Goal: Task Accomplishment & Management: Complete application form

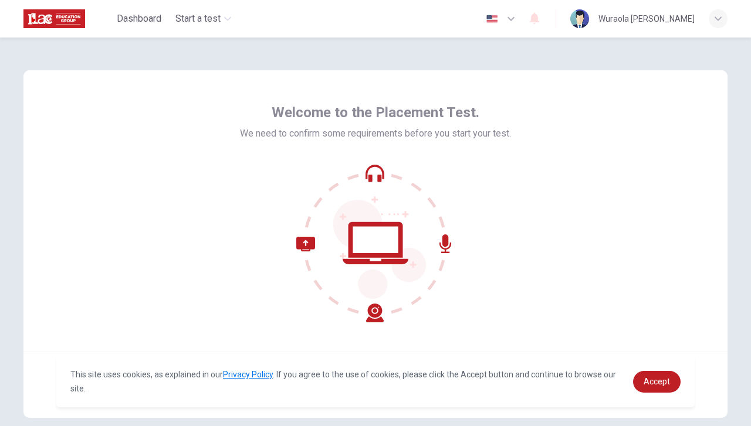
click at [564, 237] on div "Welcome to the Placement Test. We need to confirm some requirements before you …" at bounding box center [375, 211] width 704 height 282
click at [577, 230] on div "Welcome to the Placement Test. We need to confirm some requirements before you …" at bounding box center [375, 211] width 704 height 282
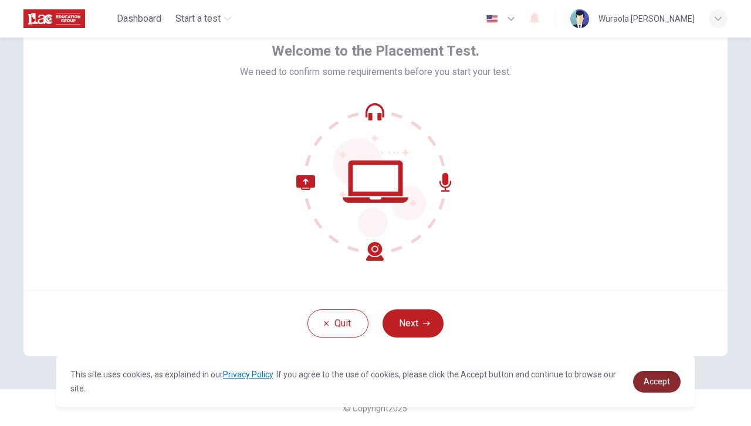
click at [656, 384] on span "Accept" at bounding box center [657, 381] width 26 height 9
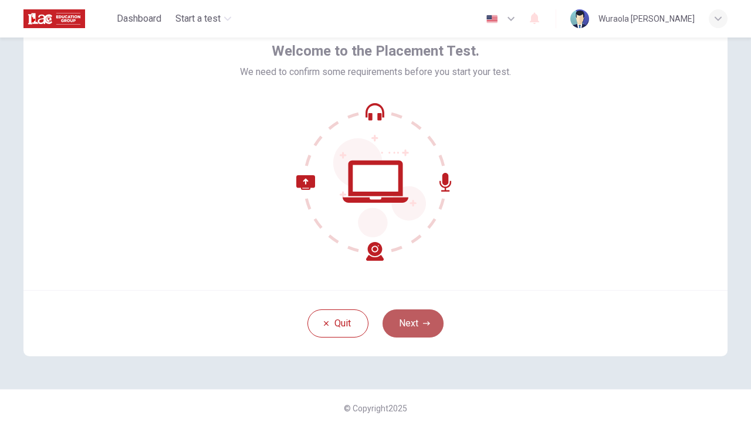
click at [407, 324] on button "Next" at bounding box center [412, 324] width 61 height 28
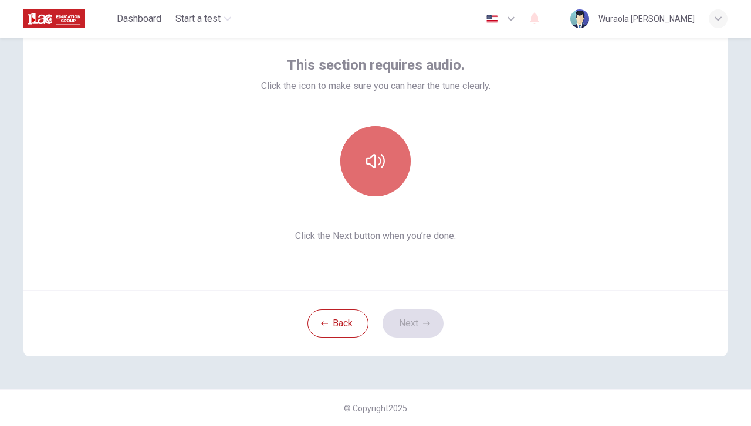
click at [369, 168] on icon "button" at bounding box center [375, 161] width 19 height 19
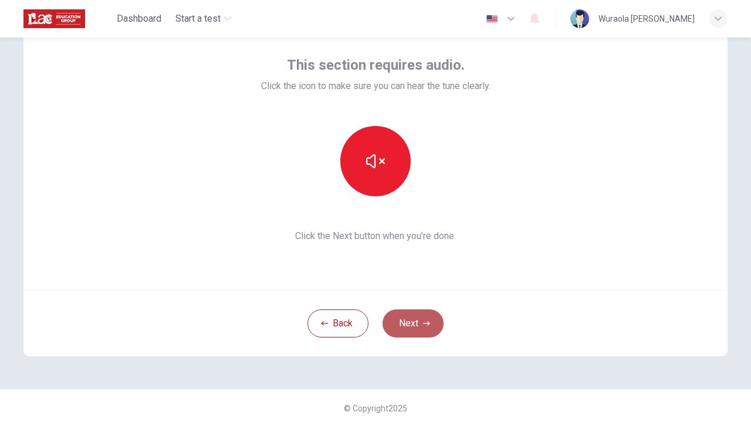
click at [405, 314] on button "Next" at bounding box center [412, 324] width 61 height 28
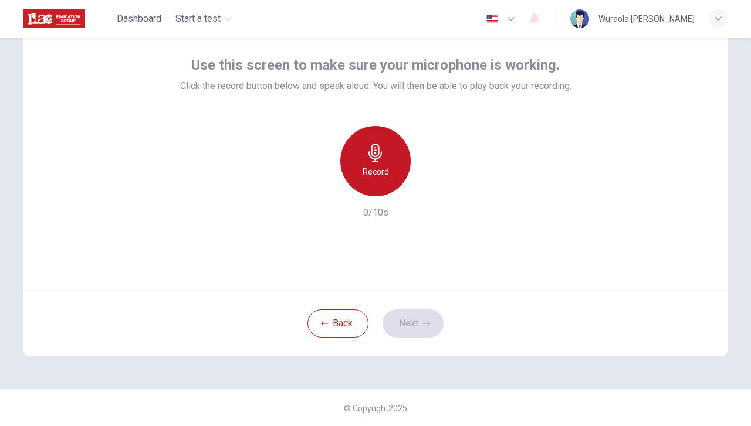
click at [372, 175] on h6 "Record" at bounding box center [376, 172] width 26 height 14
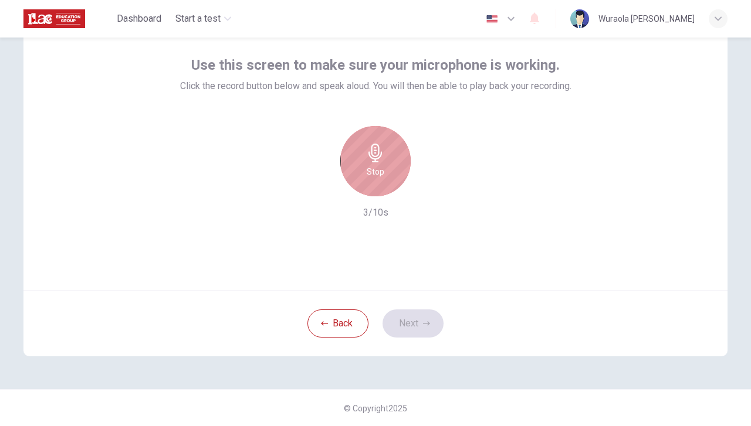
click at [372, 175] on h6 "Stop" at bounding box center [376, 172] width 18 height 14
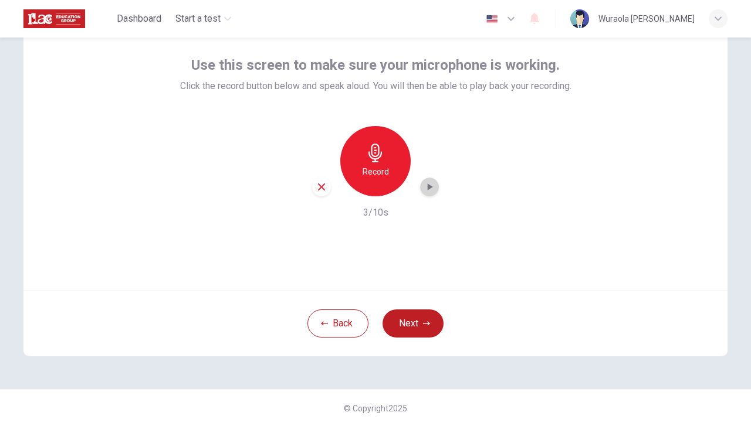
click at [428, 186] on icon "button" at bounding box center [430, 187] width 5 height 7
click at [404, 319] on button "Next" at bounding box center [412, 324] width 61 height 28
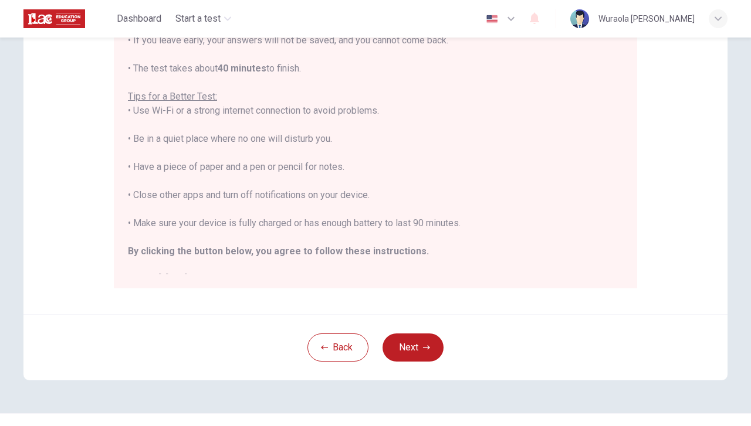
scroll to position [217, 0]
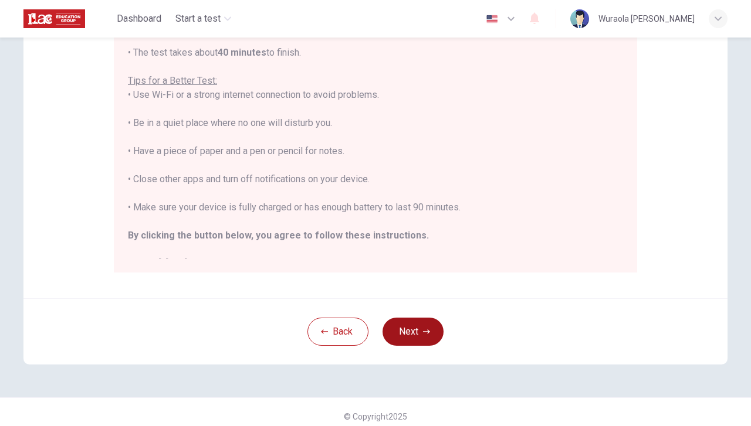
click at [391, 334] on button "Next" at bounding box center [412, 332] width 61 height 28
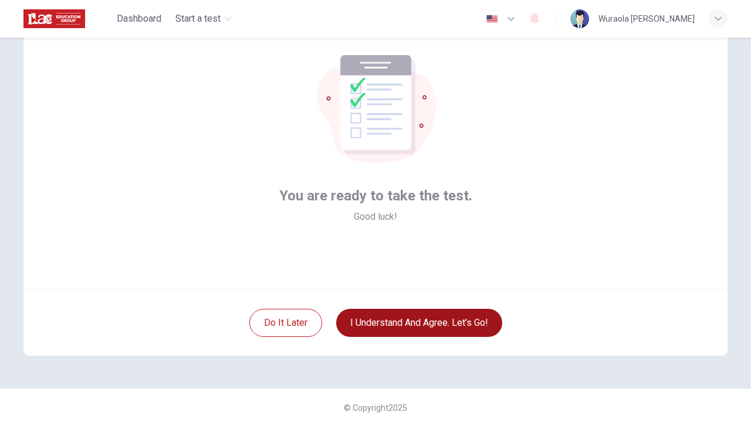
scroll to position [62, 0]
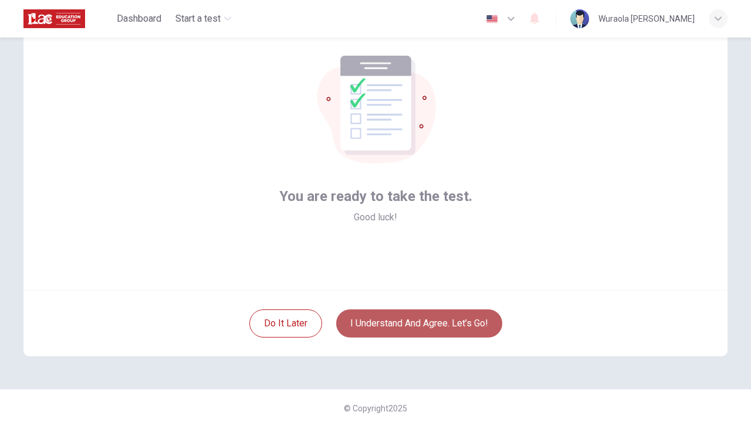
click at [399, 326] on button "I understand and agree. Let’s go!" at bounding box center [419, 324] width 166 height 28
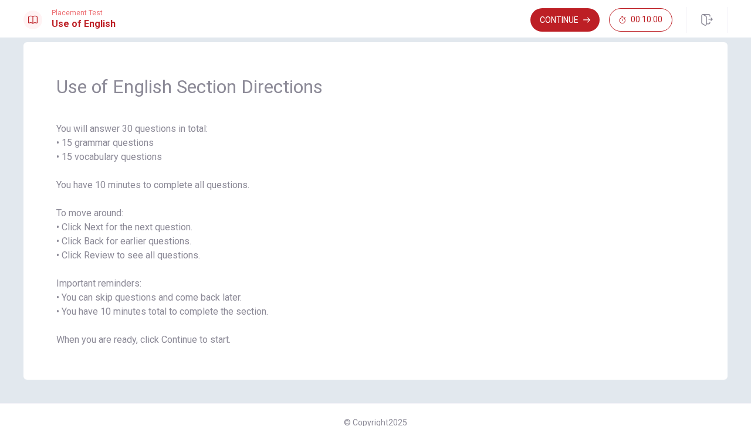
scroll to position [33, 0]
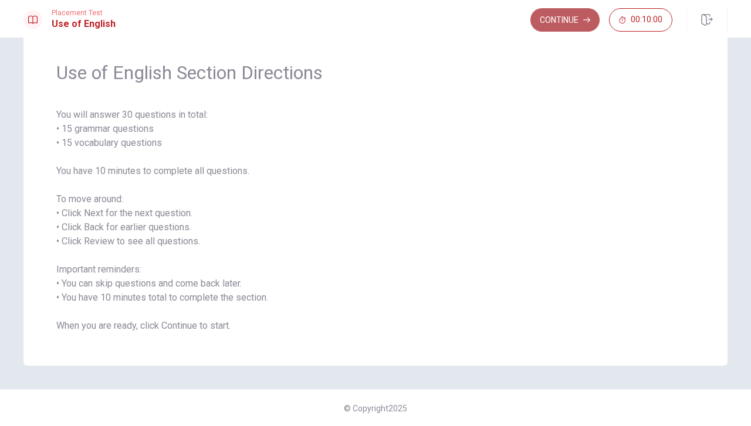
click at [567, 23] on button "Continue" at bounding box center [564, 19] width 69 height 23
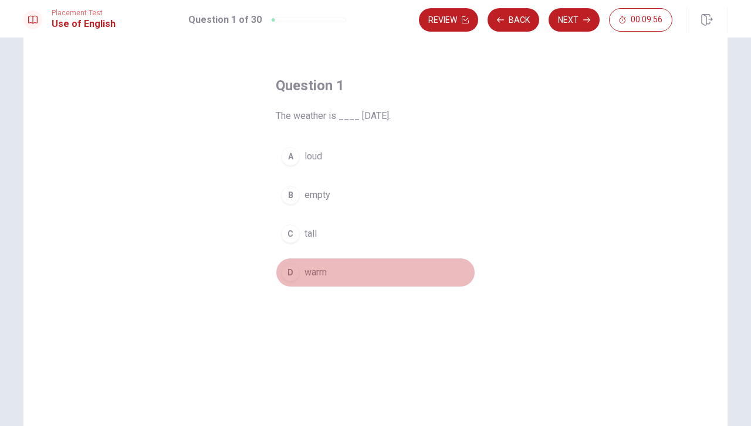
click at [304, 269] on span "warm" at bounding box center [315, 273] width 22 height 14
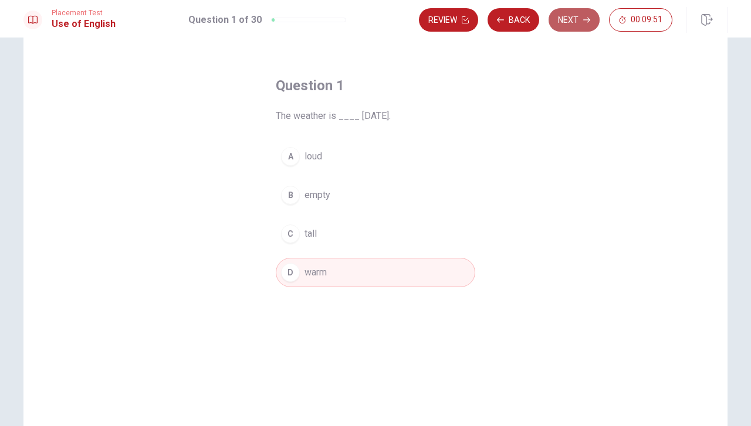
click at [571, 19] on button "Next" at bounding box center [573, 19] width 51 height 23
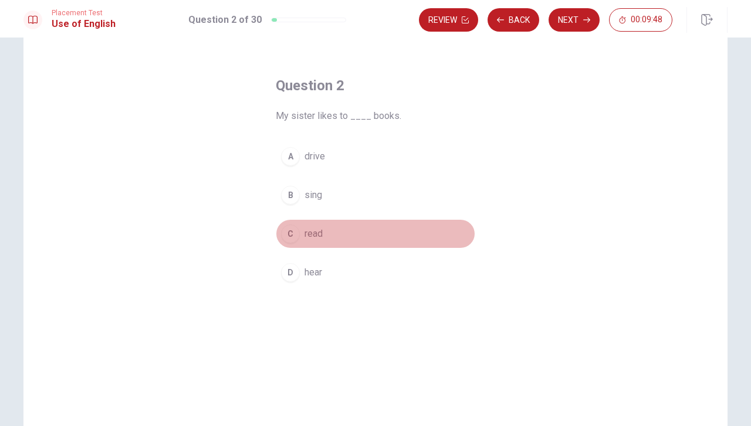
click at [306, 232] on span "read" at bounding box center [313, 234] width 18 height 14
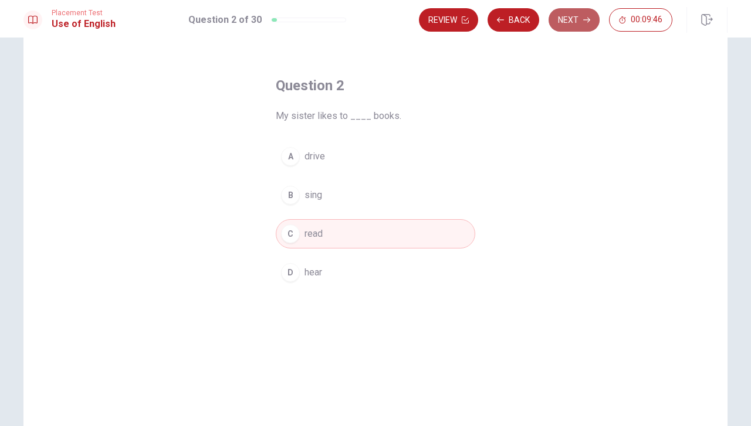
click at [574, 17] on button "Next" at bounding box center [573, 19] width 51 height 23
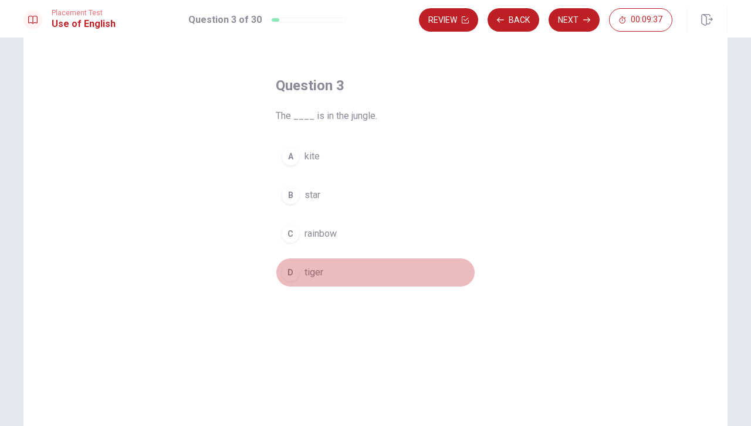
click at [311, 273] on span "tiger" at bounding box center [313, 273] width 19 height 14
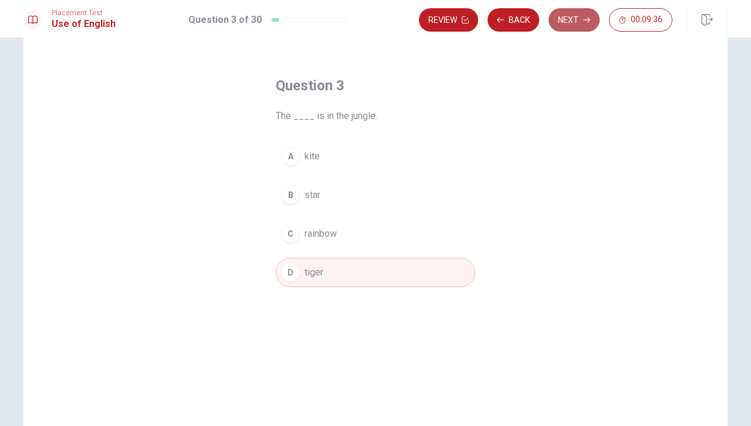
click at [569, 19] on button "Next" at bounding box center [573, 19] width 51 height 23
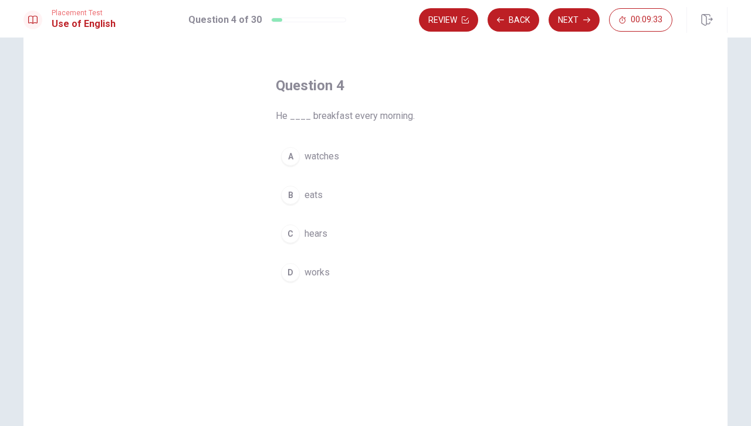
click at [313, 197] on span "eats" at bounding box center [313, 195] width 18 height 14
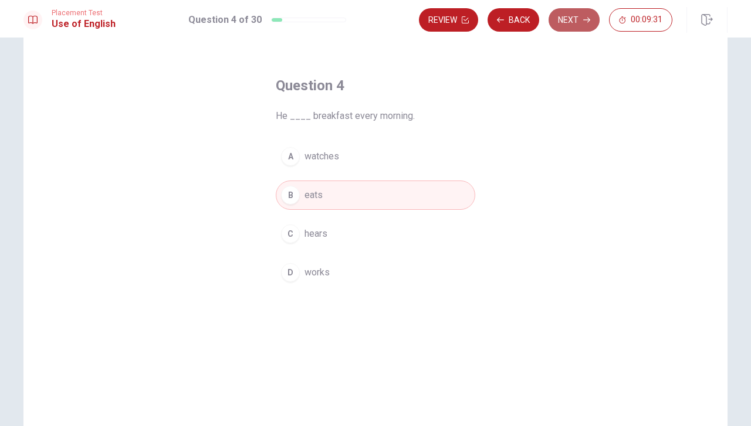
click at [573, 19] on button "Next" at bounding box center [573, 19] width 51 height 23
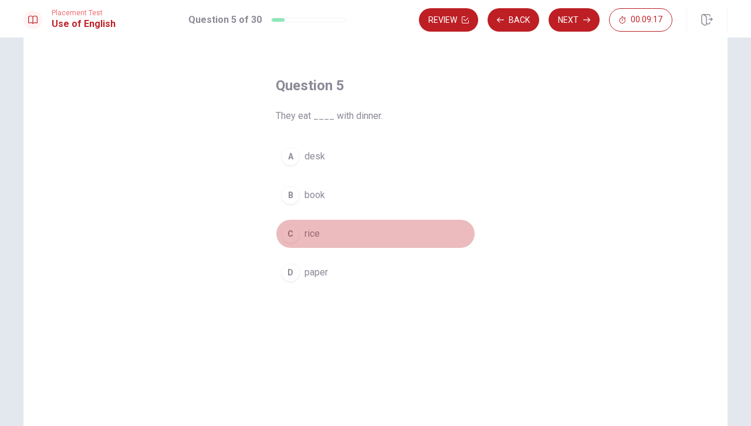
click at [304, 227] on span "rice" at bounding box center [311, 234] width 15 height 14
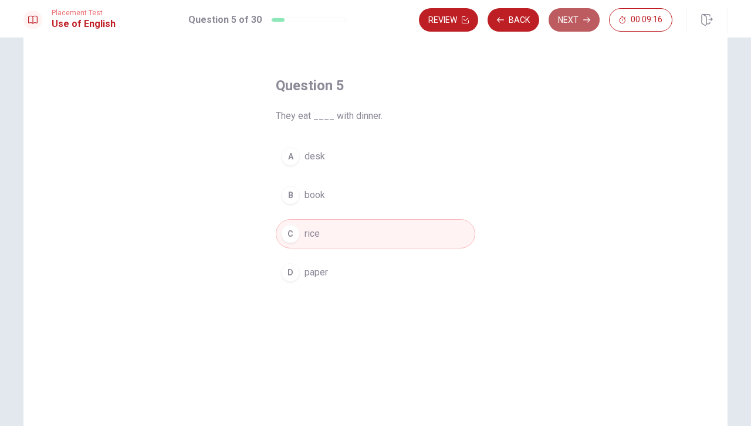
click at [563, 15] on button "Next" at bounding box center [573, 19] width 51 height 23
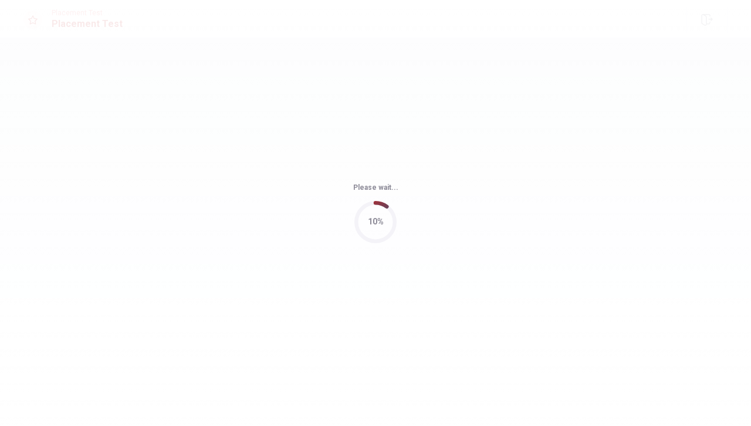
scroll to position [0, 0]
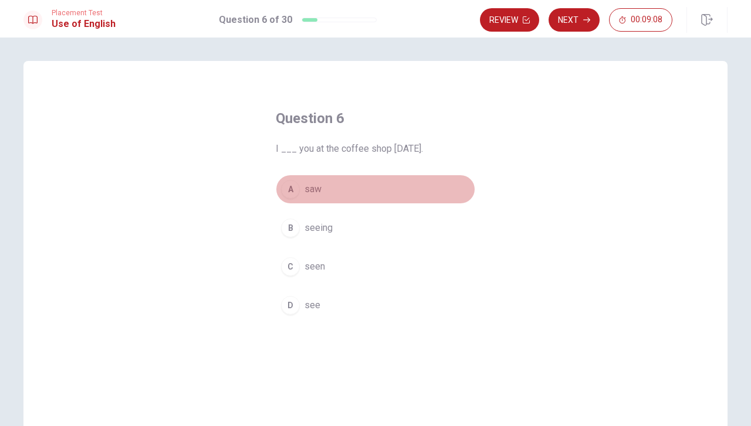
click at [307, 187] on span "saw" at bounding box center [312, 189] width 17 height 14
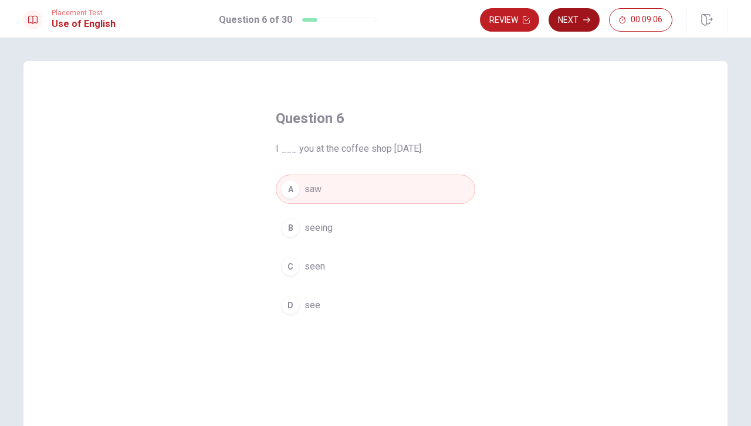
click at [575, 11] on button "Next" at bounding box center [573, 19] width 51 height 23
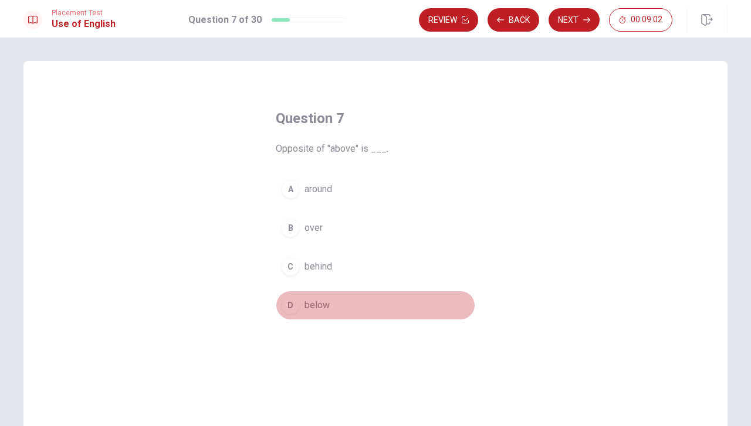
click at [308, 301] on span "below" at bounding box center [316, 306] width 25 height 14
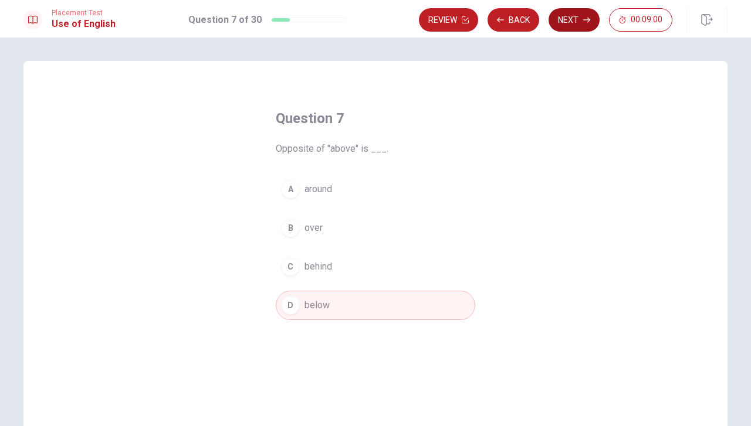
click at [573, 17] on button "Next" at bounding box center [573, 19] width 51 height 23
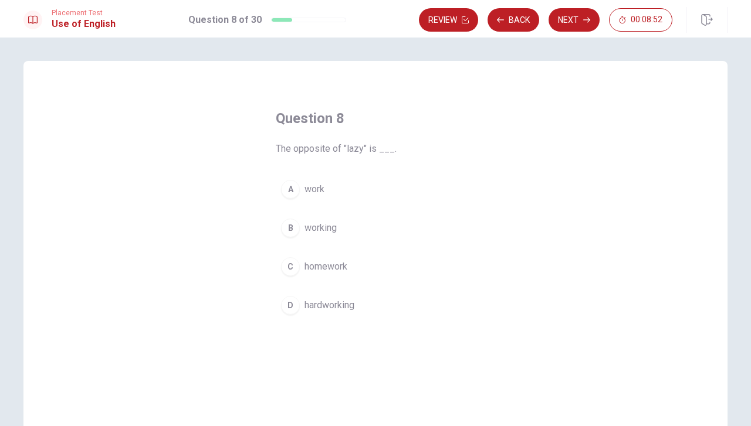
click at [308, 305] on span "hardworking" at bounding box center [329, 306] width 50 height 14
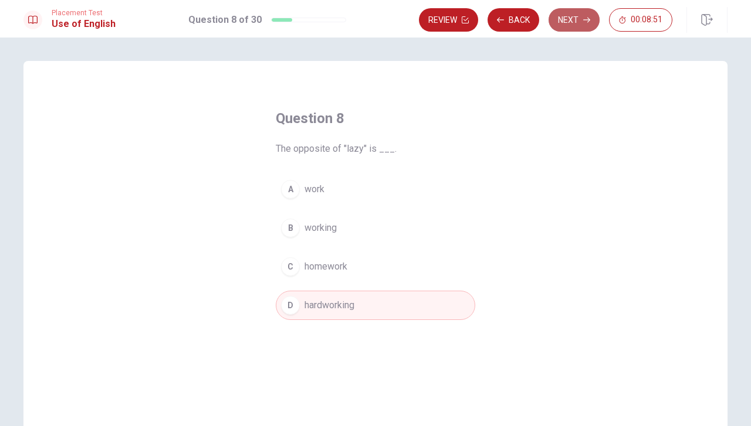
click at [572, 18] on button "Next" at bounding box center [573, 19] width 51 height 23
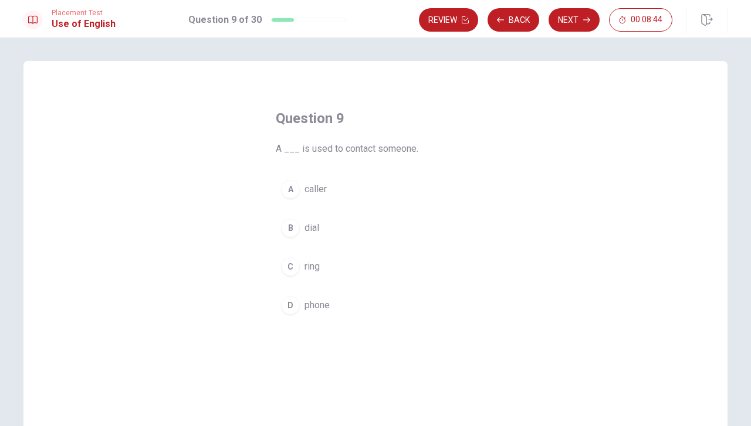
click at [319, 309] on span "phone" at bounding box center [316, 306] width 25 height 14
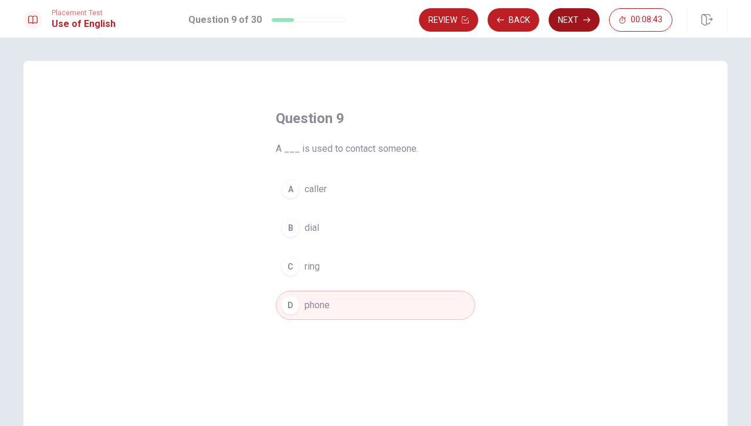
click at [575, 19] on button "Next" at bounding box center [573, 19] width 51 height 23
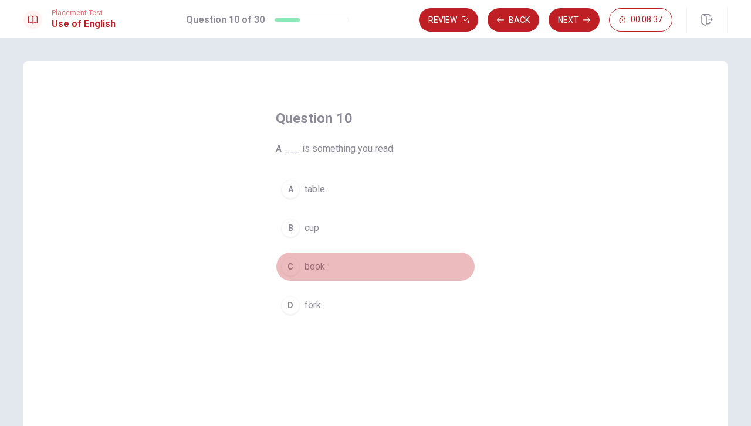
click at [305, 260] on span "book" at bounding box center [314, 267] width 21 height 14
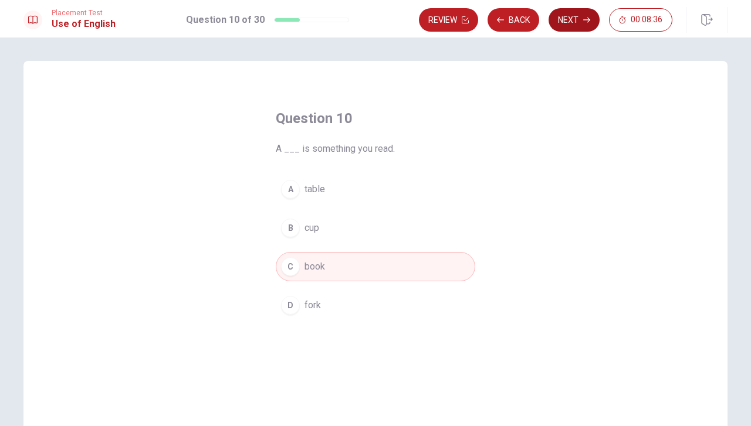
click at [568, 15] on button "Next" at bounding box center [573, 19] width 51 height 23
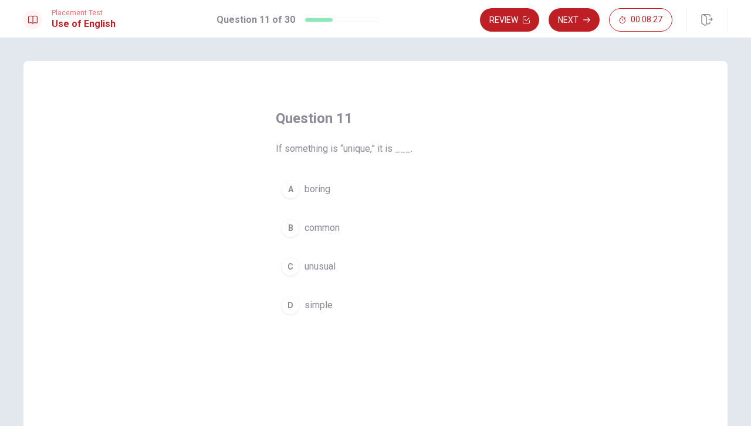
click at [319, 263] on span "unusual" at bounding box center [319, 267] width 31 height 14
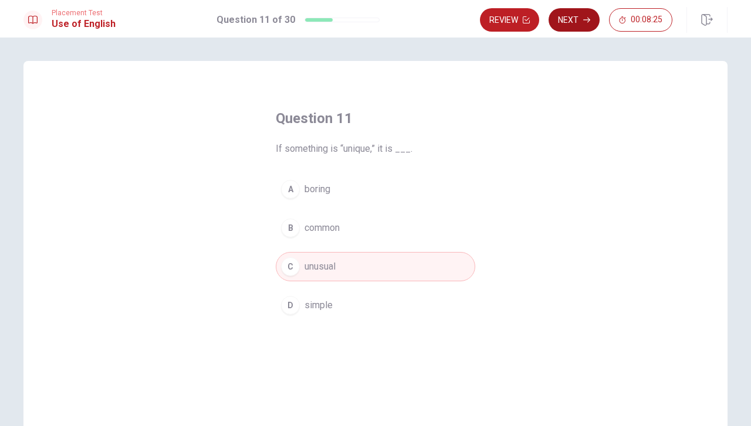
click at [568, 19] on button "Next" at bounding box center [573, 19] width 51 height 23
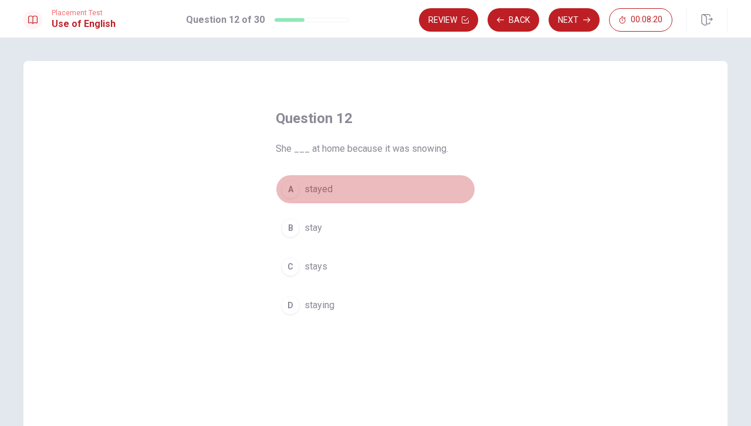
click at [318, 187] on span "stayed" at bounding box center [318, 189] width 28 height 14
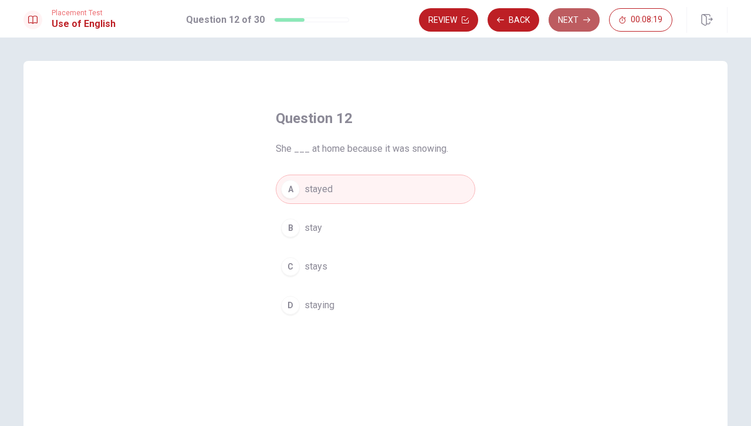
click at [569, 18] on button "Next" at bounding box center [573, 19] width 51 height 23
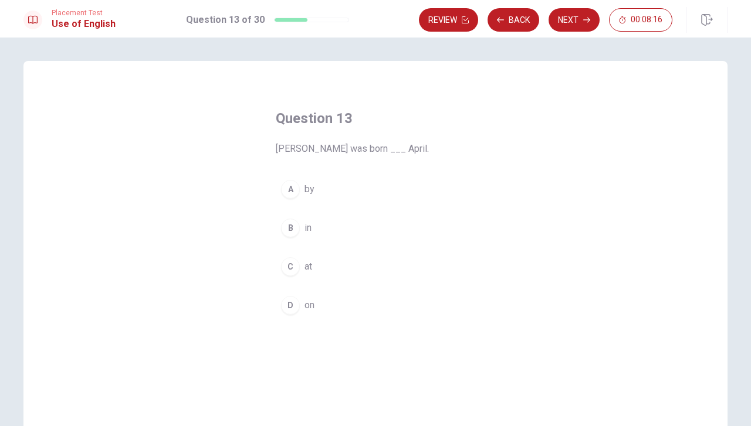
click at [308, 220] on button "B in" at bounding box center [375, 228] width 199 height 29
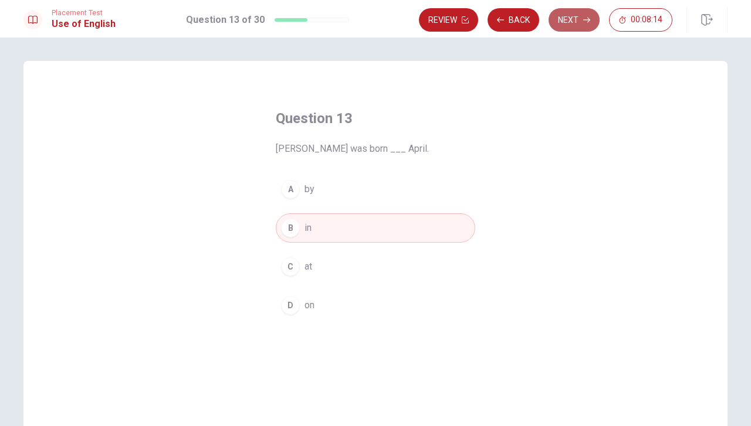
click at [576, 13] on button "Next" at bounding box center [573, 19] width 51 height 23
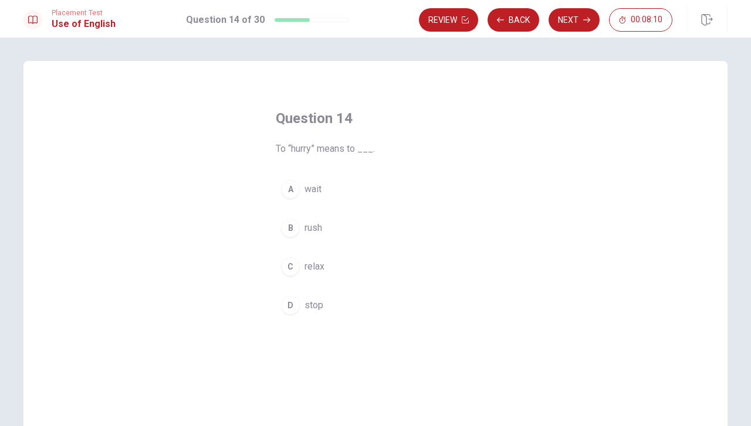
click at [317, 221] on span "rush" at bounding box center [313, 228] width 18 height 14
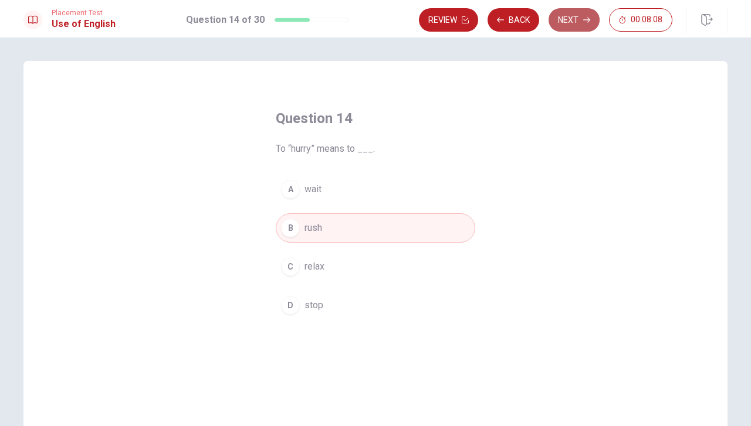
click at [580, 21] on button "Next" at bounding box center [573, 19] width 51 height 23
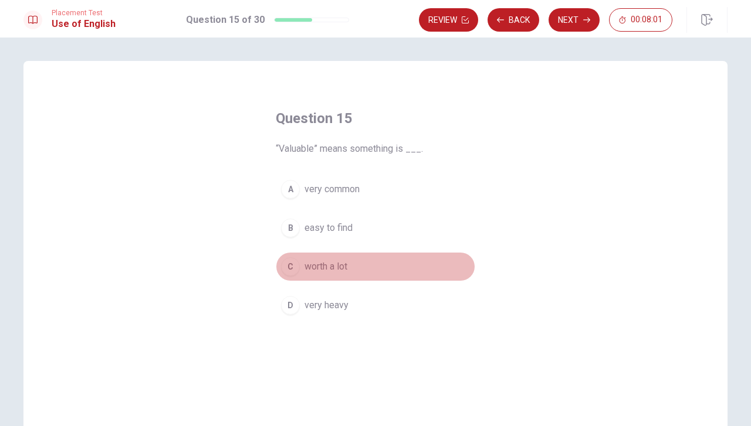
click at [321, 267] on span "worth a lot" at bounding box center [325, 267] width 43 height 14
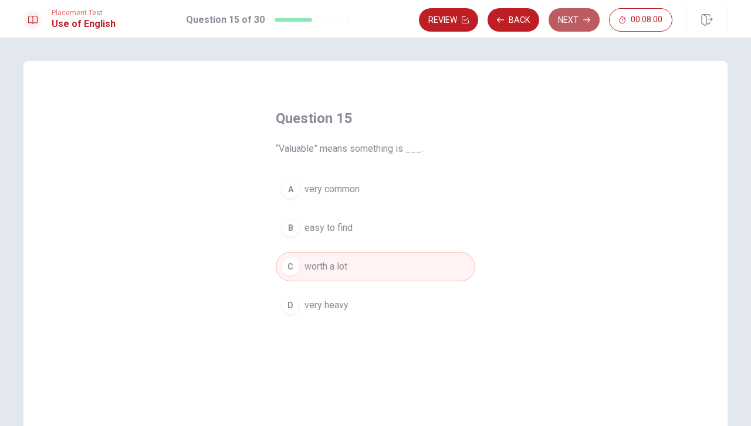
click at [571, 17] on button "Next" at bounding box center [573, 19] width 51 height 23
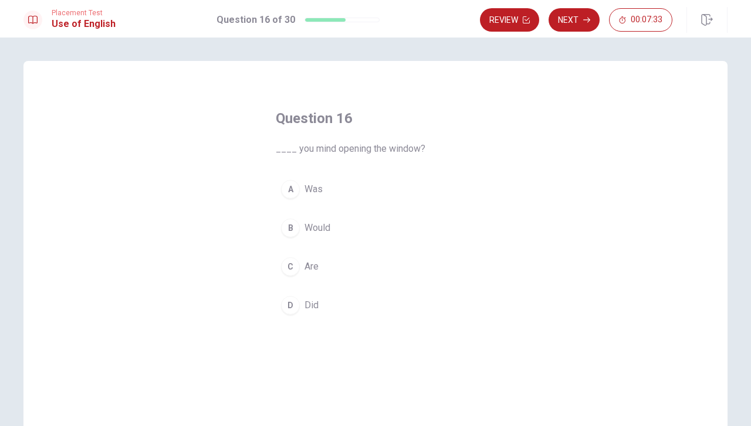
click at [312, 223] on span "Would" at bounding box center [317, 228] width 26 height 14
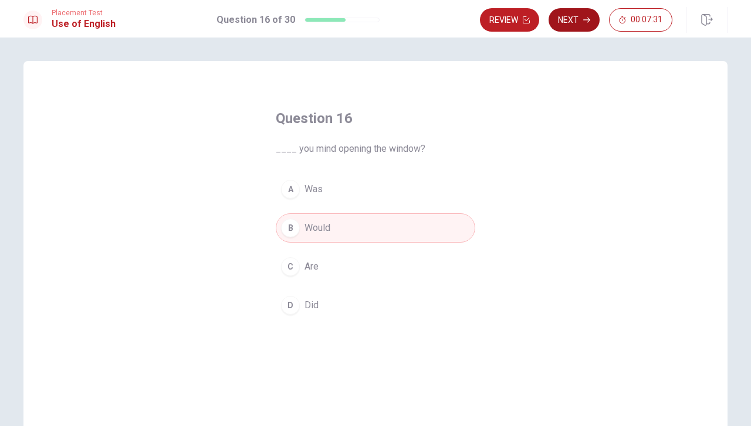
click at [571, 15] on button "Next" at bounding box center [573, 19] width 51 height 23
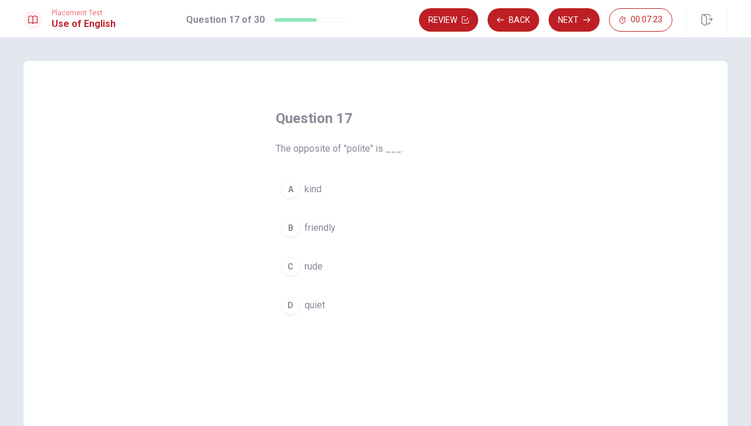
click at [310, 265] on span "rude" at bounding box center [313, 267] width 18 height 14
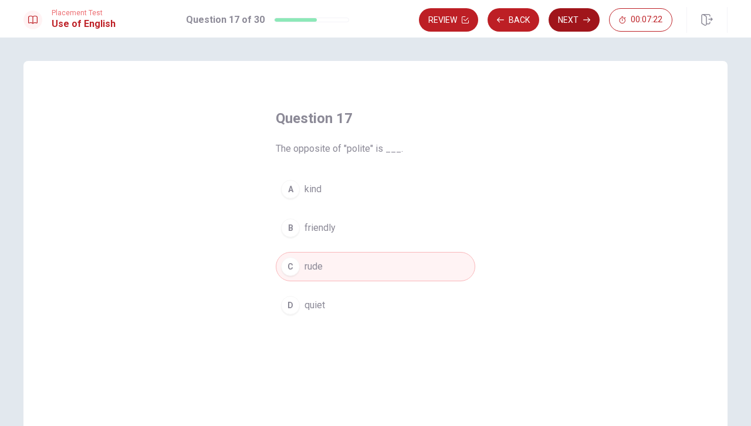
click at [570, 18] on button "Next" at bounding box center [573, 19] width 51 height 23
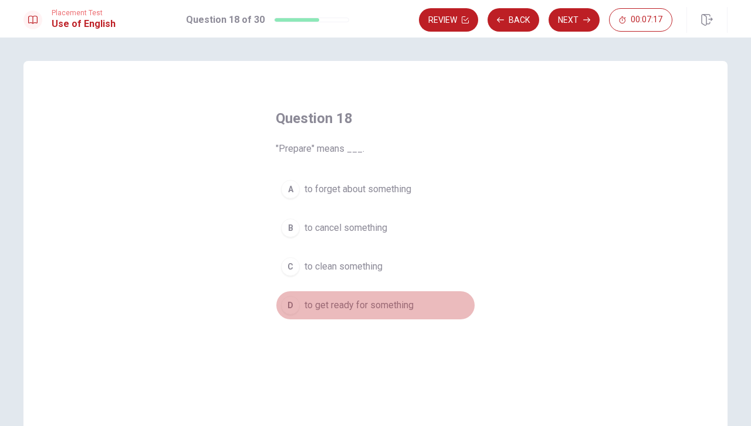
click at [376, 293] on button "D to get ready for something" at bounding box center [375, 305] width 199 height 29
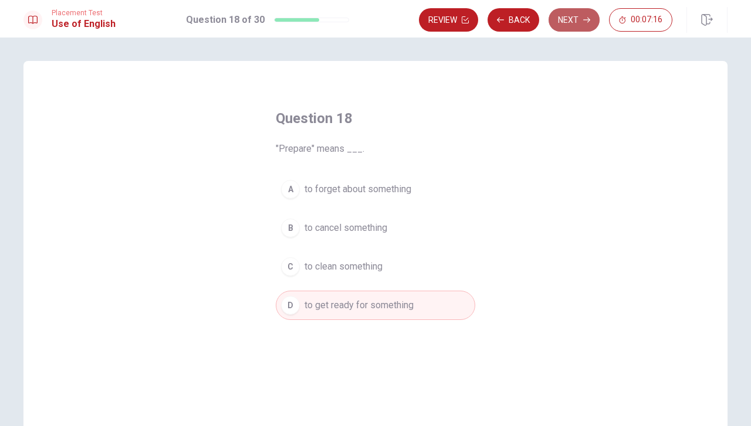
click at [573, 13] on button "Next" at bounding box center [573, 19] width 51 height 23
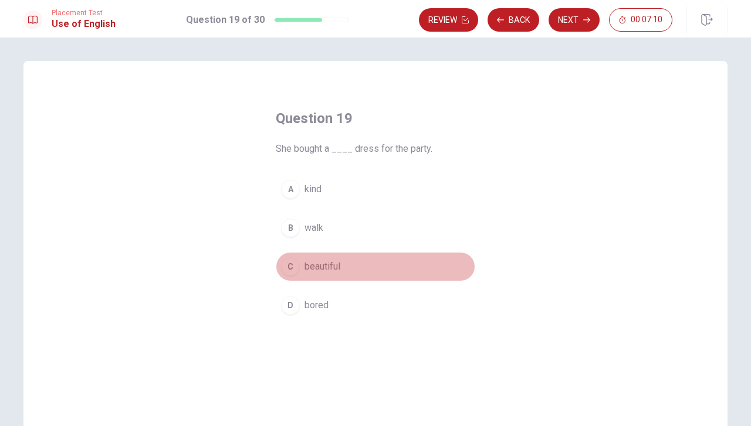
click at [322, 263] on span "beautiful" at bounding box center [322, 267] width 36 height 14
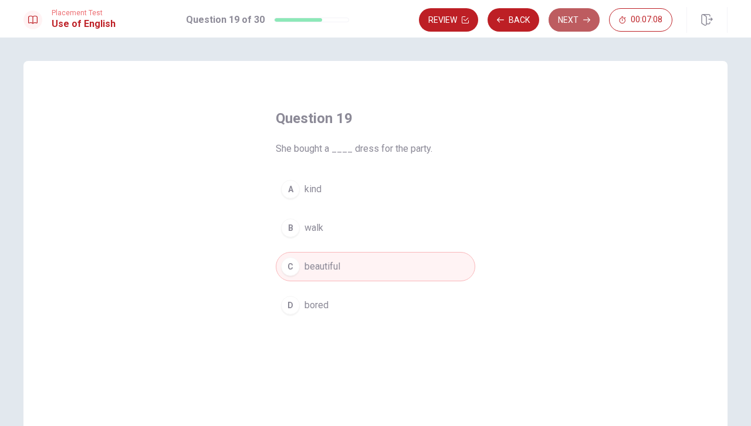
click at [580, 18] on button "Next" at bounding box center [573, 19] width 51 height 23
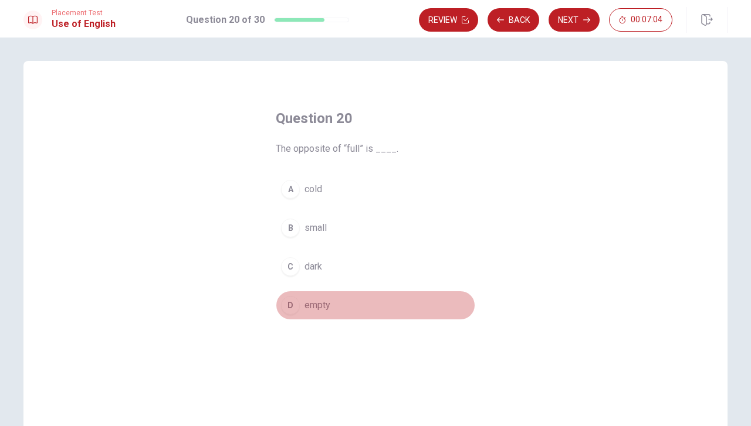
click at [307, 306] on span "empty" at bounding box center [317, 306] width 26 height 14
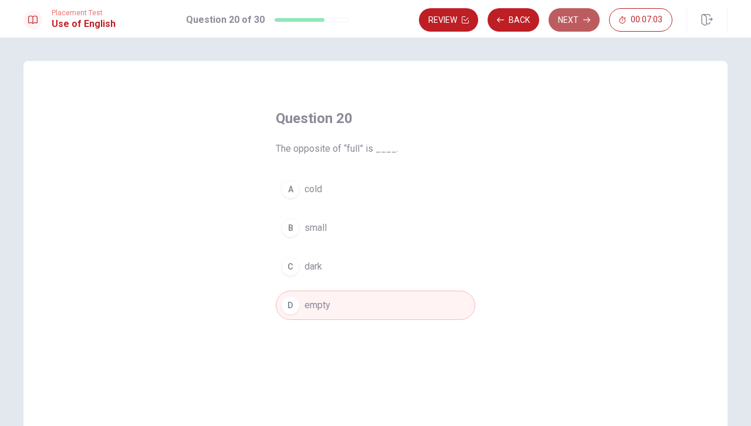
click at [570, 16] on button "Next" at bounding box center [573, 19] width 51 height 23
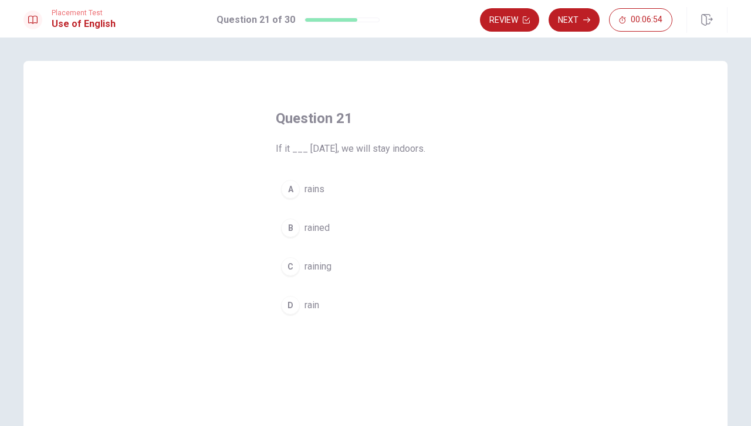
click at [311, 185] on span "rains" at bounding box center [314, 189] width 20 height 14
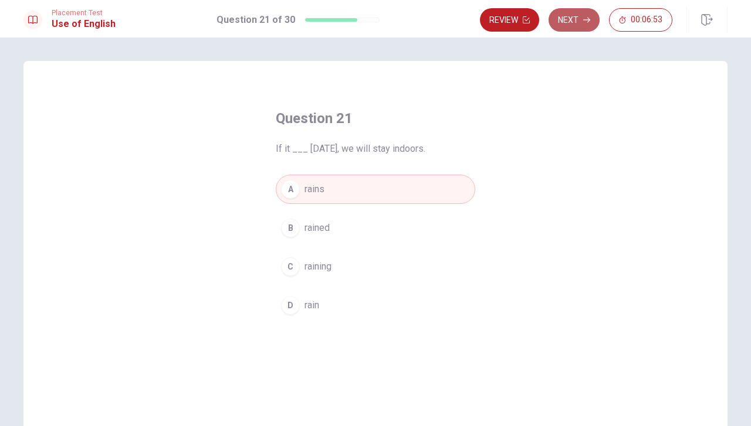
click at [573, 20] on button "Next" at bounding box center [573, 19] width 51 height 23
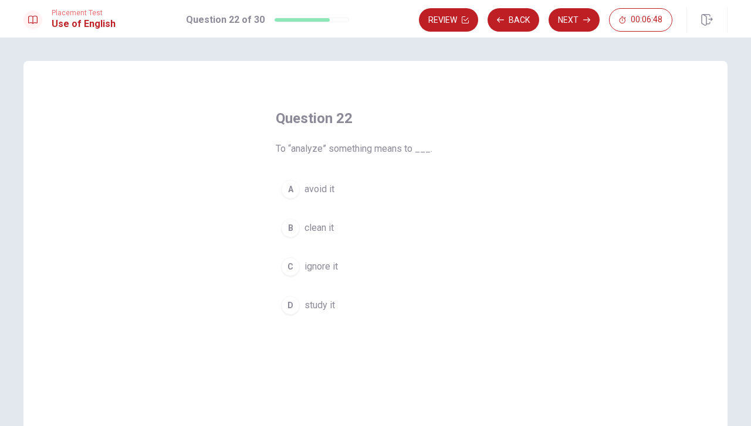
click at [319, 307] on span "study it" at bounding box center [319, 306] width 31 height 14
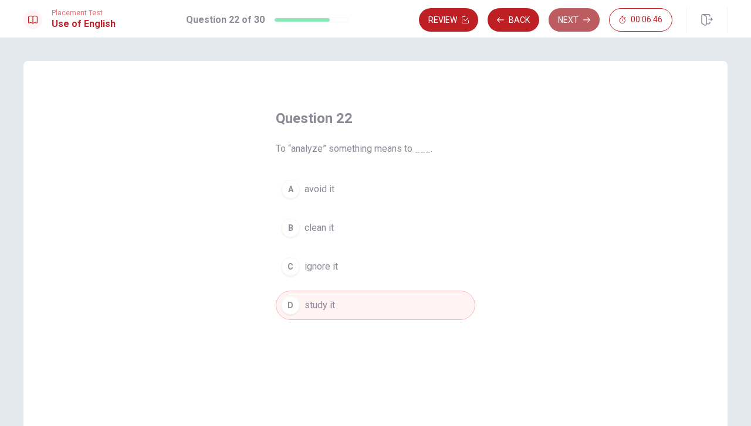
click at [570, 21] on button "Next" at bounding box center [573, 19] width 51 height 23
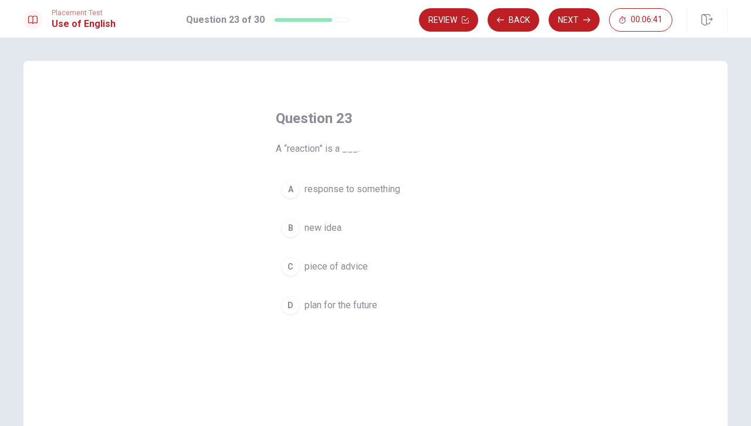
click at [353, 186] on span "response to something" at bounding box center [352, 189] width 96 height 14
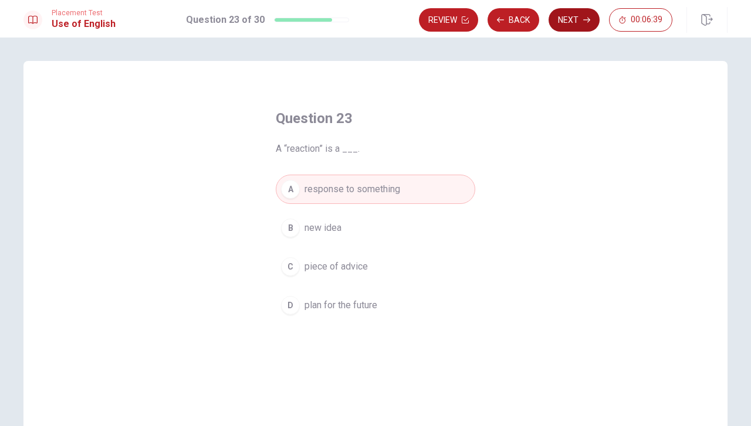
click at [573, 10] on button "Next" at bounding box center [573, 19] width 51 height 23
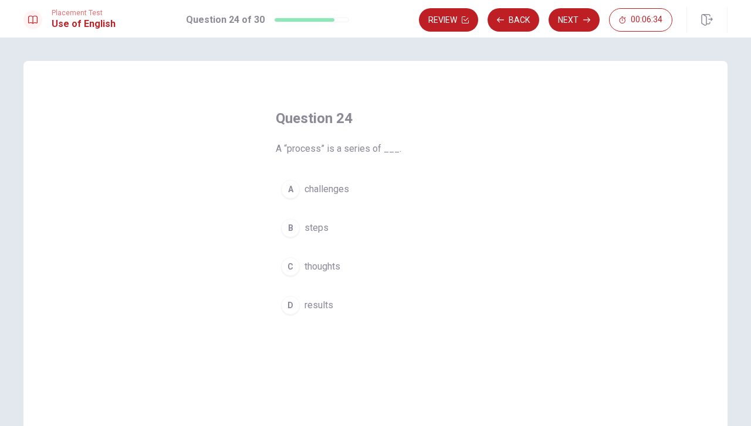
click at [324, 225] on span "steps" at bounding box center [316, 228] width 24 height 14
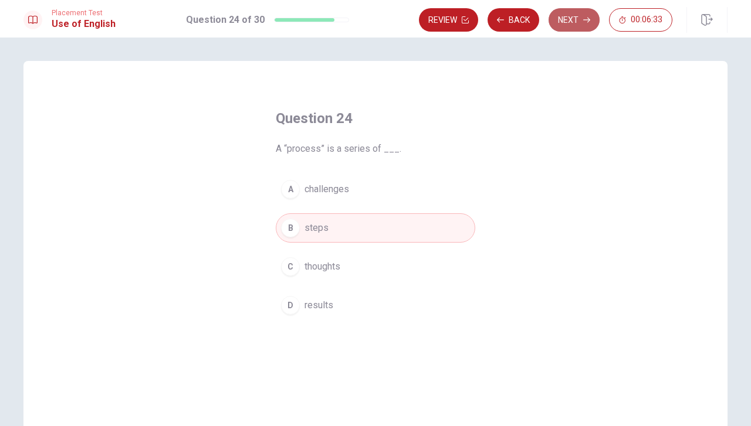
click at [573, 21] on button "Next" at bounding box center [573, 19] width 51 height 23
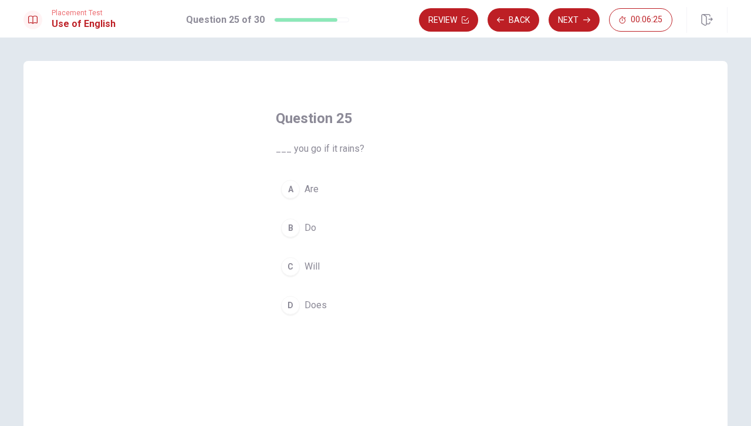
click at [315, 250] on div "A Are B Do C Will D Does" at bounding box center [375, 247] width 199 height 145
click at [306, 265] on span "Will" at bounding box center [311, 267] width 15 height 14
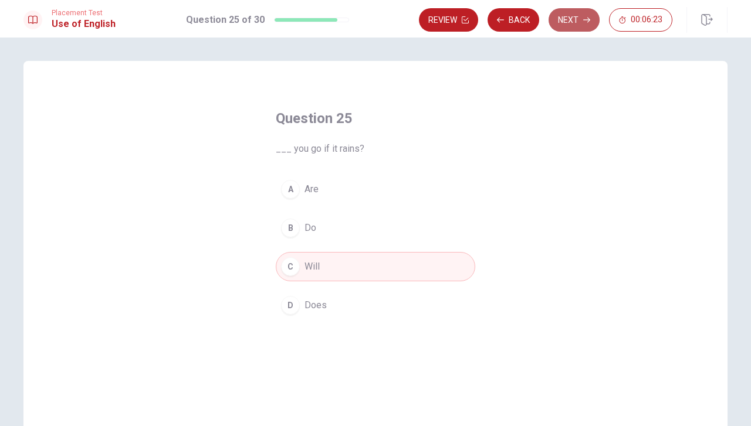
click at [571, 19] on button "Next" at bounding box center [573, 19] width 51 height 23
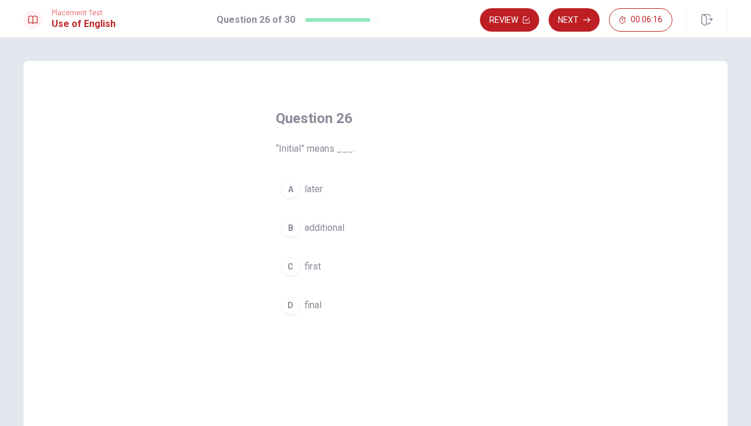
click at [316, 267] on span "first" at bounding box center [312, 267] width 16 height 14
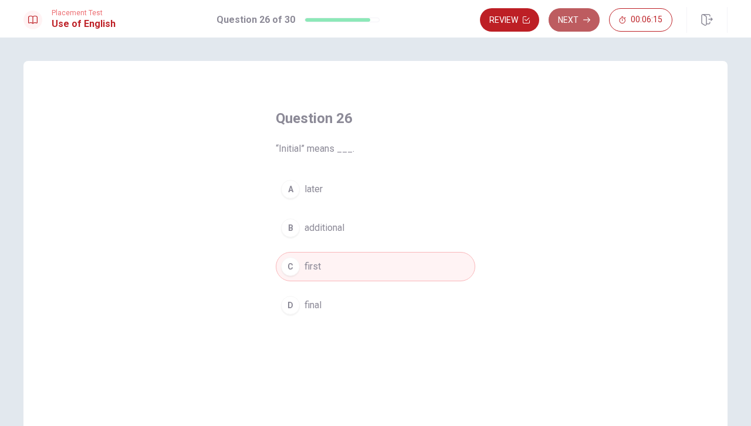
click at [563, 23] on button "Next" at bounding box center [573, 19] width 51 height 23
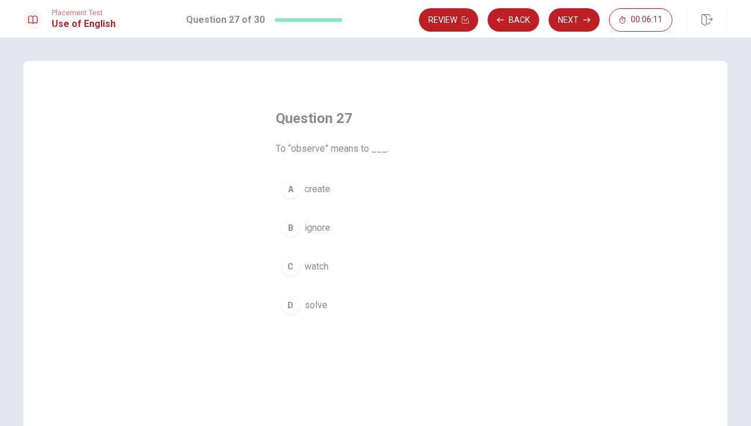
click at [312, 265] on span "watch" at bounding box center [316, 267] width 24 height 14
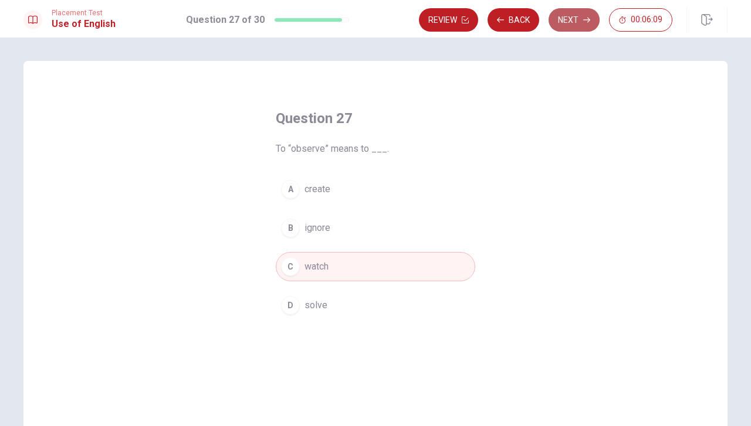
click at [570, 20] on button "Next" at bounding box center [573, 19] width 51 height 23
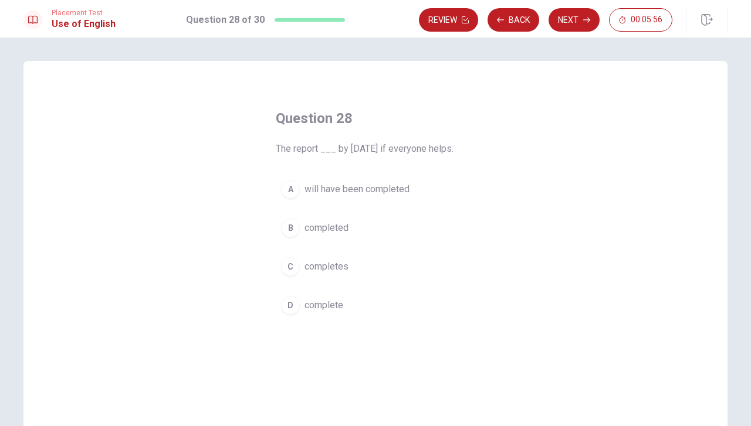
click at [377, 189] on span "will have been completed" at bounding box center [356, 189] width 105 height 14
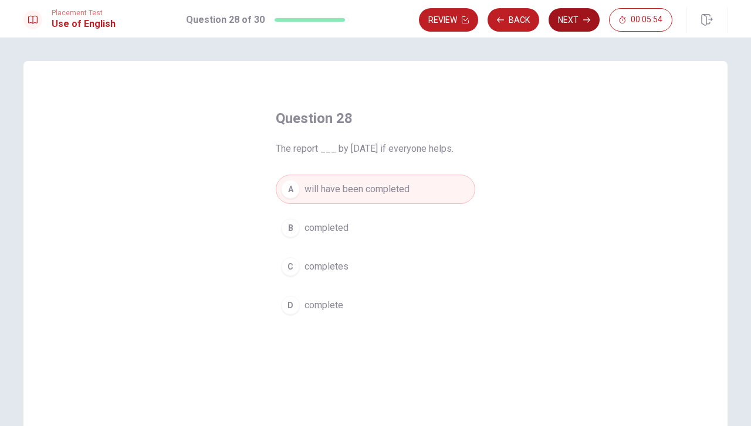
click at [573, 19] on button "Next" at bounding box center [573, 19] width 51 height 23
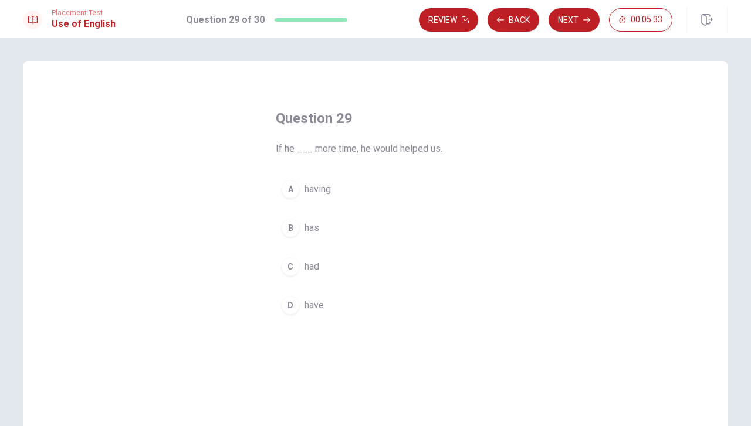
click at [298, 266] on button "C had" at bounding box center [375, 266] width 199 height 29
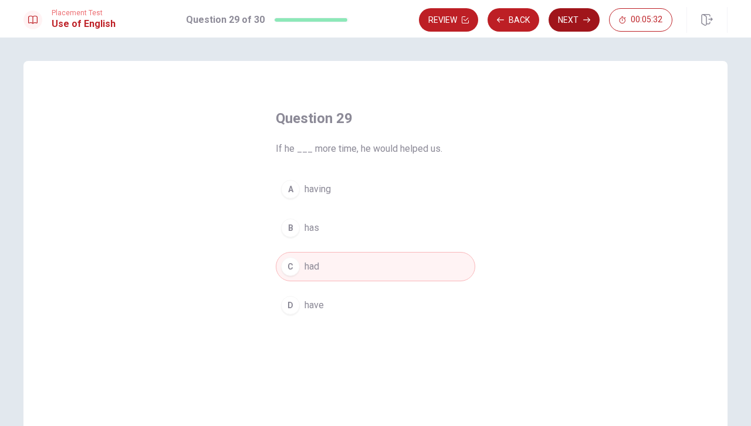
click at [573, 21] on button "Next" at bounding box center [573, 19] width 51 height 23
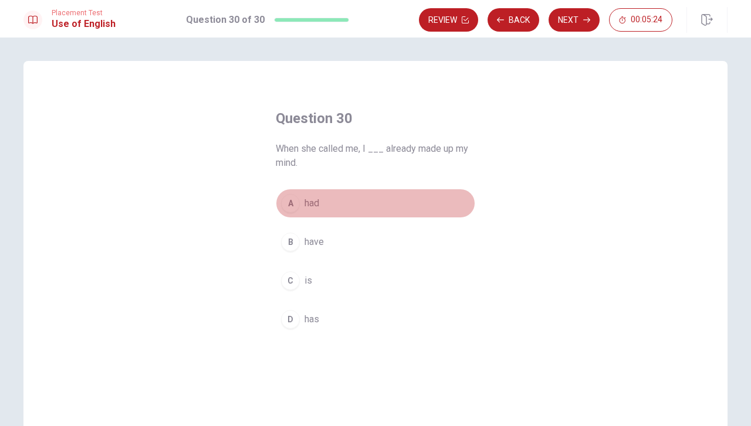
click at [312, 203] on span "had" at bounding box center [311, 204] width 15 height 14
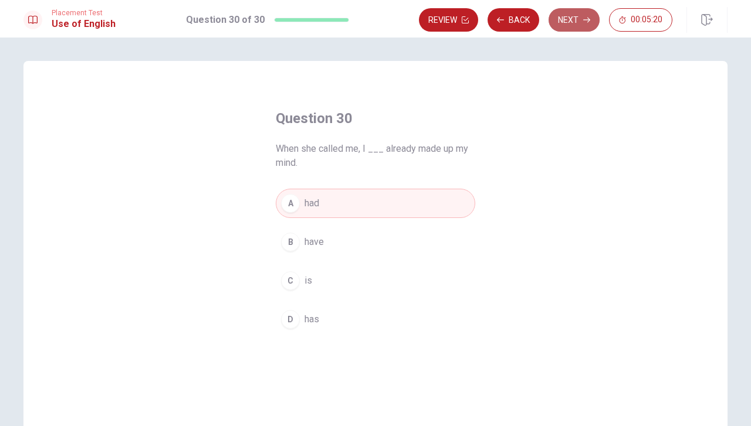
click at [578, 18] on button "Next" at bounding box center [573, 19] width 51 height 23
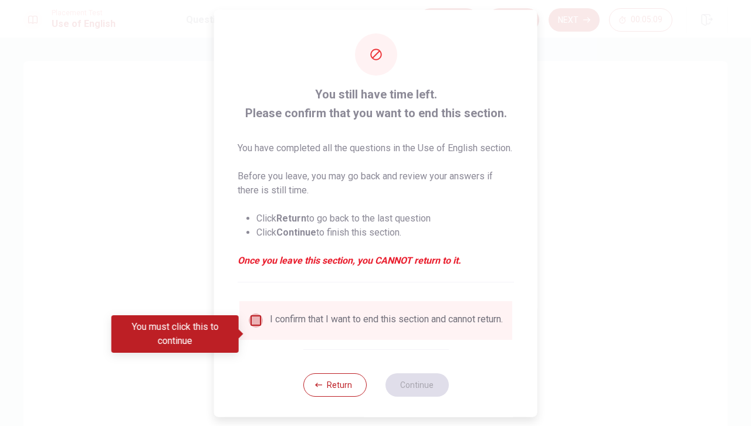
click at [255, 327] on input "You must click this to continue" at bounding box center [256, 320] width 14 height 14
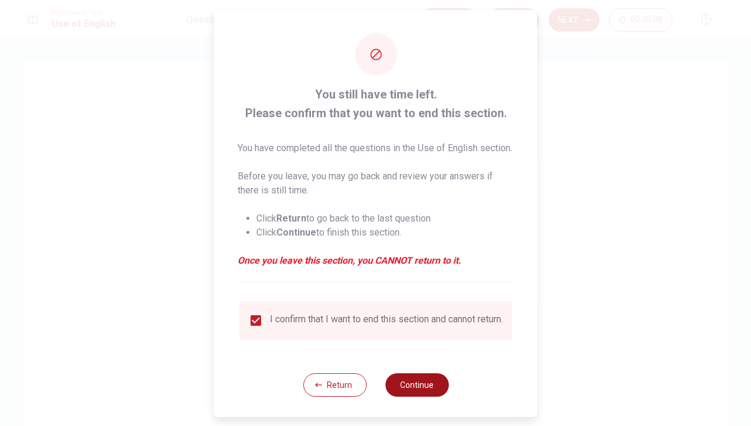
click at [421, 397] on button "Continue" at bounding box center [416, 384] width 63 height 23
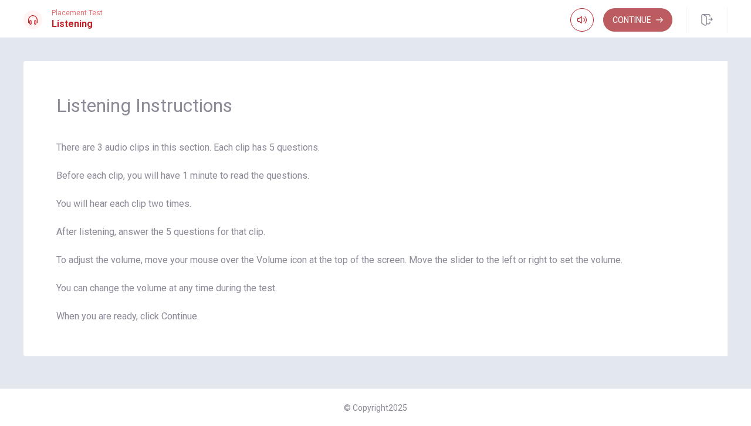
click at [633, 18] on button "Continue" at bounding box center [637, 19] width 69 height 23
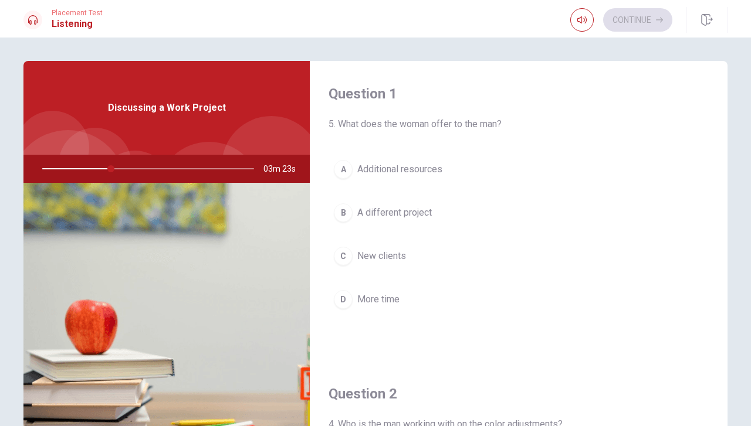
drag, startPoint x: 718, startPoint y: 139, endPoint x: 717, endPoint y: 168, distance: 29.4
click at [717, 168] on div "Question 1 5. What does the woman offer to the man? A Additional resources B A …" at bounding box center [519, 211] width 418 height 300
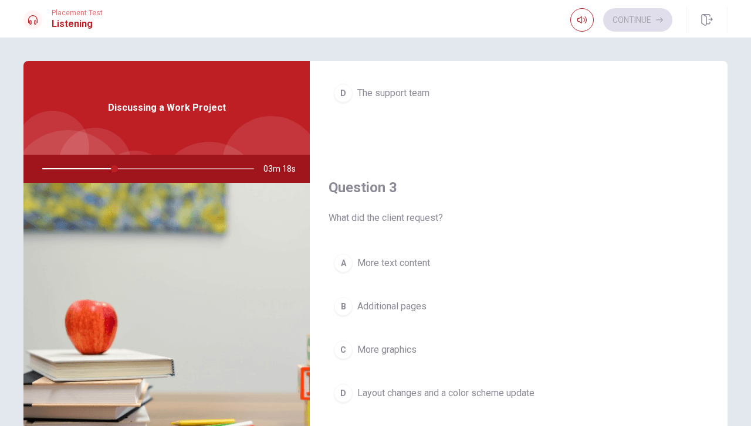
scroll to position [509, 0]
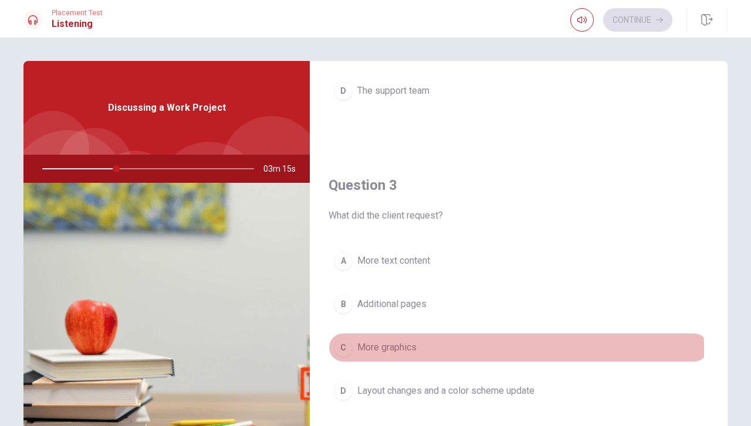
click at [363, 345] on span "More graphics" at bounding box center [386, 348] width 59 height 14
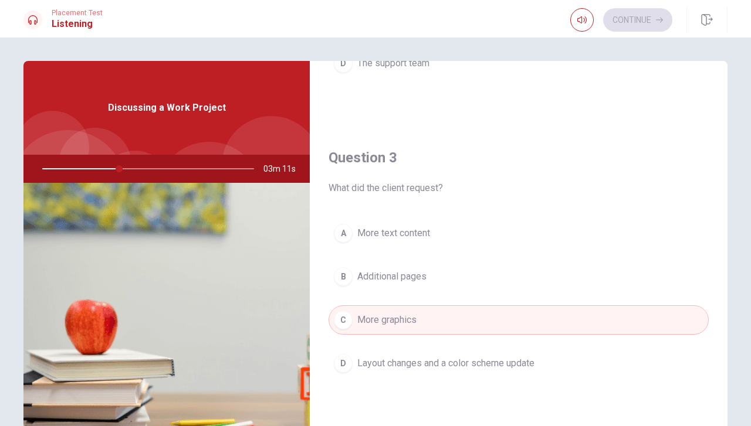
scroll to position [544, 0]
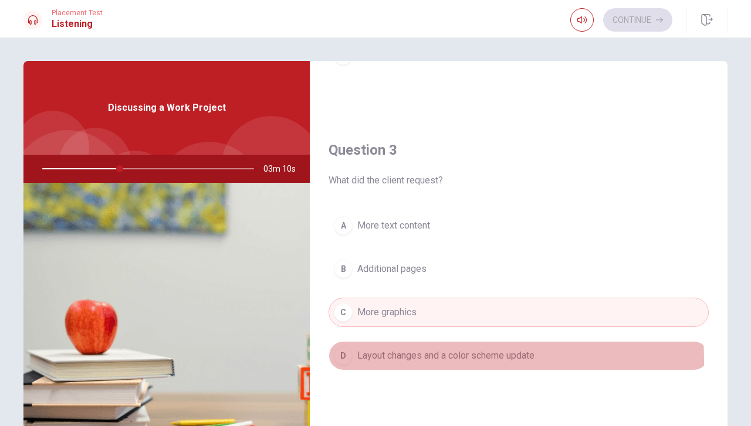
click at [385, 356] on span "Layout changes and a color scheme update" at bounding box center [445, 356] width 177 height 14
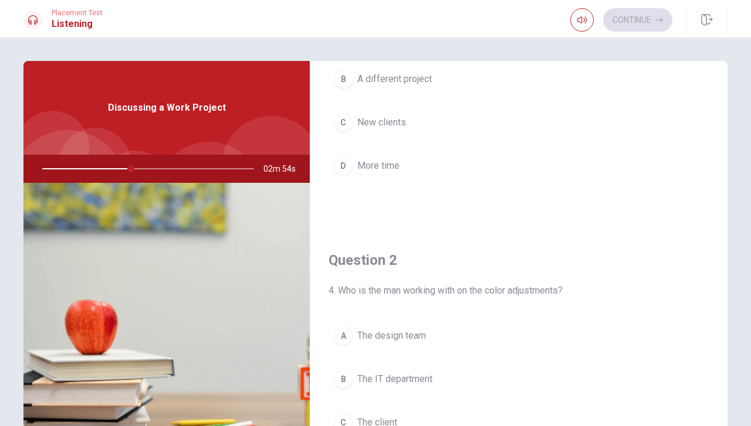
scroll to position [141, 0]
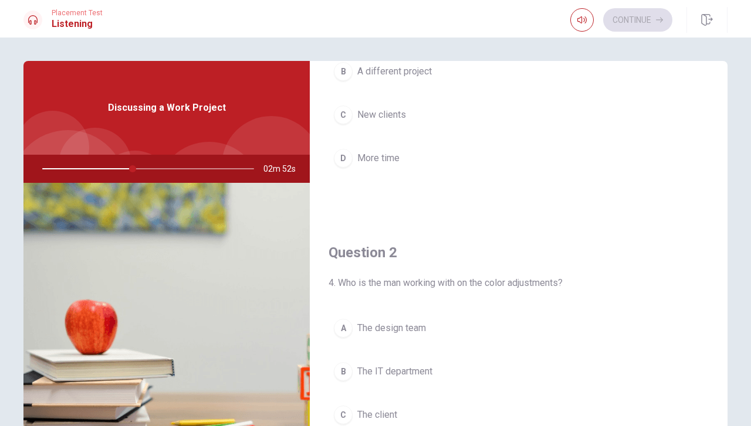
click at [386, 333] on span "The design team" at bounding box center [391, 328] width 69 height 14
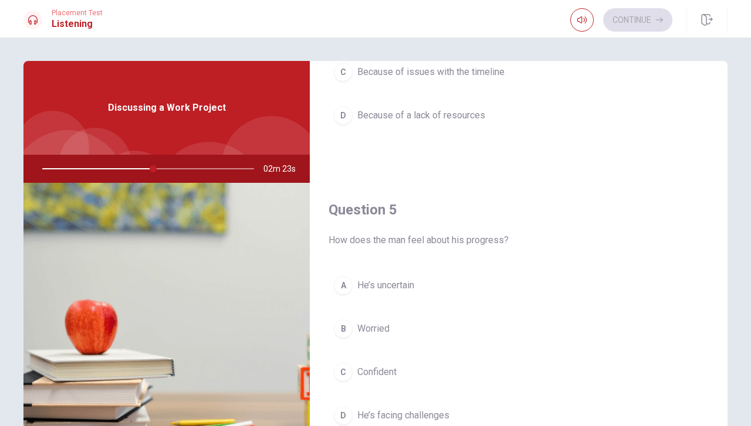
scroll to position [1086, 0]
click at [381, 408] on span "He’s facing challenges" at bounding box center [403, 415] width 92 height 14
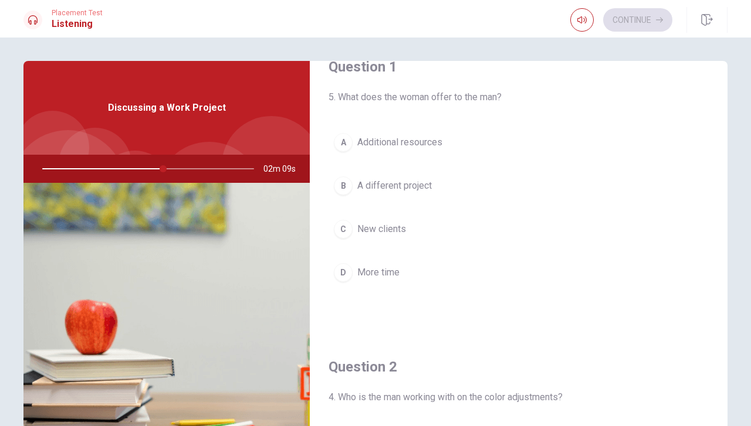
scroll to position [32, 0]
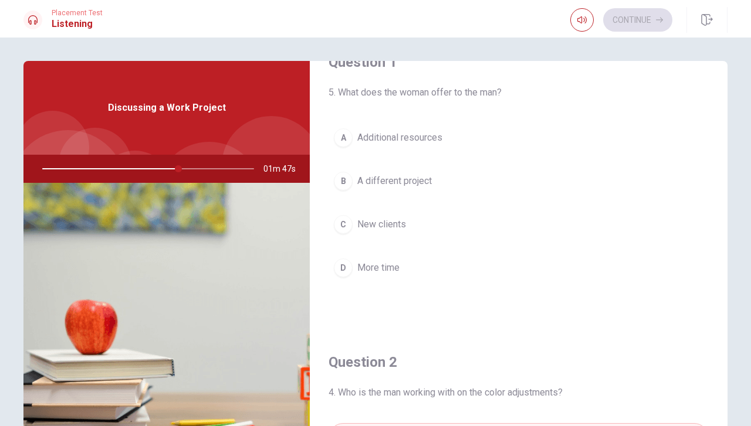
click at [391, 131] on span "Additional resources" at bounding box center [399, 138] width 85 height 14
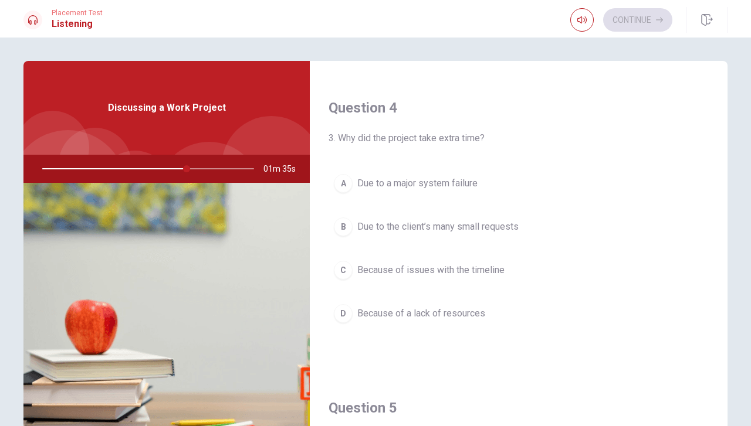
scroll to position [892, 0]
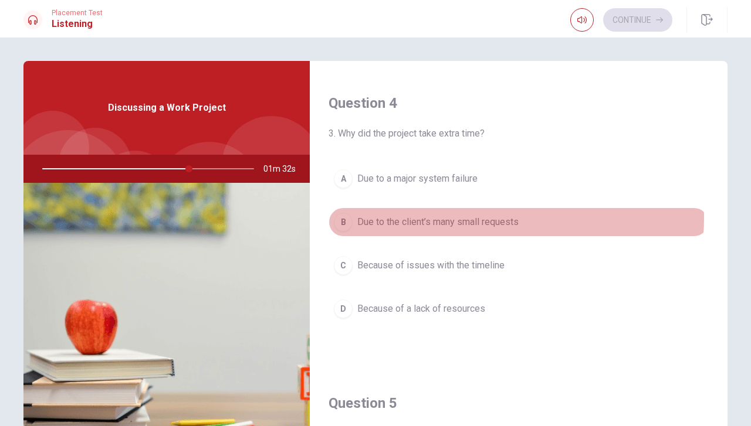
click at [495, 215] on span "Due to the client’s many small requests" at bounding box center [437, 222] width 161 height 14
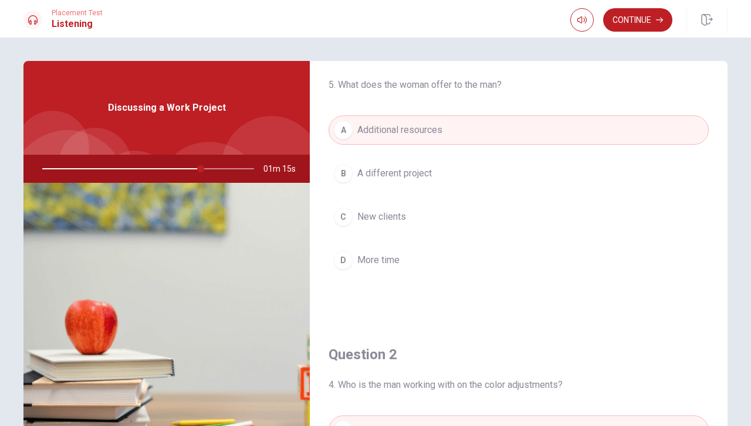
scroll to position [0, 0]
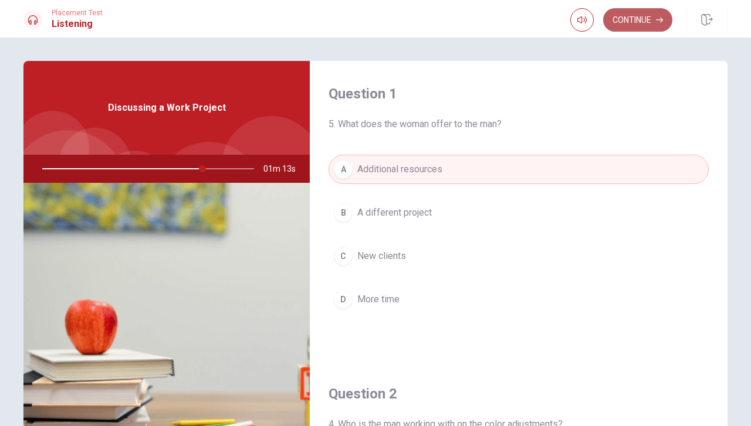
click at [643, 13] on button "Continue" at bounding box center [637, 19] width 69 height 23
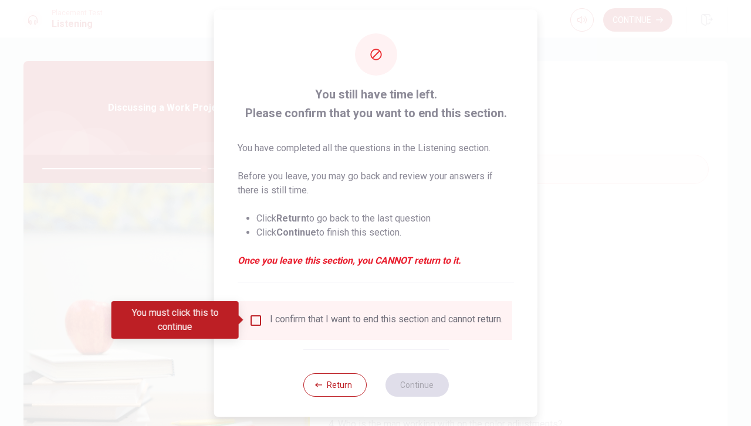
click at [256, 319] on input "You must click this to continue" at bounding box center [256, 320] width 14 height 14
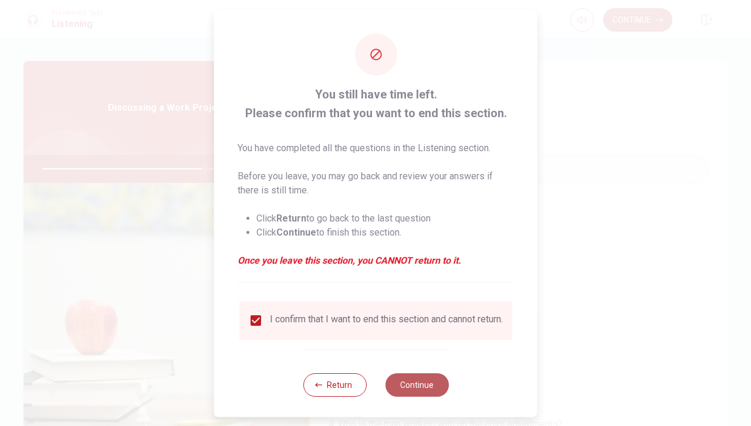
click at [408, 389] on button "Continue" at bounding box center [416, 384] width 63 height 23
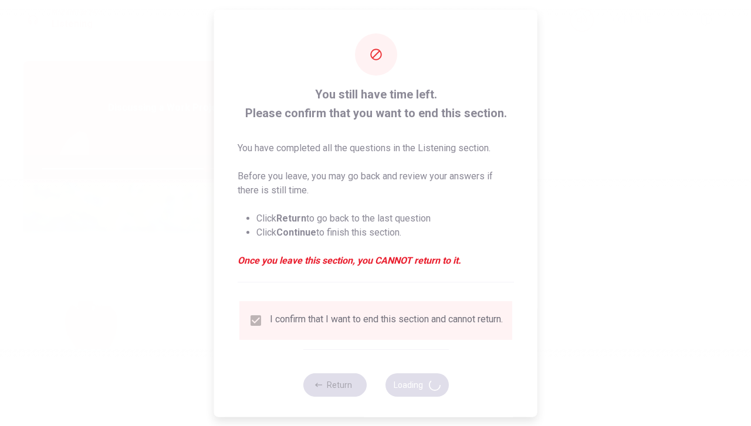
type input "78"
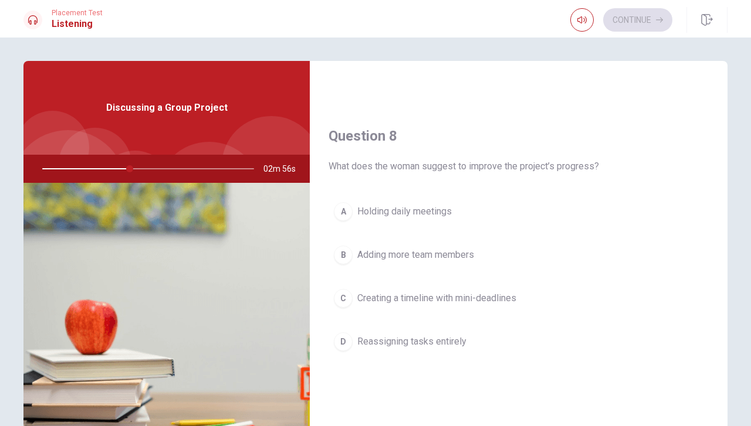
scroll to position [561, 0]
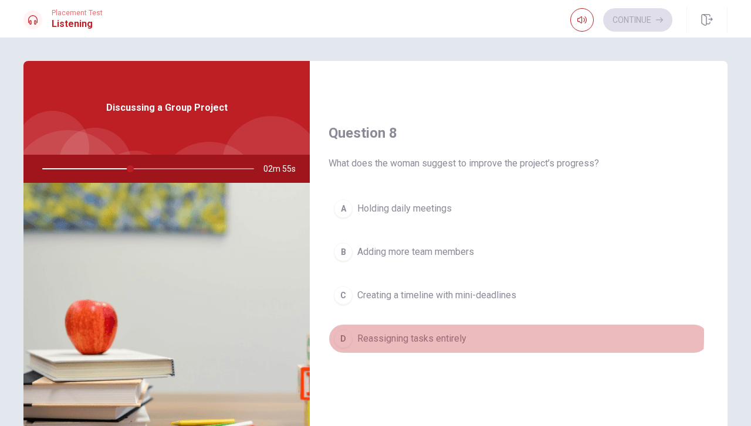
click at [435, 332] on span "Reassigning tasks entirely" at bounding box center [411, 339] width 109 height 14
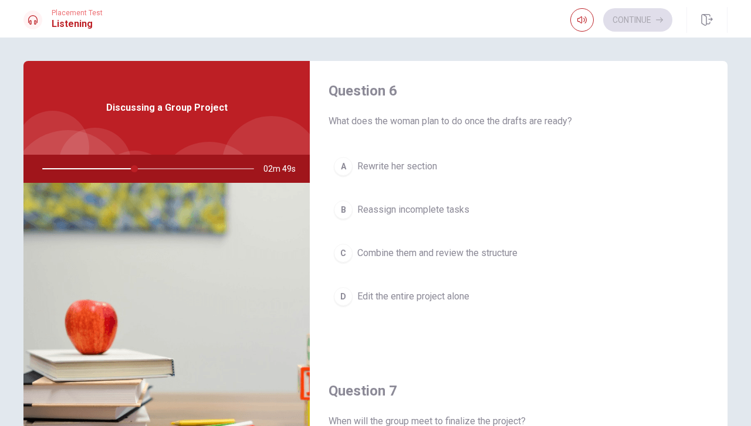
scroll to position [0, 0]
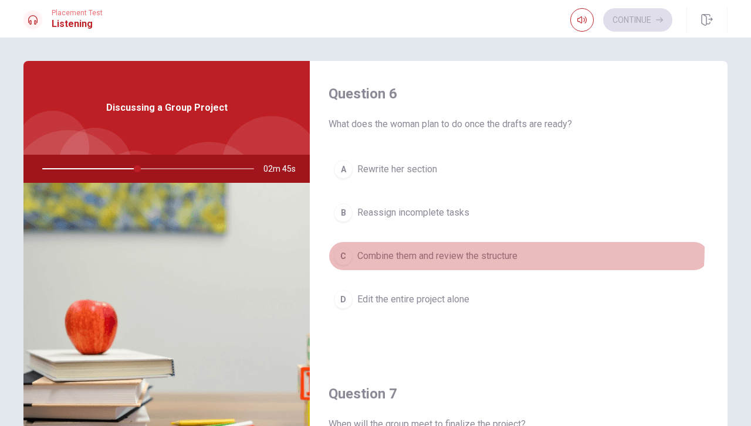
click at [416, 246] on button "C Combine them and review the structure" at bounding box center [519, 256] width 380 height 29
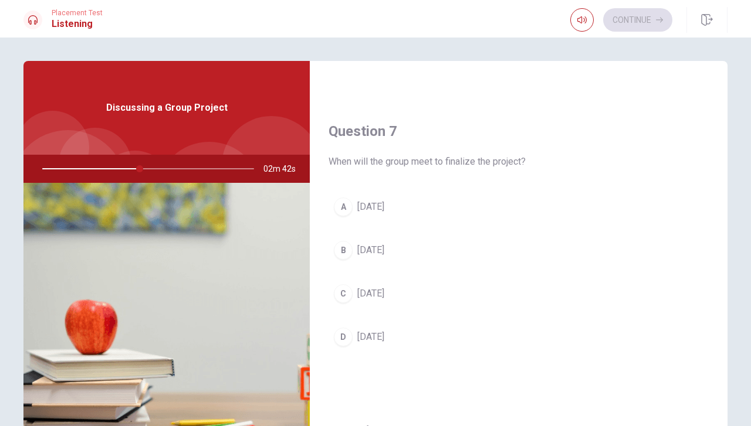
scroll to position [277, 0]
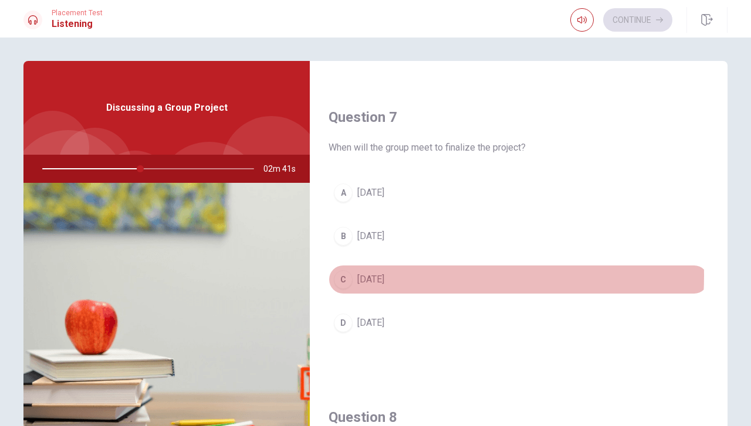
click at [365, 273] on span "[DATE]" at bounding box center [370, 280] width 27 height 14
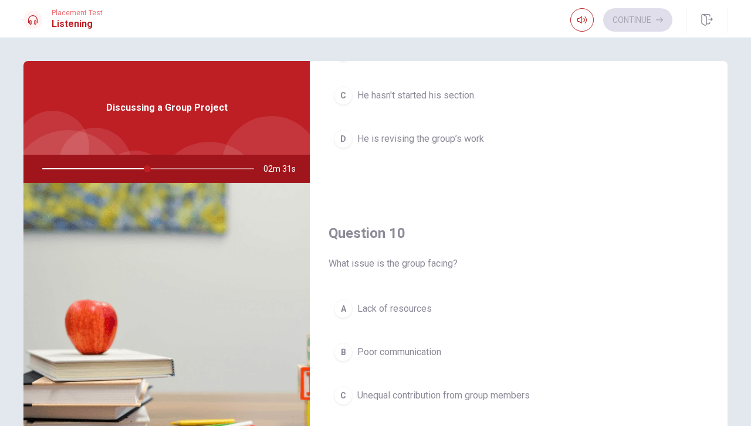
scroll to position [1086, 0]
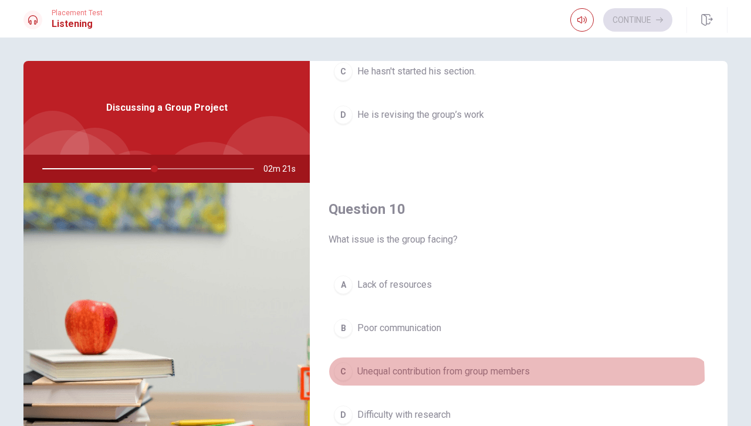
click at [482, 370] on span "Unequal contribution from group members" at bounding box center [443, 372] width 172 height 14
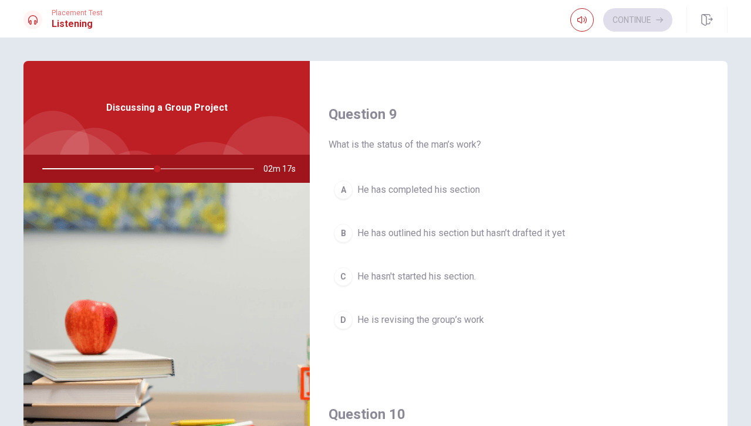
scroll to position [878, 0]
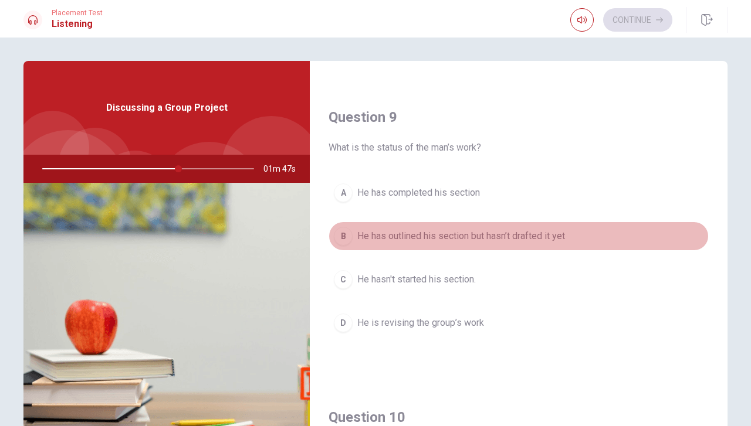
click at [525, 229] on span "He has outlined his section but hasn’t drafted it yet" at bounding box center [461, 236] width 208 height 14
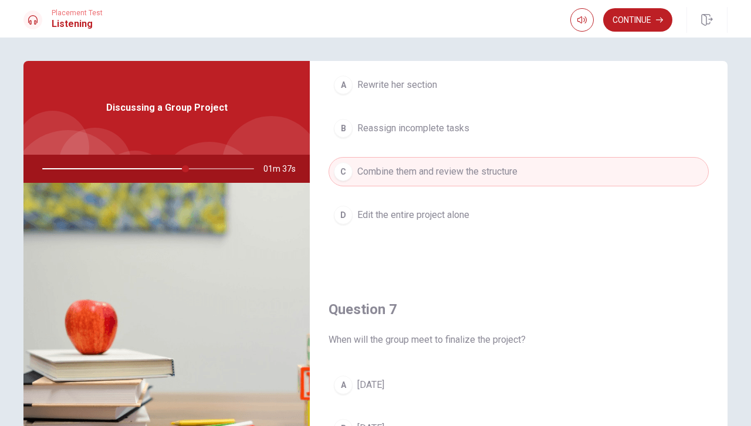
scroll to position [0, 0]
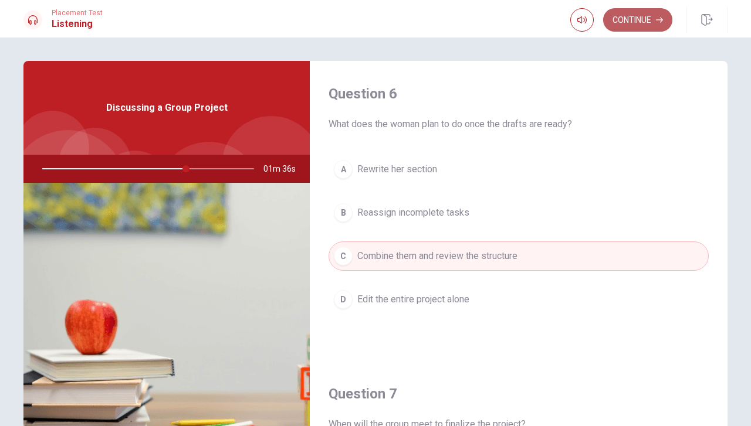
click at [646, 16] on button "Continue" at bounding box center [637, 19] width 69 height 23
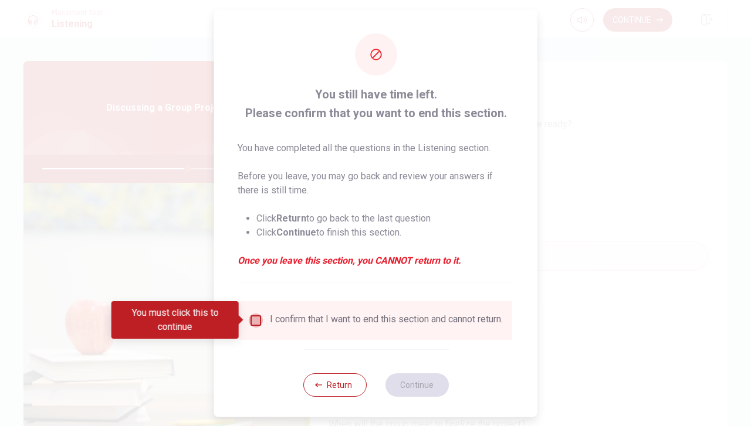
click at [252, 317] on input "You must click this to continue" at bounding box center [256, 320] width 14 height 14
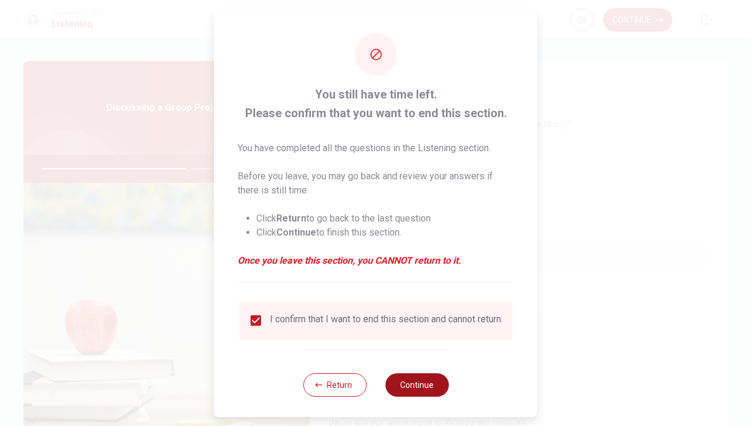
click at [400, 385] on button "Continue" at bounding box center [416, 384] width 63 height 23
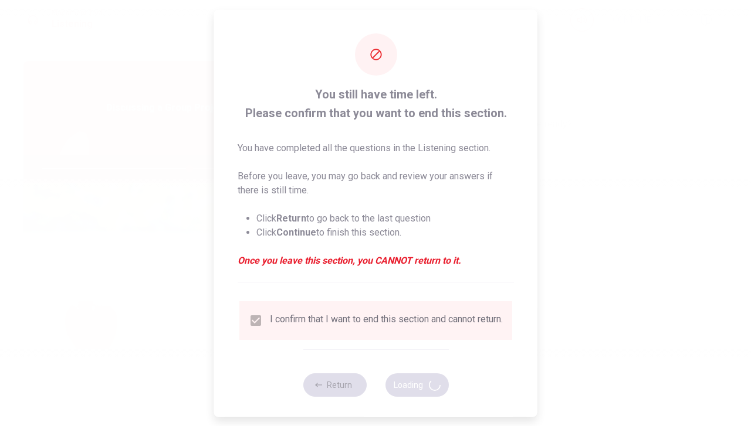
type input "70"
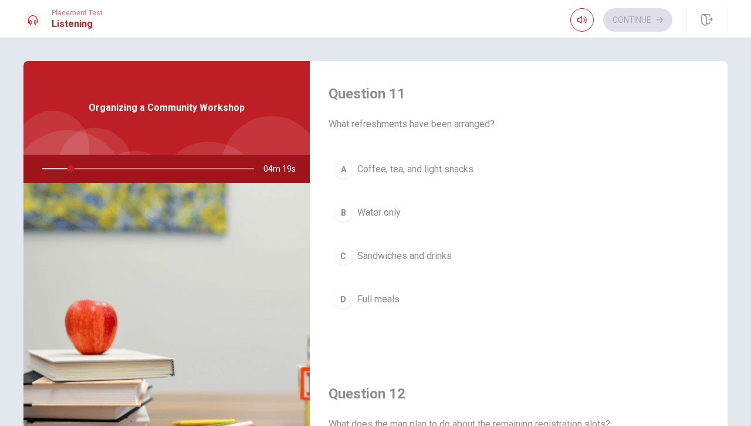
drag, startPoint x: 717, startPoint y: 138, endPoint x: 715, endPoint y: 181, distance: 43.4
click at [715, 181] on div "Question 11 What refreshments have been arranged? A Coffee, tea, and light snac…" at bounding box center [519, 211] width 418 height 300
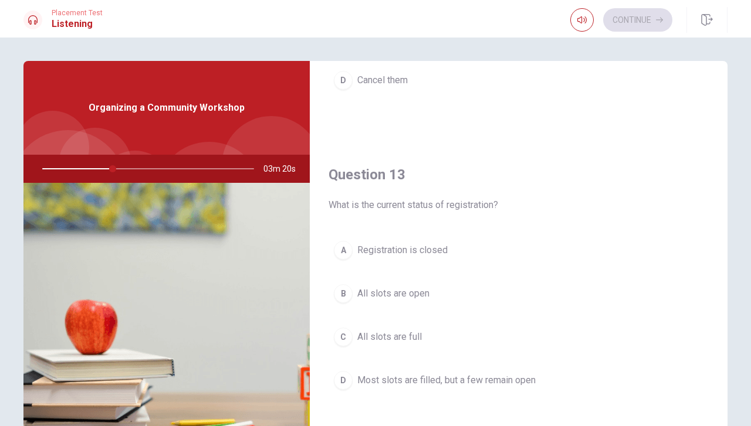
scroll to position [526, 0]
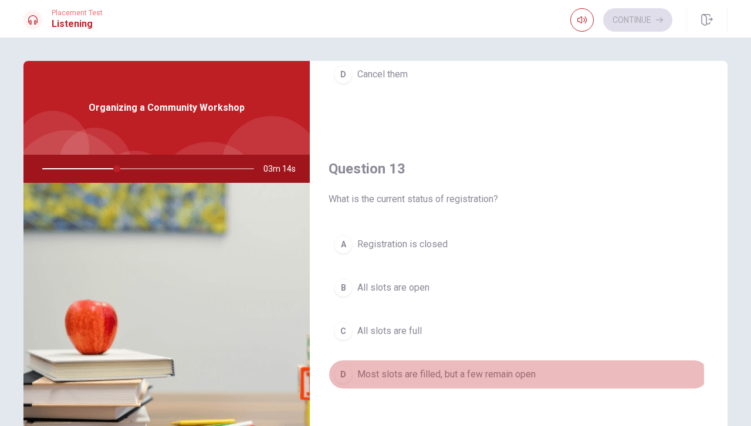
click at [445, 371] on span "Most slots are filled, but a few remain open" at bounding box center [446, 375] width 178 height 14
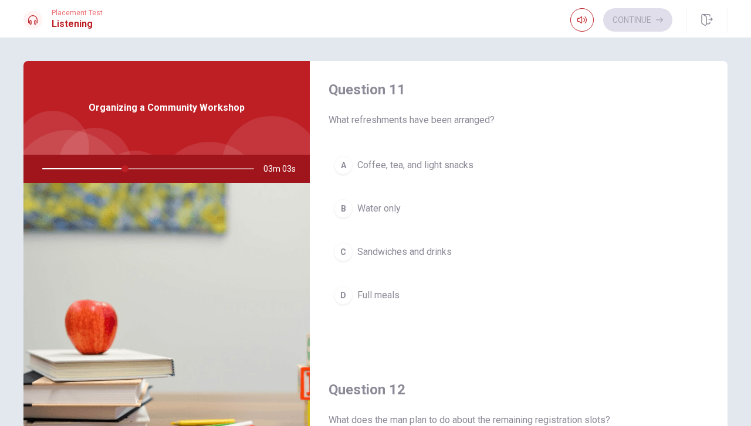
scroll to position [0, 0]
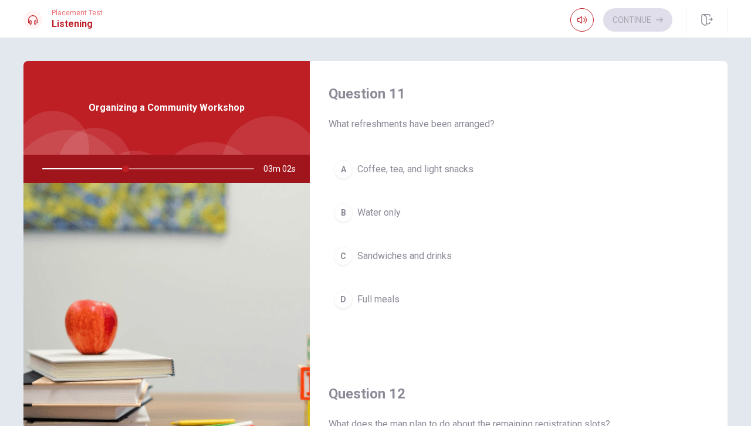
click at [416, 172] on span "Coffee, tea, and light snacks" at bounding box center [415, 169] width 116 height 14
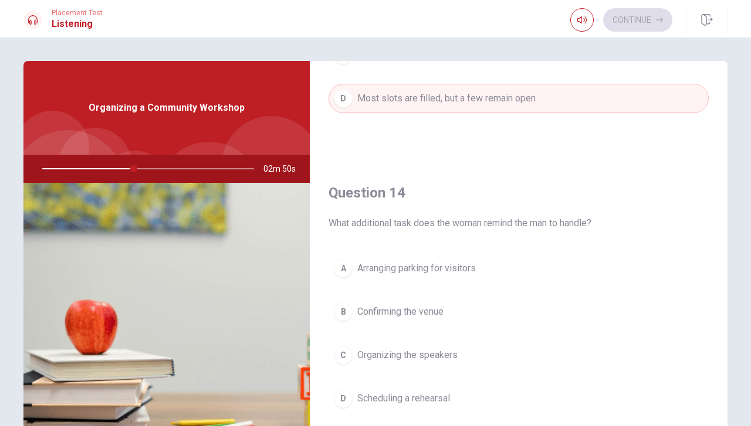
scroll to position [806, 0]
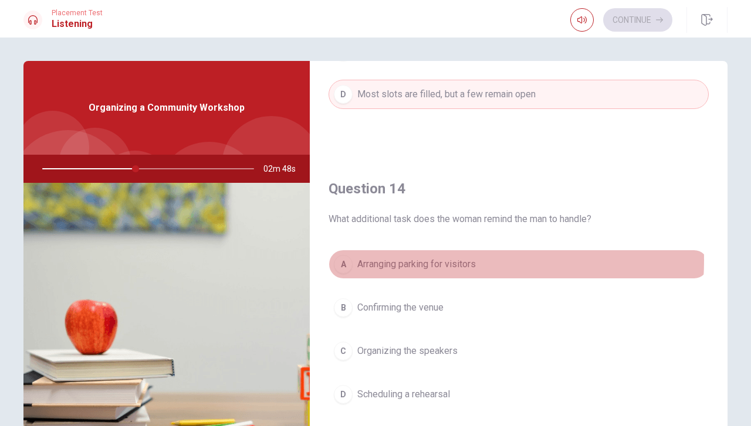
click at [441, 258] on span "Arranging parking for visitors" at bounding box center [416, 265] width 118 height 14
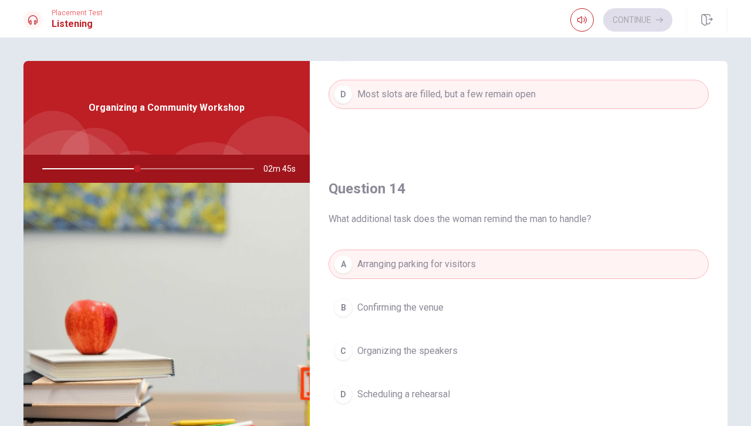
drag, startPoint x: 717, startPoint y: 330, endPoint x: 714, endPoint y: 396, distance: 66.4
click at [714, 396] on div "Question 14 What additional task does the woman remind the man to handle? A Arr…" at bounding box center [519, 306] width 418 height 300
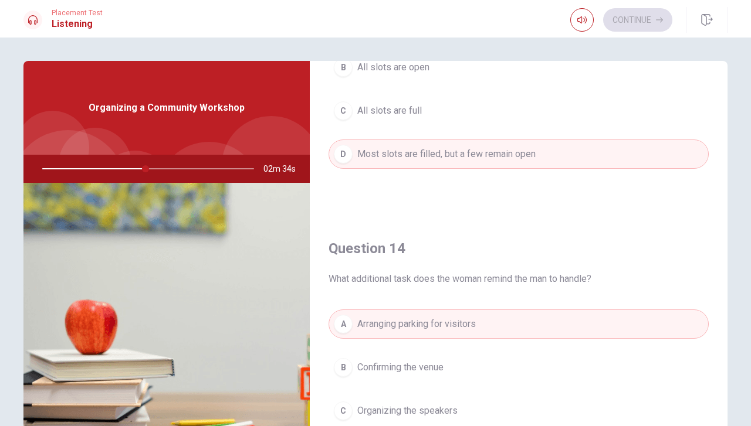
scroll to position [1086, 0]
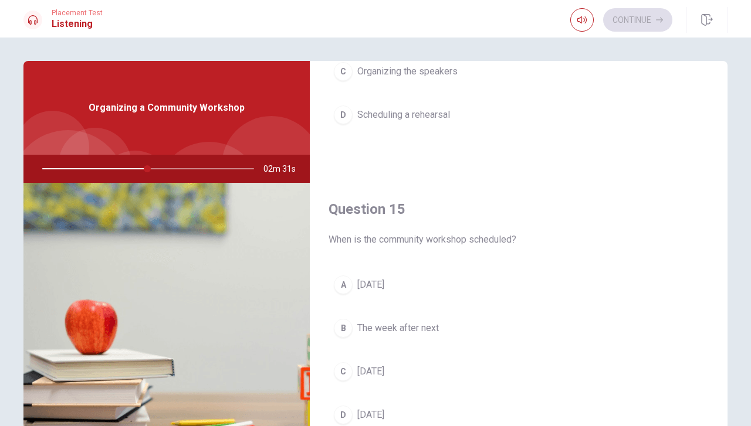
click at [368, 408] on span "[DATE]" at bounding box center [370, 415] width 27 height 14
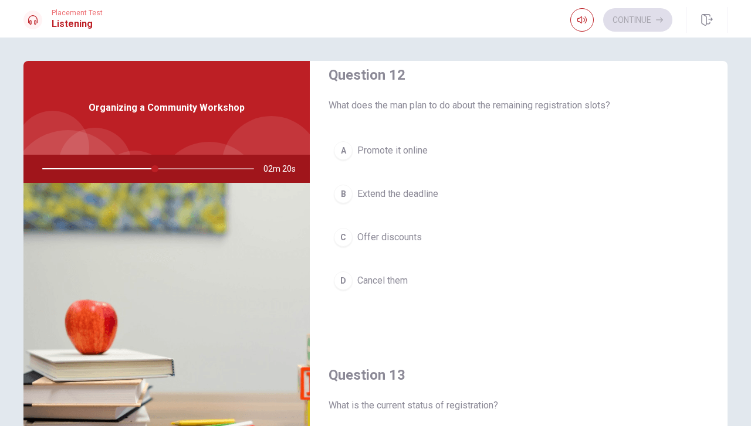
scroll to position [316, 0]
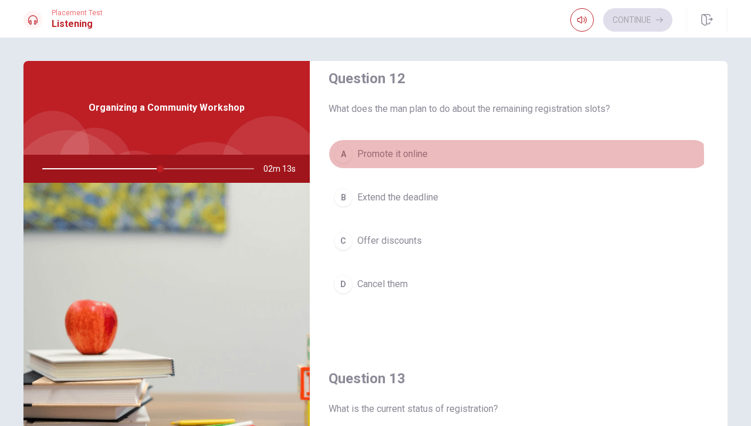
click at [418, 155] on span "Promote it online" at bounding box center [392, 154] width 70 height 14
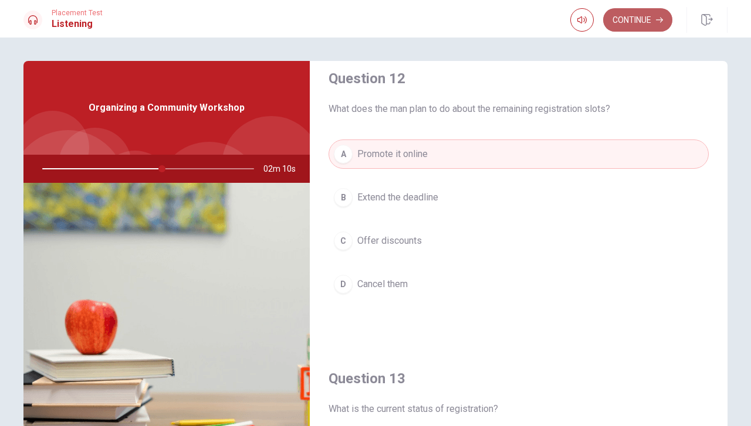
click at [651, 24] on button "Continue" at bounding box center [637, 19] width 69 height 23
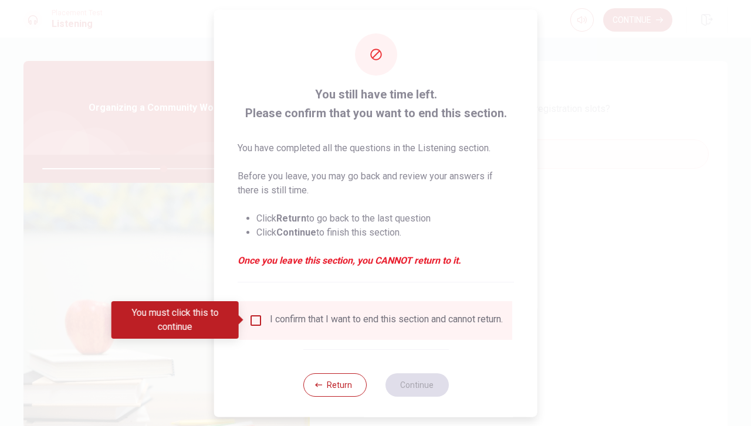
click at [251, 321] on input "You must click this to continue" at bounding box center [256, 320] width 14 height 14
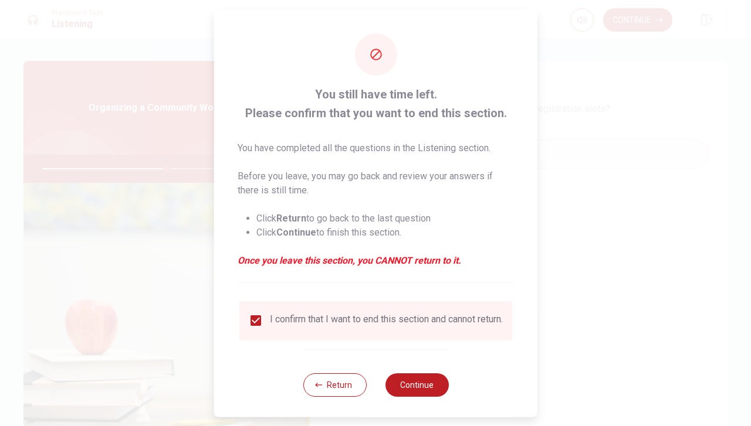
click at [251, 320] on input "checkbox" at bounding box center [256, 320] width 14 height 14
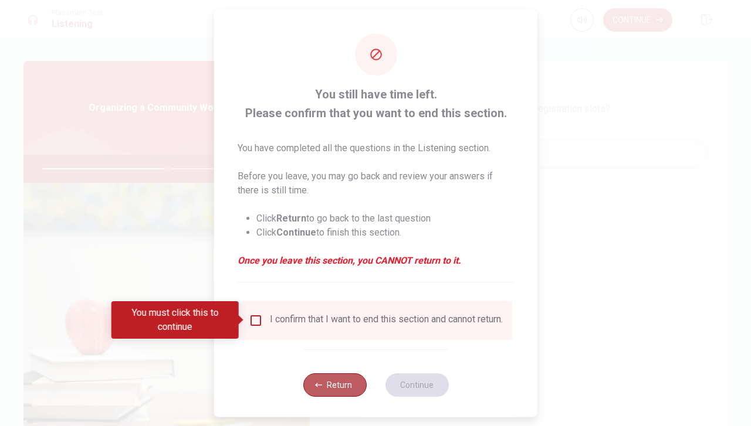
click at [304, 390] on button "Return" at bounding box center [334, 384] width 63 height 23
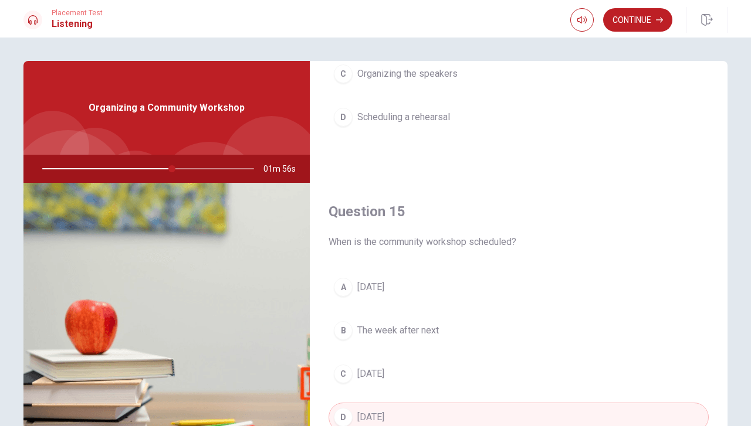
scroll to position [1086, 0]
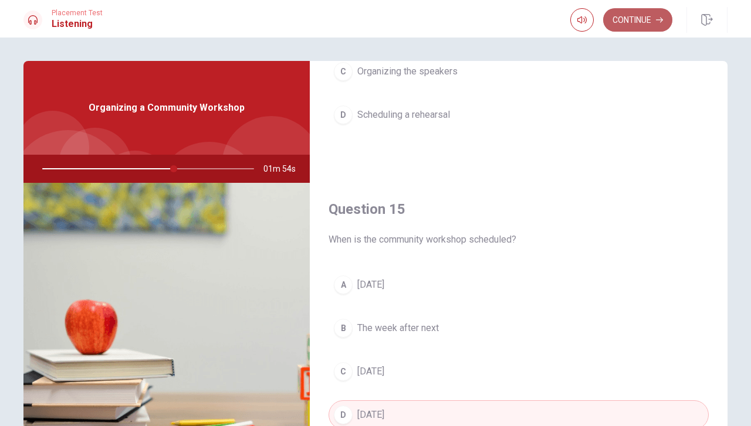
click at [638, 22] on button "Continue" at bounding box center [637, 19] width 69 height 23
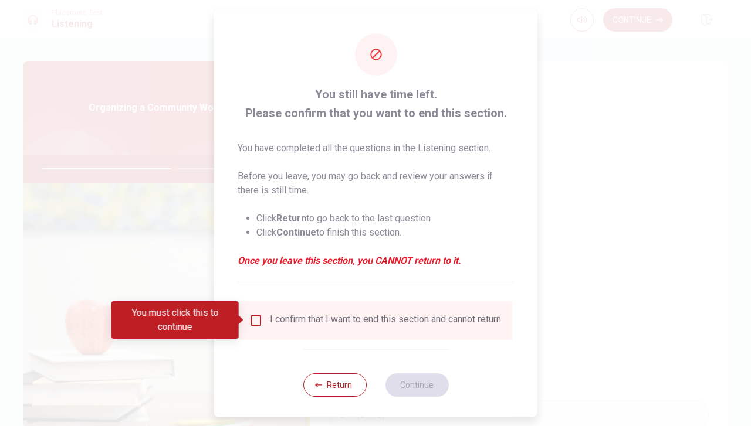
click at [255, 323] on input "You must click this to continue" at bounding box center [256, 320] width 14 height 14
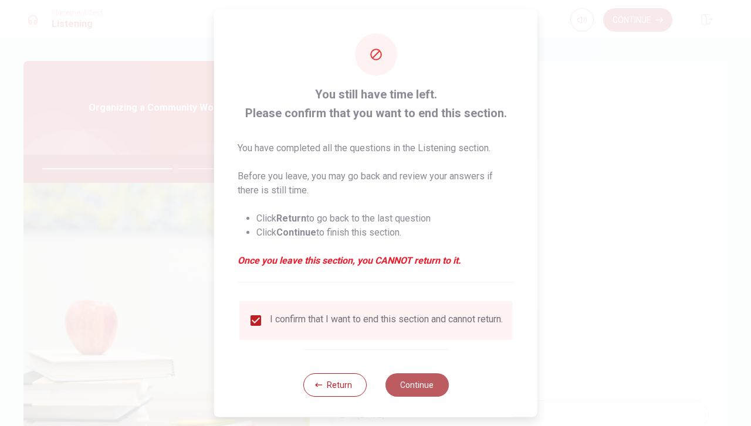
click at [399, 388] on button "Continue" at bounding box center [416, 384] width 63 height 23
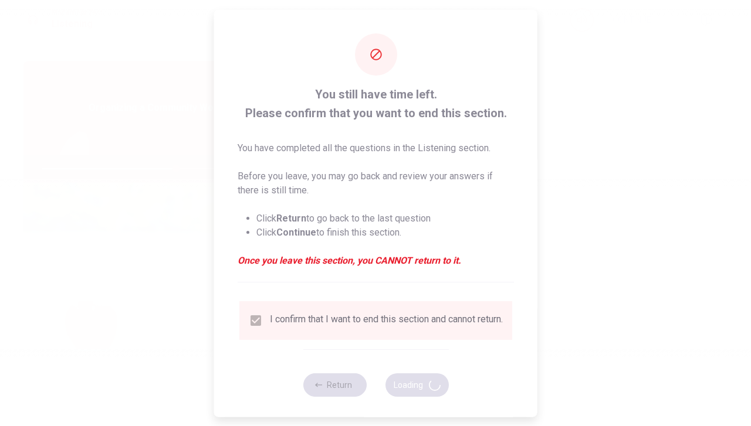
type input "64"
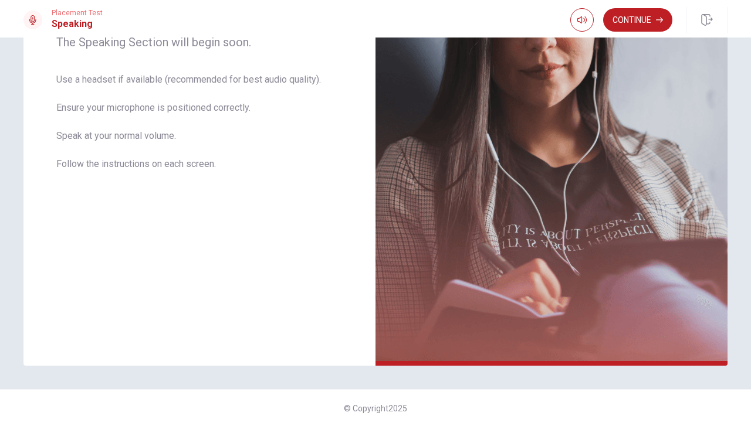
scroll to position [0, 0]
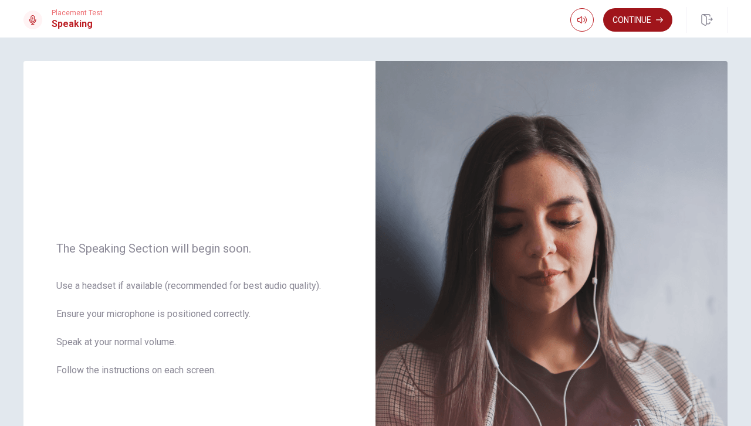
click at [632, 17] on button "Continue" at bounding box center [637, 19] width 69 height 23
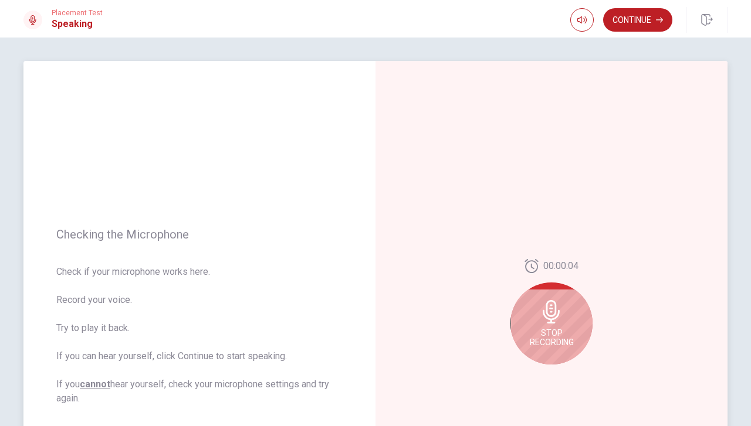
click at [547, 329] on span "Stop Recording" at bounding box center [552, 338] width 44 height 19
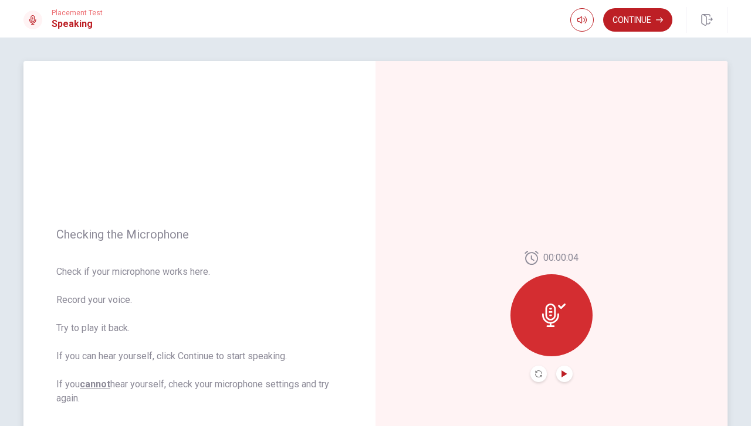
click at [561, 375] on icon "Play Audio" at bounding box center [563, 374] width 5 height 7
click at [635, 19] on button "Continue" at bounding box center [637, 19] width 69 height 23
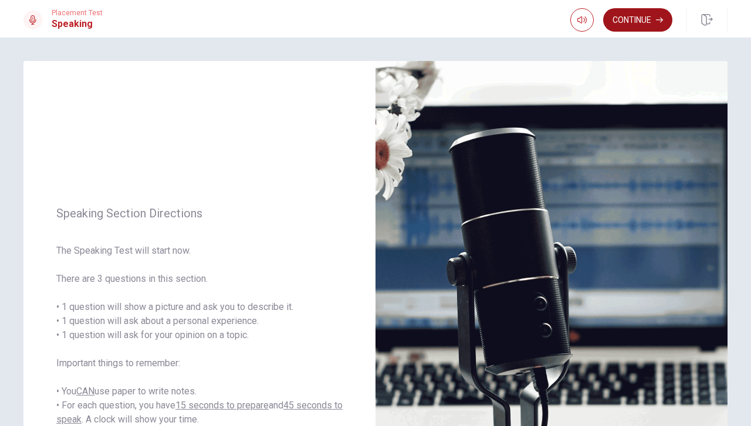
click at [641, 17] on button "Continue" at bounding box center [637, 19] width 69 height 23
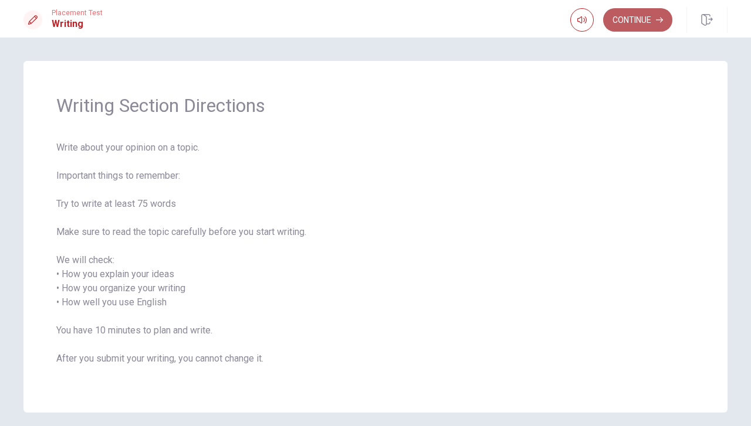
click at [638, 17] on button "Continue" at bounding box center [637, 19] width 69 height 23
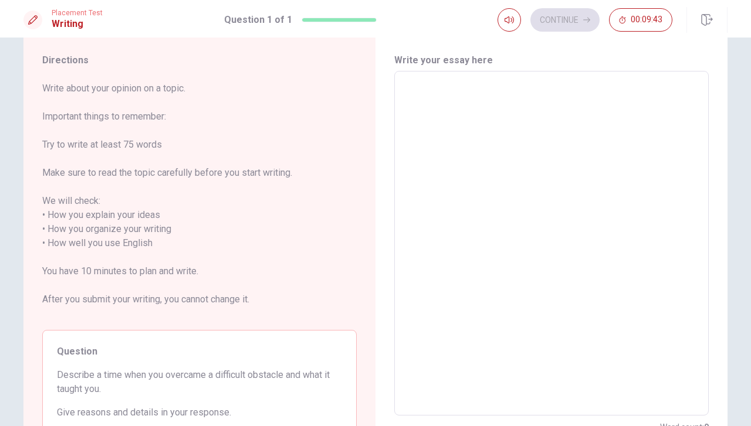
scroll to position [13, 0]
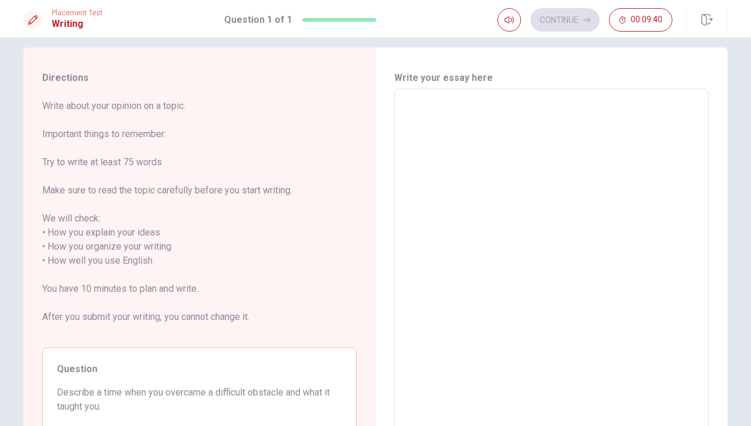
click at [432, 130] on textarea at bounding box center [551, 262] width 298 height 326
type textarea "A"
type textarea "x"
type textarea "A"
type textarea "x"
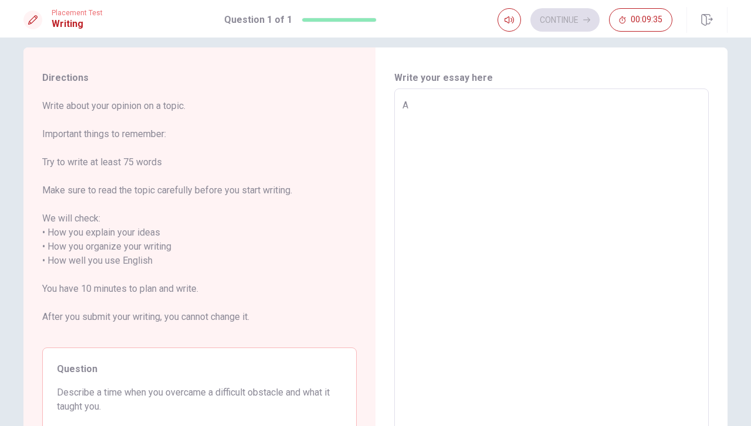
type textarea "A d"
type textarea "x"
type textarea "A di"
type textarea "x"
type textarea "A dif"
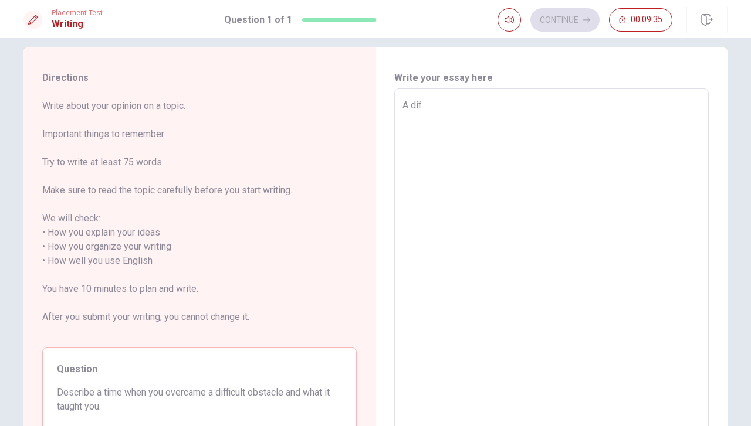
type textarea "x"
type textarea "A diff"
type textarea "x"
type textarea "A diffi"
type textarea "x"
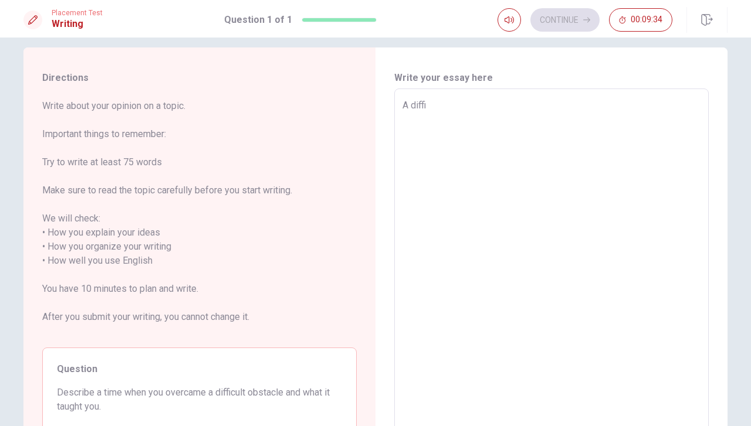
type textarea "A diffic"
type textarea "x"
type textarea "A difficu"
type textarea "x"
type textarea "A difficua"
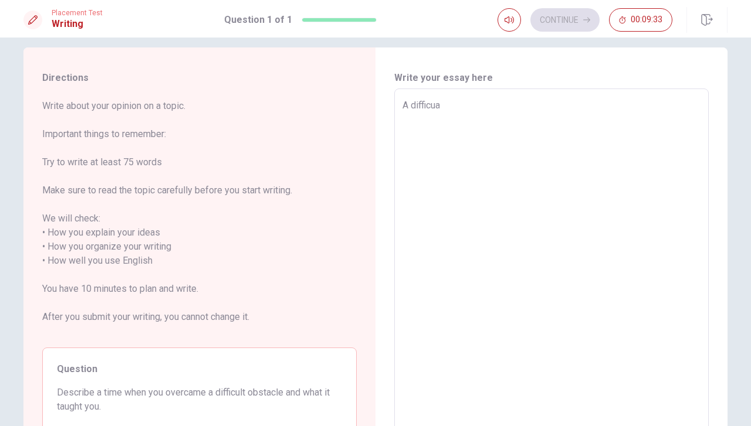
type textarea "x"
type textarea "A difficual"
type textarea "x"
type textarea "A difficualt"
type textarea "x"
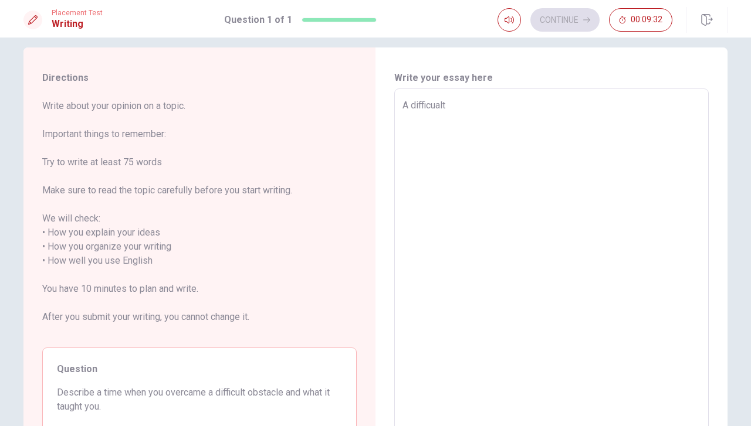
type textarea "A difficual"
type textarea "x"
type textarea "A difficua"
type textarea "x"
type textarea "A difficu"
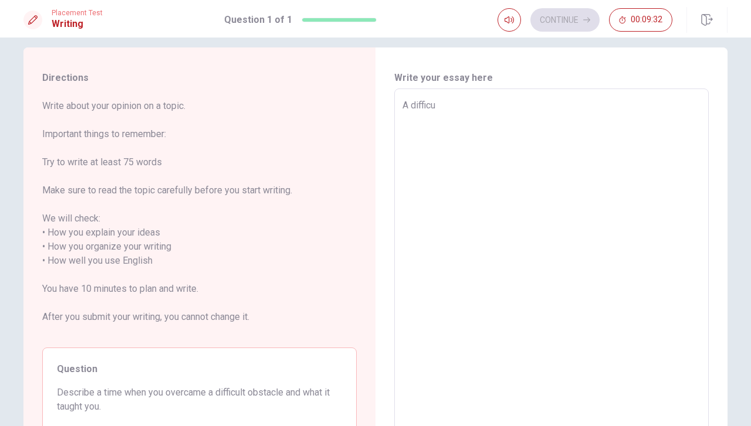
type textarea "x"
type textarea "A difficul"
type textarea "x"
type textarea "A difficult"
type textarea "x"
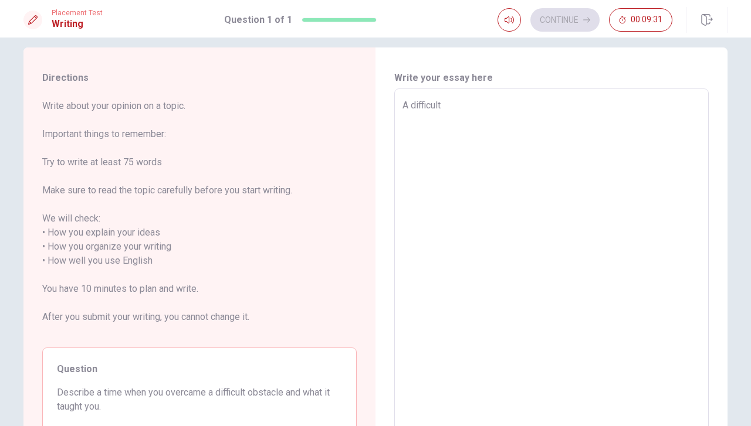
type textarea "A difficult"
type textarea "x"
type textarea "A difficult o"
type textarea "x"
type textarea "A difficult on"
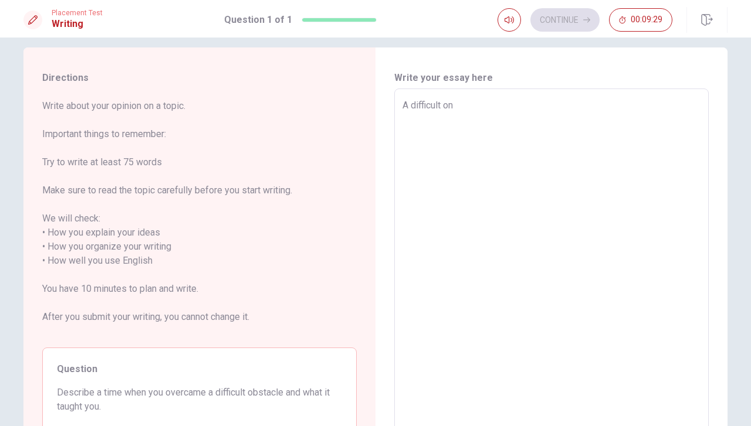
type textarea "x"
type textarea "A difficult o"
type textarea "x"
type textarea "A difficult ob"
type textarea "x"
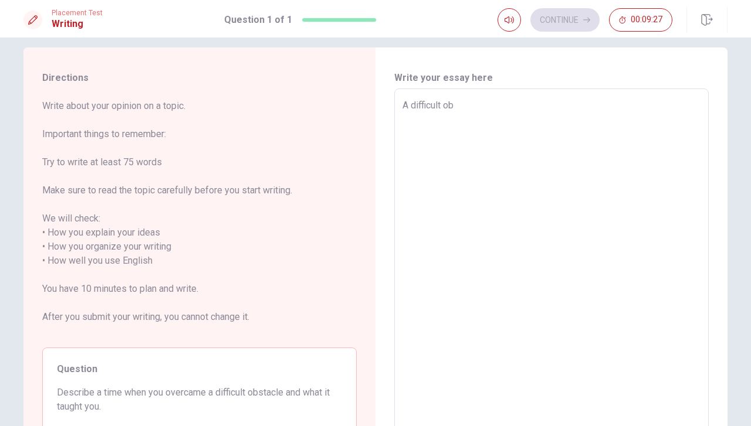
type textarea "A difficult obs"
type textarea "x"
type textarea "A difficult obst"
type textarea "x"
type textarea "A difficult obsta"
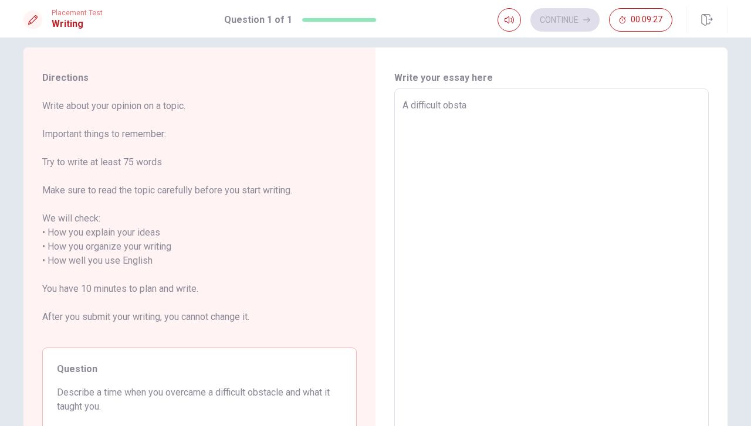
type textarea "x"
type textarea "A difficult obstac"
type textarea "x"
type textarea "A difficult obstack"
type textarea "x"
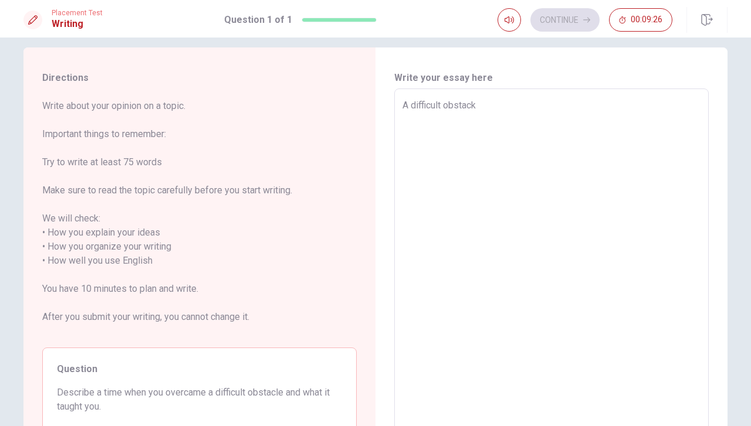
type textarea "A difficult obstacke"
type textarea "x"
type textarea "A difficult obstack"
type textarea "x"
type textarea "A difficult obstac"
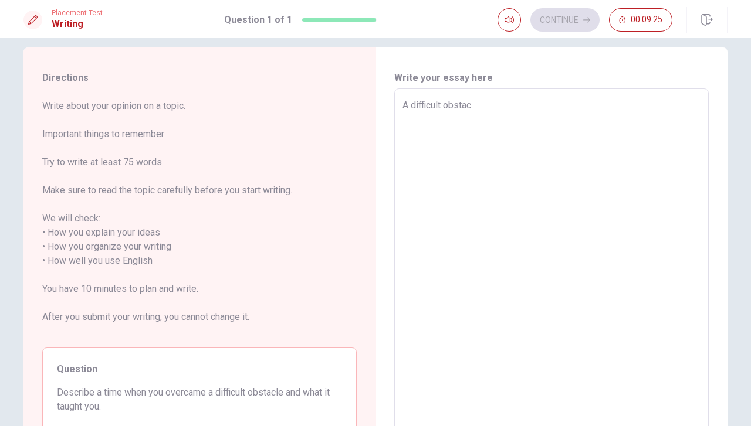
type textarea "x"
type textarea "A difficult obstacl"
type textarea "x"
type textarea "A difficult obstacle"
type textarea "x"
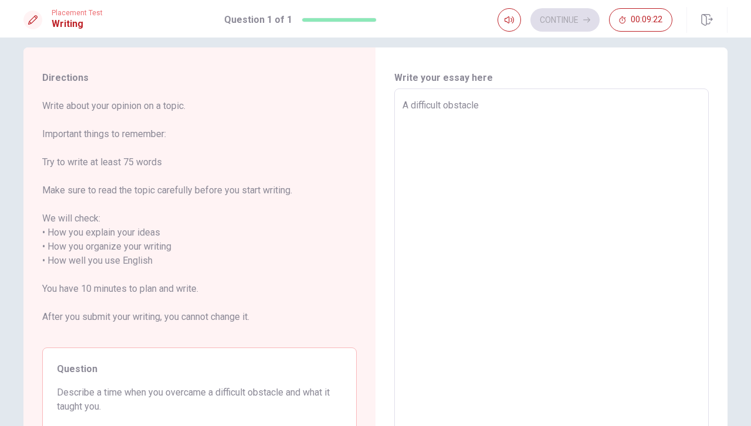
type textarea "A difficult obstacle"
type textarea "x"
type textarea "A difficult obstacle"
click at [407, 104] on textarea "A difficult obstacle" at bounding box center [551, 262] width 298 height 326
click at [489, 110] on textarea "A difficult obstacle" at bounding box center [551, 262] width 298 height 326
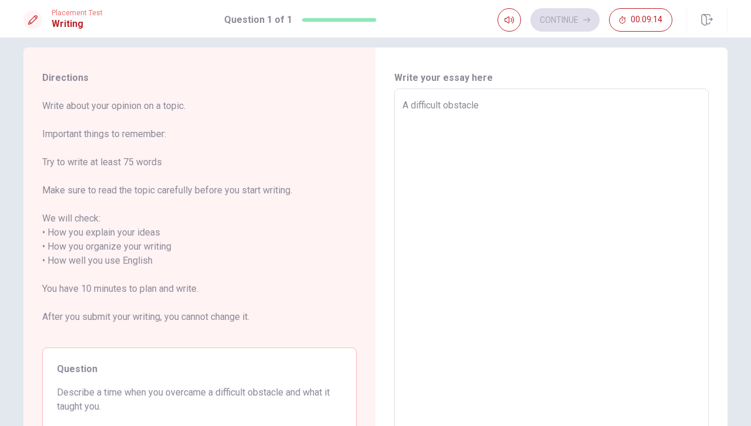
type textarea "x"
type textarea "A difficult obstacle"
type textarea "x"
type textarea "A difficult obstacle I"
type textarea "x"
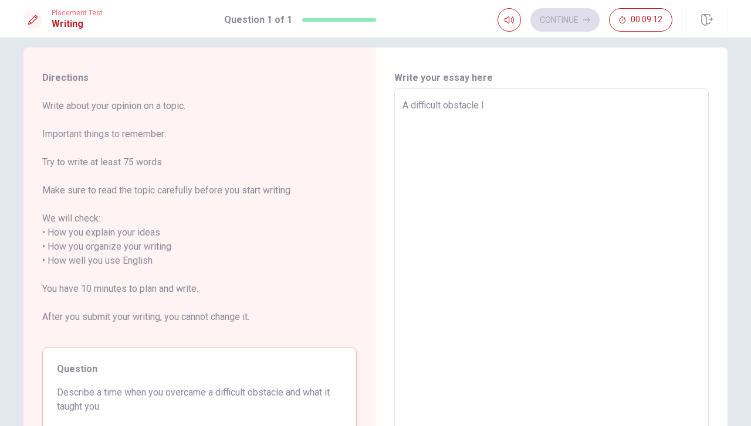
type textarea "A difficult obstacle I"
type textarea "x"
type textarea "A difficult obstacle I e"
type textarea "x"
type textarea "A difficult obstacle I ex"
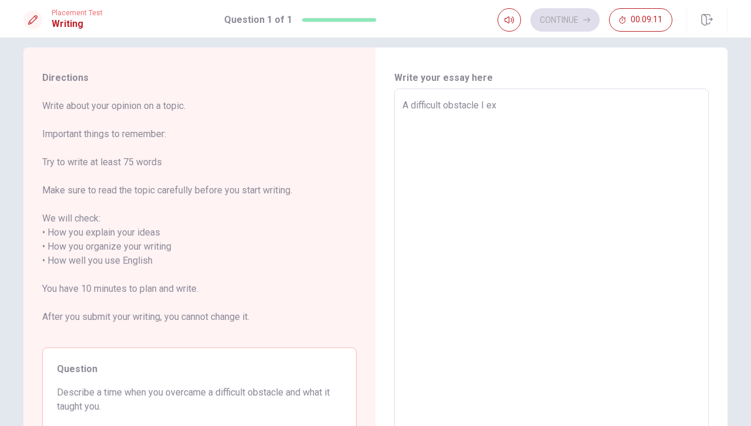
type textarea "x"
type textarea "A difficult obstacle I exp"
type textarea "x"
type textarea "A difficult obstacle I expe"
type textarea "x"
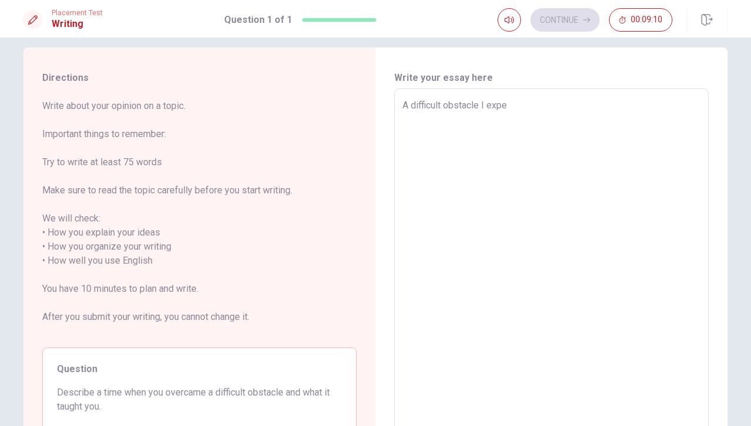
type textarea "A difficult obstacle I exper"
type textarea "x"
type textarea "A difficult obstacle I expere"
type textarea "x"
type textarea "A difficult obstacle I exper"
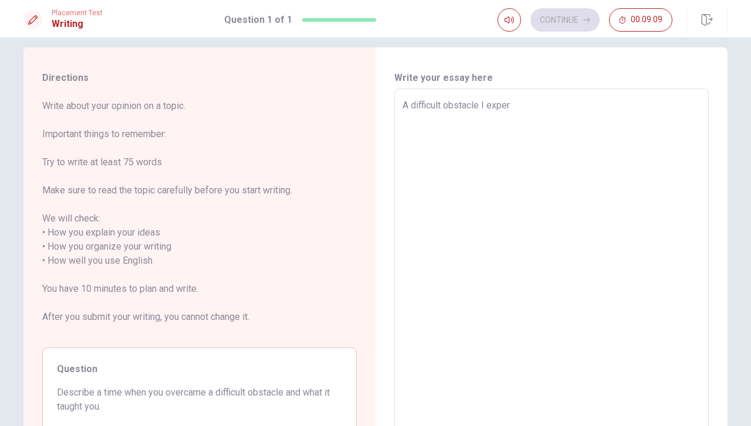
type textarea "x"
type textarea "A difficult obstacle I expe"
type textarea "x"
type textarea "A difficult obstacle I exper"
type textarea "x"
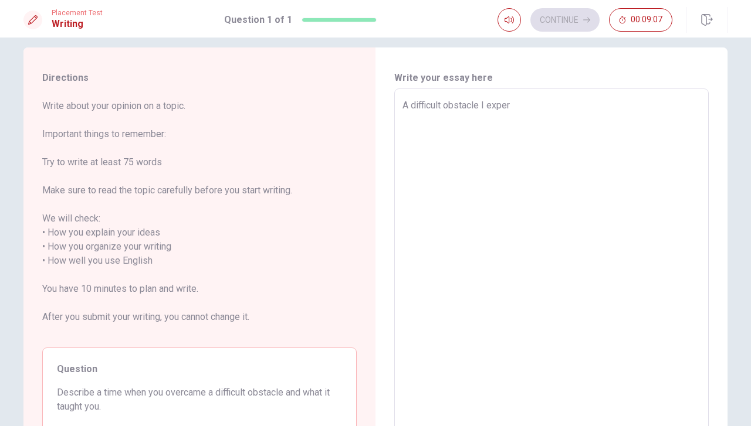
type textarea "A difficult obstacle I experi"
type textarea "x"
type textarea "A difficult obstacle I experie"
type textarea "x"
type textarea "A difficult obstacle I experien"
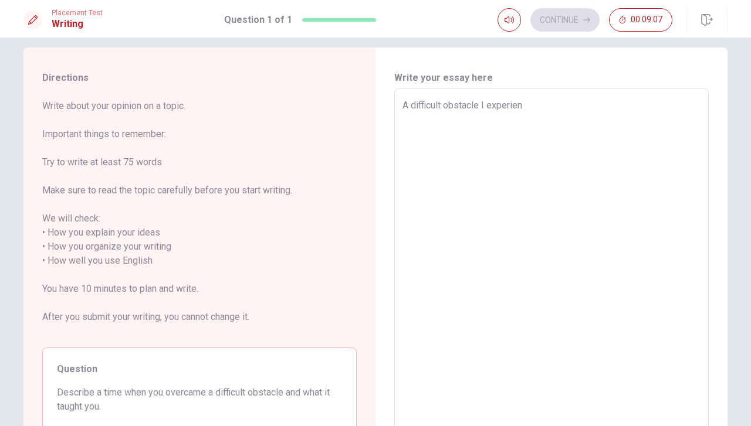
type textarea "x"
type textarea "A difficult obstacle I experienc"
type textarea "x"
type textarea "A difficult obstacle I experience"
type textarea "x"
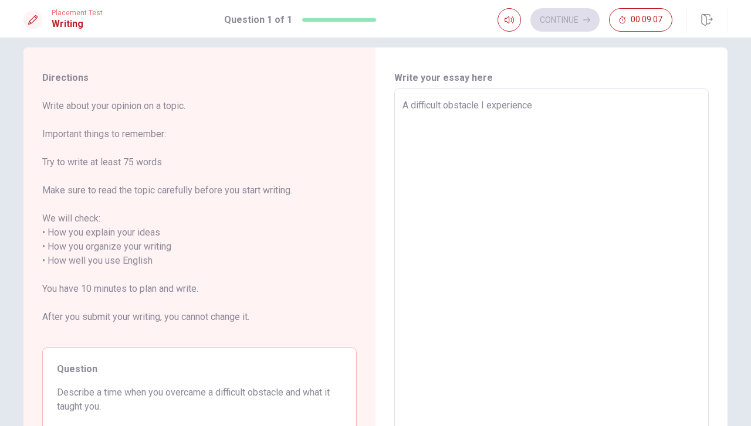
type textarea "A difficult obstacle I experienced"
type textarea "x"
type textarea "A difficult obstacle I experienced"
type textarea "x"
type textarea "A difficult obstacle I experienced w"
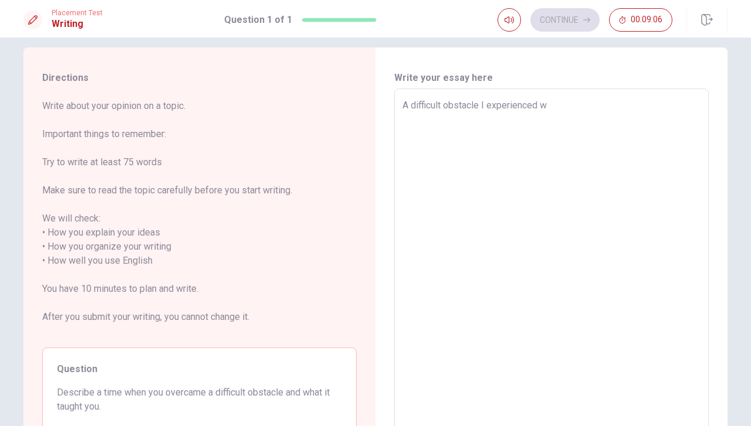
type textarea "x"
type textarea "A difficult obstacle I experienced wa"
type textarea "x"
type textarea "A difficult obstacle I experienced was"
type textarea "x"
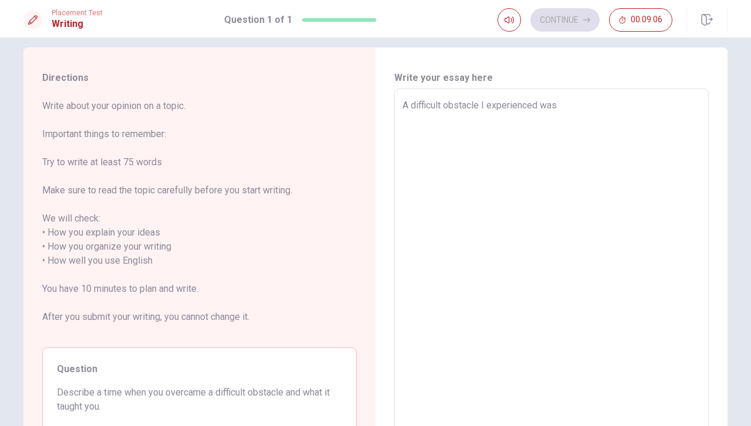
type textarea "A difficult obstacle I experienced was"
type textarea "x"
type textarea "A difficult obstacle I experienced was w"
type textarea "x"
type textarea "A difficult obstacle I experienced was wh"
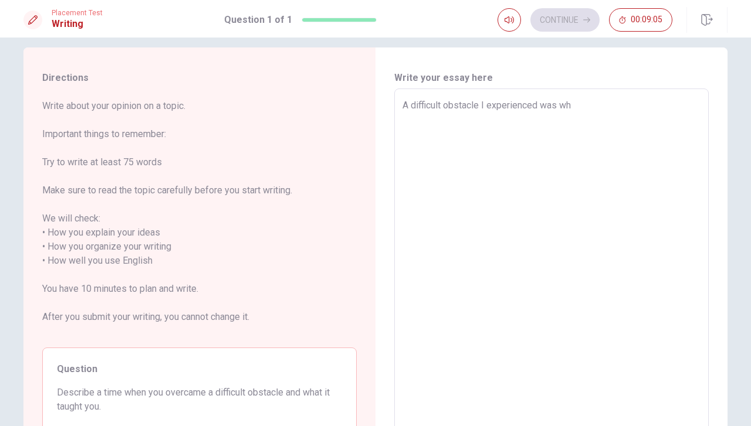
type textarea "x"
type textarea "A difficult obstacle I experienced was whe"
type textarea "x"
type textarea "A difficult obstacle I experienced was when"
type textarea "x"
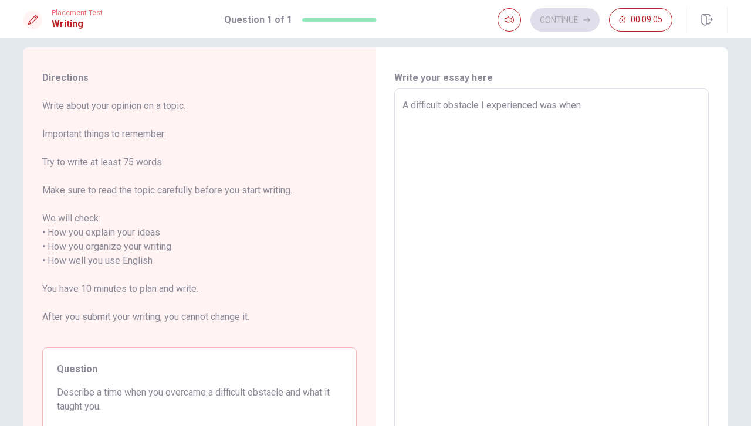
type textarea "A difficult obstacle I experienced was when"
type textarea "x"
type textarea "A difficult obstacle I experienced was when I"
type textarea "x"
type textarea "A difficult obstacle I experienced was when I"
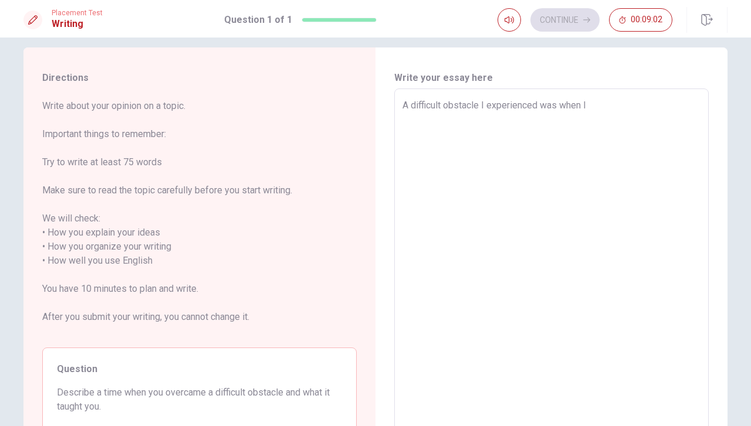
type textarea "x"
type textarea "A difficult obstacle I experienced was when I w"
type textarea "x"
type textarea "A difficult obstacle I experienced was when I wa"
type textarea "x"
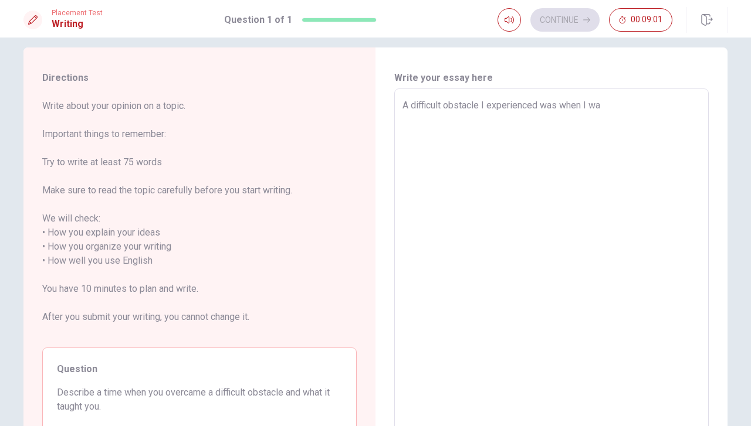
type textarea "A difficult obstacle I experienced was when I was"
type textarea "x"
type textarea "A difficult obstacle I experienced was when I was"
type textarea "x"
type textarea "A difficult obstacle I experienced was when I was w"
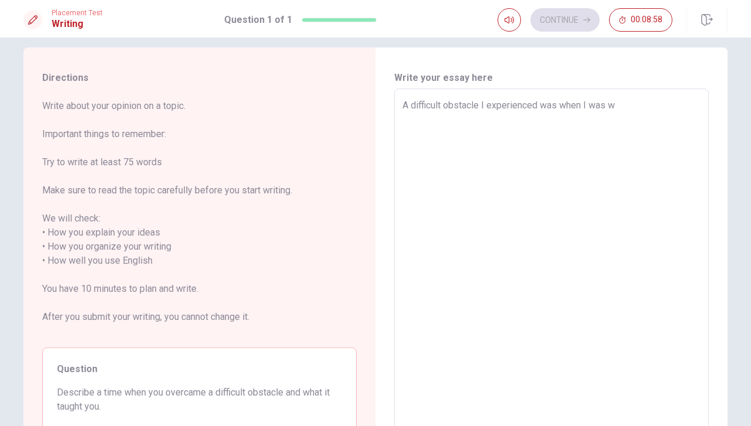
type textarea "x"
type textarea "A difficult obstacle I experienced was when I was wo"
type textarea "x"
type textarea "A difficult obstacle I experienced was when I was wor"
type textarea "x"
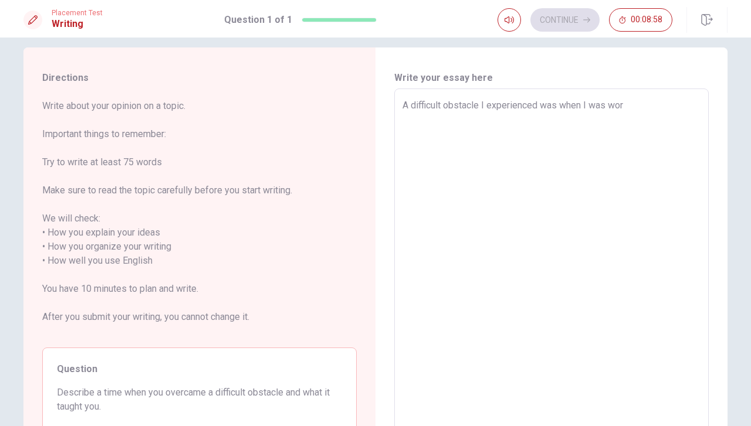
type textarea "A difficult obstacle I experienced was when I was work"
type textarea "x"
type textarea "A difficult obstacle I experienced was when I was worki"
type textarea "x"
type textarea "A difficult obstacle I experienced was when I was workin"
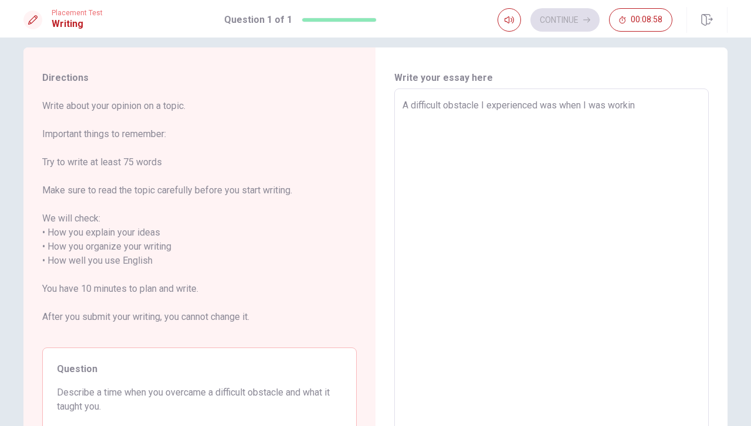
type textarea "x"
type textarea "A difficult obstacle I experienced was when I was working"
type textarea "x"
type textarea "A difficult obstacle I experienced was when I was working"
type textarea "x"
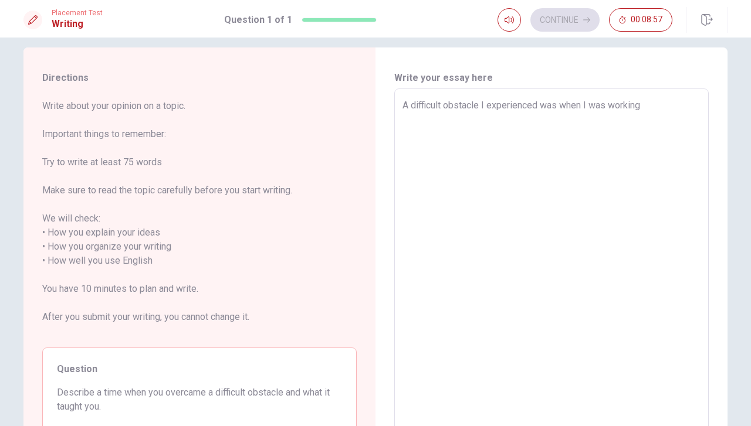
type textarea "A difficult obstacle I experienced was when I was working o"
type textarea "x"
type textarea "A difficult obstacle I experienced was when I was working on"
type textarea "x"
type textarea "A difficult obstacle I experienced was when I was working on"
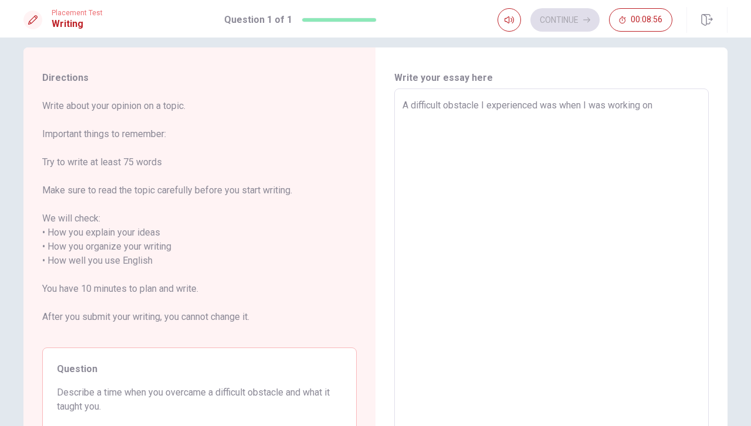
type textarea "x"
type textarea "A difficult obstacle I experienced was when I was working on m"
type textarea "x"
type textarea "A difficult obstacle I experienced was when I was working on my"
type textarea "x"
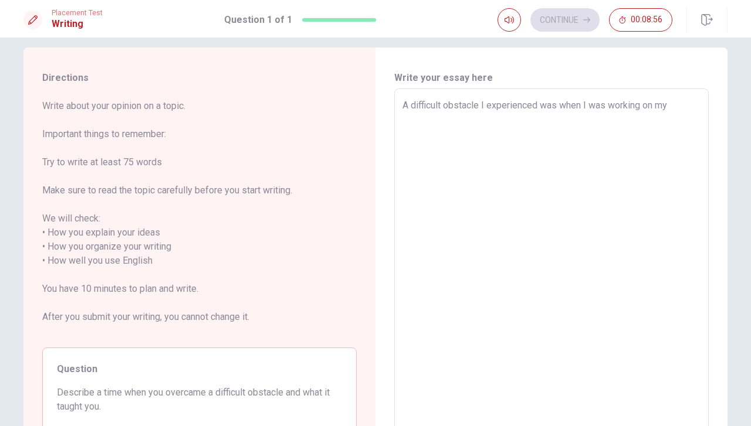
type textarea "A difficult obstacle I experienced was when I was working on my"
type textarea "x"
type textarea "A difficult obstacle I experienced was when I was working on my s"
type textarea "x"
type textarea "A difficult obstacle I experienced was when I was working on my sc"
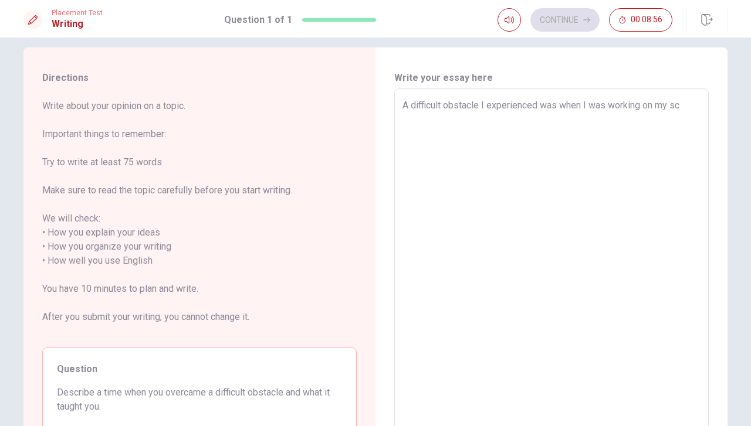
type textarea "x"
type textarea "A difficult obstacle I experienced was when I was working on my sch"
type textarea "x"
type textarea "A difficult obstacle I experienced was when I was working on my scho"
type textarea "x"
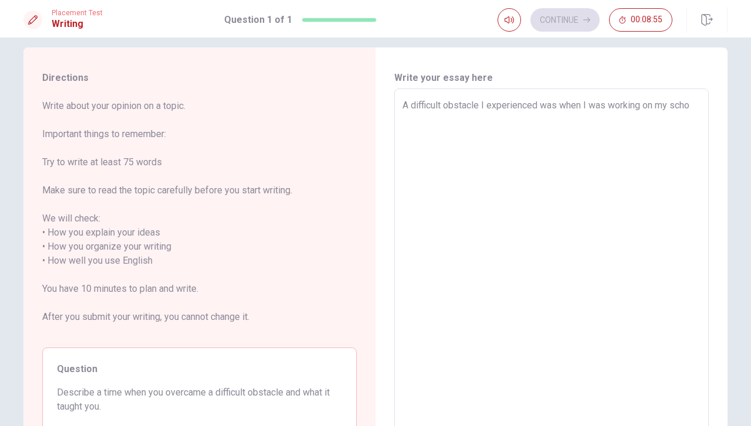
type textarea "A difficult obstacle I experienced was when I was working on my schoo"
type textarea "x"
type textarea "A difficult obstacle I experienced was when I was working on my school"
type textarea "x"
type textarea "A difficult obstacle I experienced was when I was working on my school"
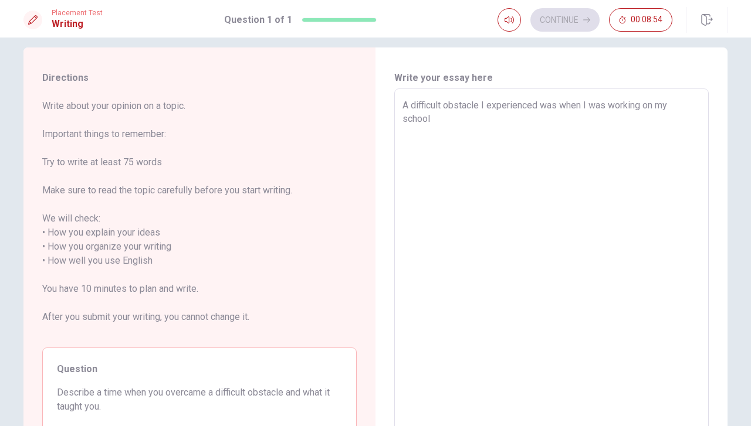
type textarea "x"
type textarea "A difficult obstacle I experienced was when I was working on my school p"
type textarea "x"
type textarea "A difficult obstacle I experienced was when I was working on my school pr"
type textarea "x"
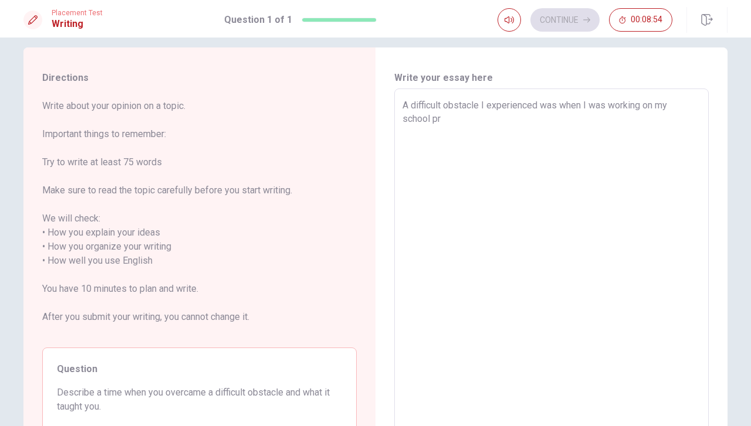
type textarea "A difficult obstacle I experienced was when I was working on my school pro"
type textarea "x"
type textarea "A difficult obstacle I experienced was when I was working on my school proj"
type textarea "x"
type textarea "A difficult obstacle I experienced was when I was working on my school proje"
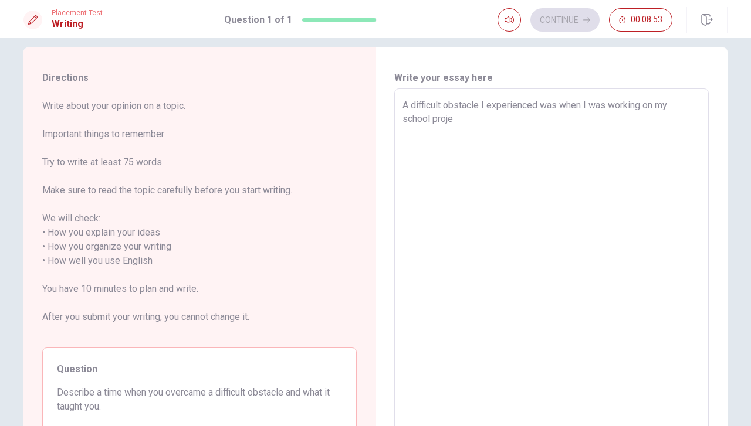
type textarea "x"
type textarea "A difficult obstacle I experienced was when I was working on my school projec"
type textarea "x"
type textarea "A difficult obstacle I experienced was when I was working on my school project"
type textarea "x"
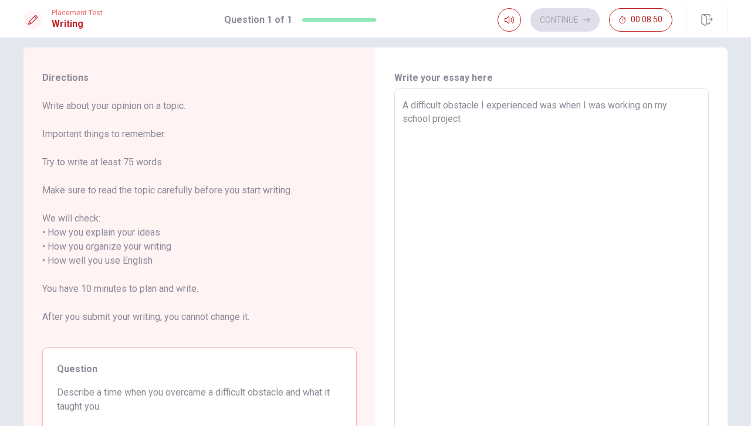
type textarea "A difficult obstacle I experienced was when I was working on my school project."
type textarea "x"
type textarea "A difficult obstacle I experienced was when I was working on my school project."
type textarea "x"
type textarea "A difficult obstacle I experienced was when I was working on my school project.…"
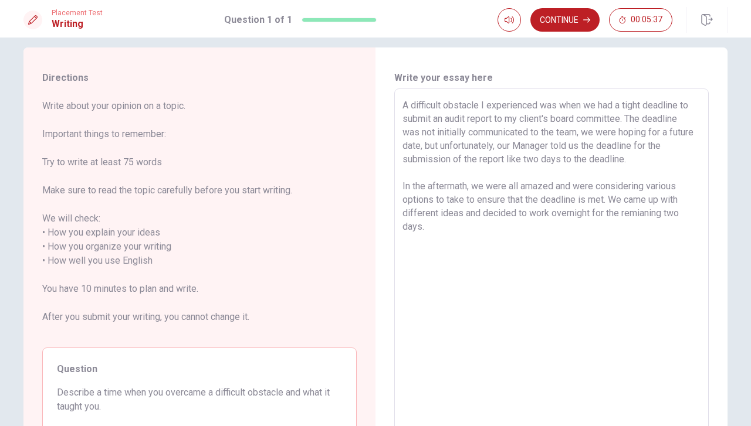
drag, startPoint x: 400, startPoint y: 105, endPoint x: 429, endPoint y: 226, distance: 124.9
click at [429, 226] on textarea "A difficult obstacle I experienced was when we had a tight deadline to submit a…" at bounding box center [551, 262] width 298 height 326
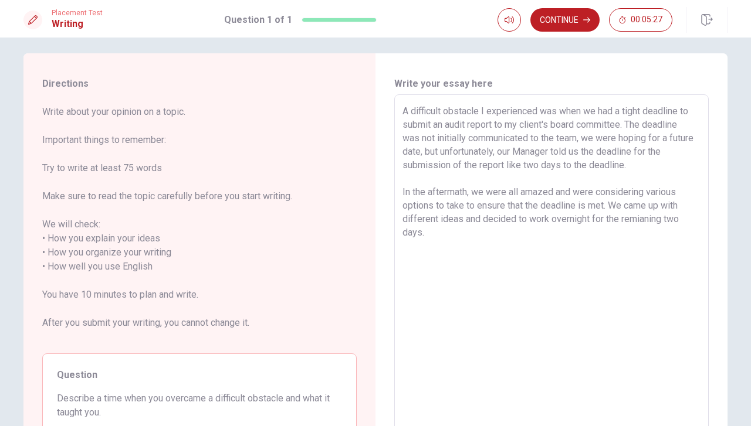
scroll to position [4, 0]
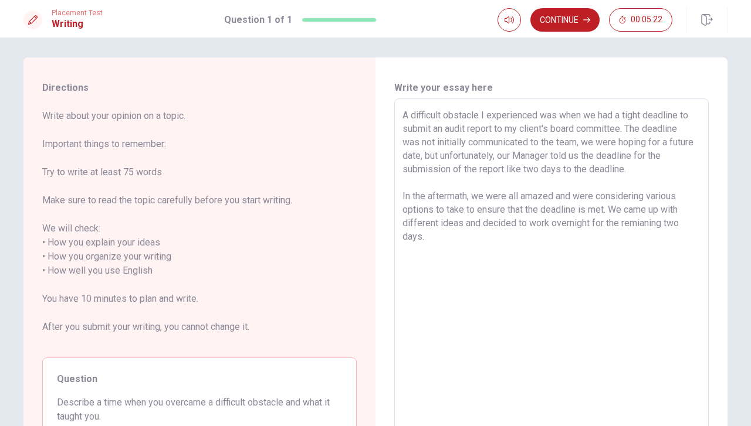
click at [593, 117] on textarea "A difficult obstacle I experienced was when we had a tight deadline to submit a…" at bounding box center [551, 272] width 298 height 326
click at [435, 115] on textarea "I worked as part of an audit team and we had a tight deadline to submit an audi…" at bounding box center [551, 272] width 298 height 326
click at [520, 114] on textarea "I worked as part of an audit team and we had a tight deadline to submit an audi…" at bounding box center [551, 272] width 298 height 326
click at [516, 115] on textarea "I worked as part of an audit team and we had a tight deadline to submit an audi…" at bounding box center [551, 272] width 298 height 326
click at [512, 117] on textarea "I worked as part of a team and we had a tight deadline to submit an audit repor…" at bounding box center [551, 272] width 298 height 326
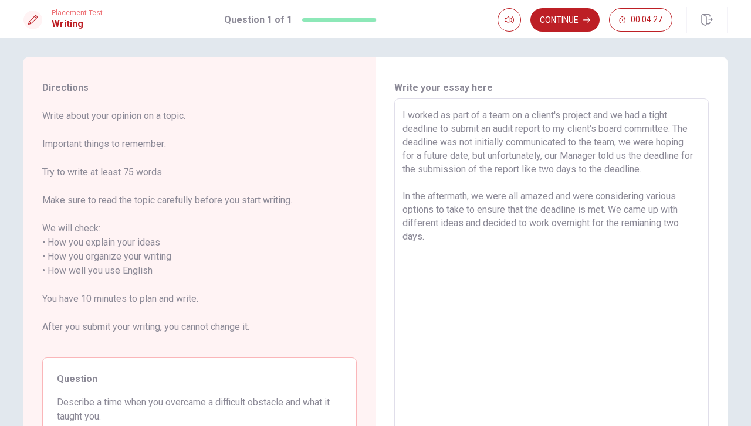
drag, startPoint x: 543, startPoint y: 127, endPoint x: 672, endPoint y: 131, distance: 129.7
click at [672, 131] on textarea "I worked as part of a team on a client's project and we had a tight deadline to…" at bounding box center [551, 272] width 298 height 326
click at [667, 134] on textarea "I worked as part of a team on a client's project and we had a tight deadline to…" at bounding box center [551, 272] width 298 height 326
click at [491, 144] on textarea "I worked as part of a team on a client's project and we had a tight deadline to…" at bounding box center [551, 272] width 298 height 326
click at [544, 144] on textarea "I worked as part of a team on a client's project and we had a tight deadline to…" at bounding box center [551, 272] width 298 height 326
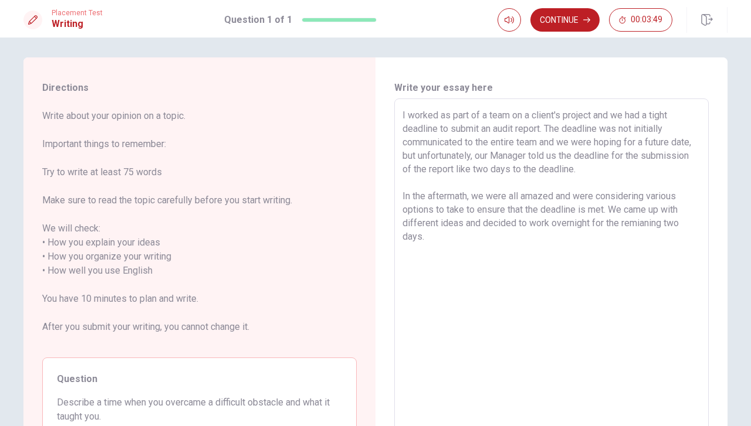
click at [519, 172] on textarea "I worked as part of a team on a client's project and we had a tight deadline to…" at bounding box center [551, 272] width 298 height 326
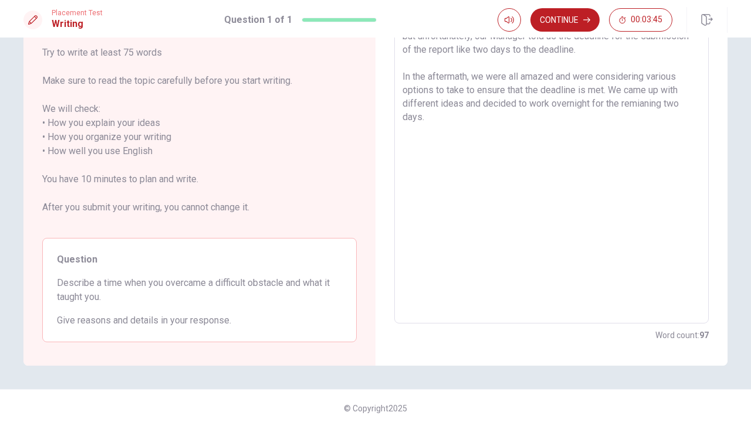
scroll to position [0, 0]
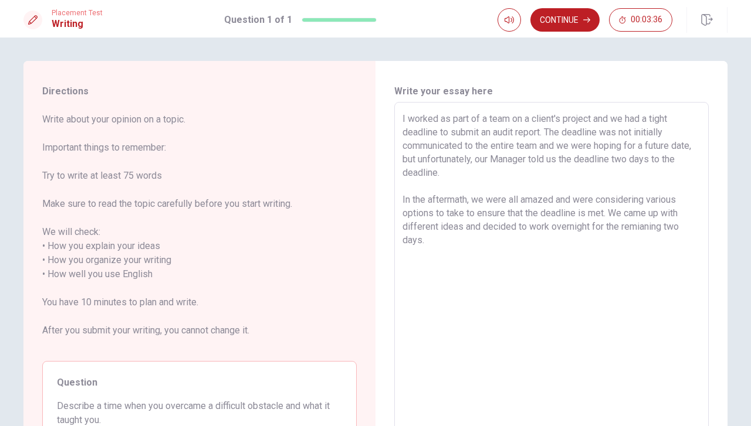
click at [456, 178] on textarea "I worked as part of a team on a client's project and we had a tight deadline to…" at bounding box center [551, 275] width 298 height 326
click at [468, 200] on textarea "I worked as part of a team on a client's project and we had a tight deadline to…" at bounding box center [551, 275] width 298 height 326
click at [402, 197] on textarea "I worked as part of a team on a client's project and we had a tight deadline to…" at bounding box center [551, 275] width 298 height 326
click at [474, 215] on textarea "I worked as part of a team on a client's project and we had a tight deadline to…" at bounding box center [551, 275] width 298 height 326
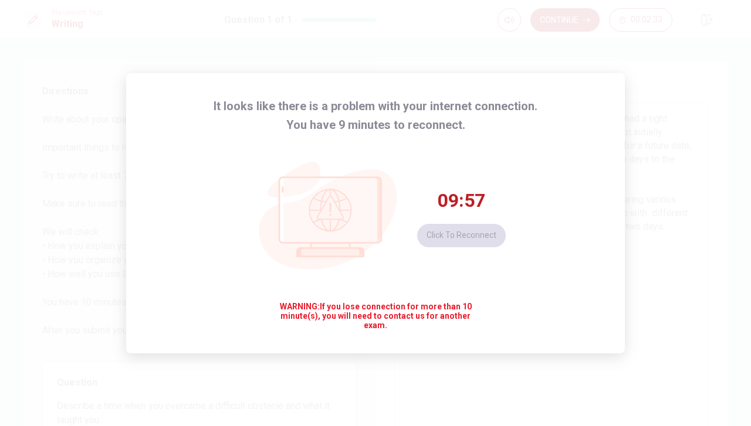
click at [647, 181] on div "It looks like there is a problem with your internet connection. You have 9 minu…" at bounding box center [375, 213] width 751 height 426
click at [468, 300] on div "09:52 Click to reconnect" at bounding box center [376, 218] width 260 height 168
click at [462, 235] on button "Click to reconnect" at bounding box center [461, 235] width 89 height 23
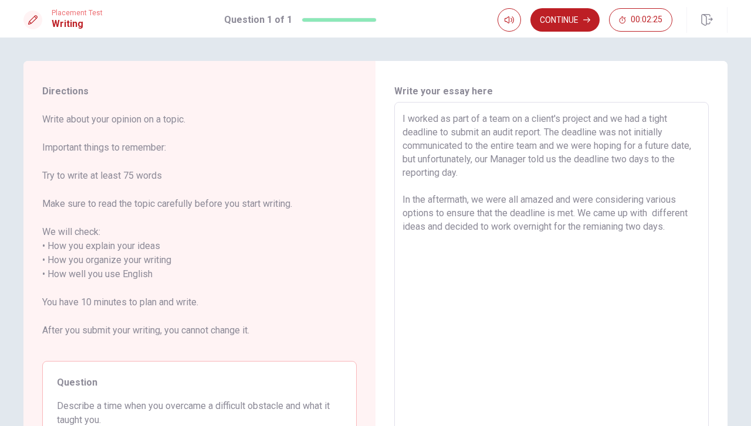
click at [492, 324] on textarea "I worked as part of a team on a client's project and we had a tight deadline to…" at bounding box center [551, 275] width 298 height 326
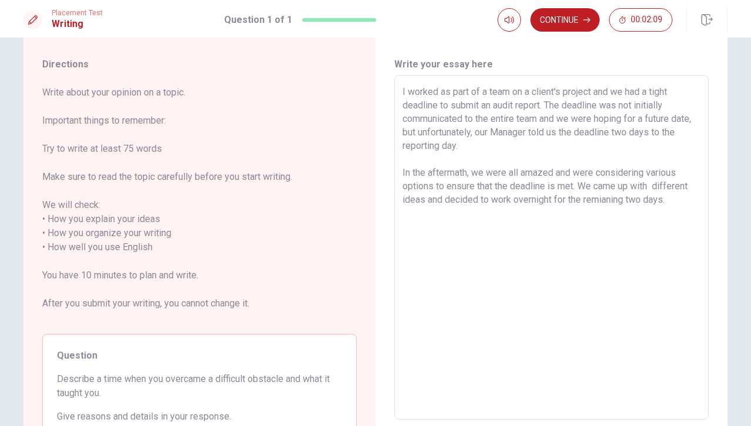
scroll to position [25, 0]
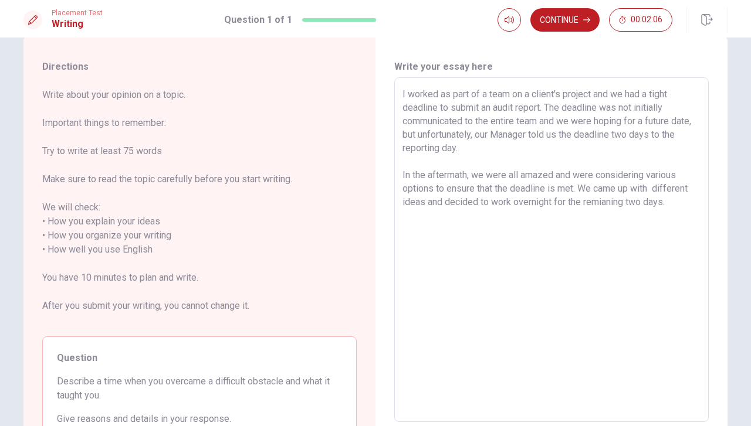
click at [578, 186] on textarea "I worked as part of a team on a client's project and we had a tight deadline to…" at bounding box center [551, 250] width 298 height 326
click at [649, 187] on textarea "I worked as part of a team on a client's project and we had a tight deadline to…" at bounding box center [551, 250] width 298 height 326
click at [481, 199] on textarea "I worked as part of a team on a client's project and we had a tight deadline to…" at bounding box center [551, 250] width 298 height 326
click at [497, 204] on textarea "I worked as part of a team on a client's project and we had a tight deadline to…" at bounding box center [551, 250] width 298 height 326
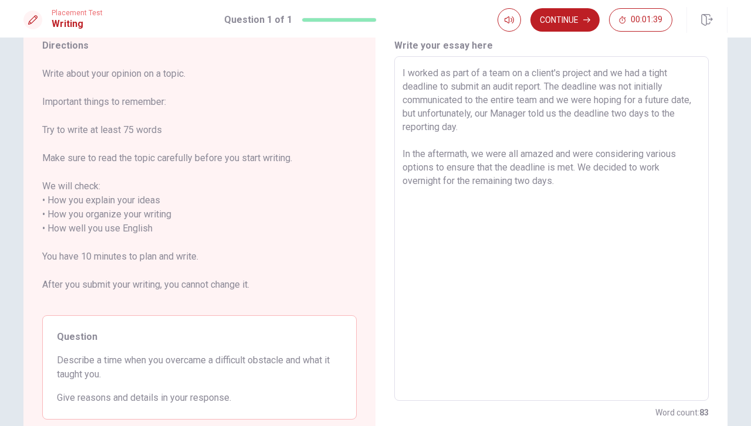
scroll to position [39, 0]
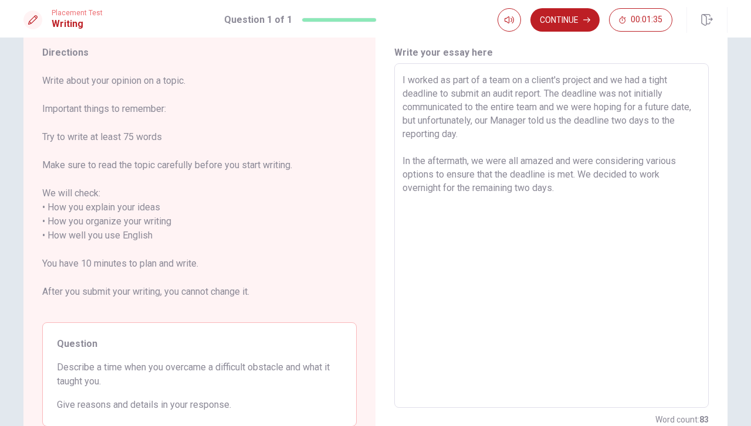
click at [647, 161] on textarea "I worked as part of a team on a client's project and we had a tight deadline to…" at bounding box center [551, 236] width 298 height 326
click at [518, 174] on textarea "I worked as part of a team on a client's project and we had a tight deadline to…" at bounding box center [551, 236] width 298 height 326
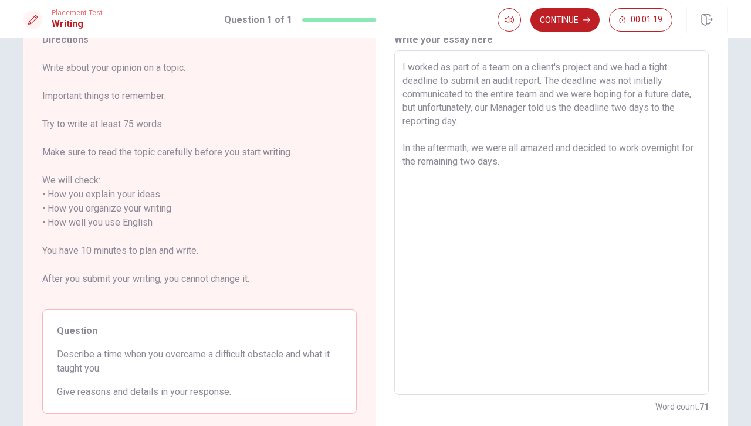
scroll to position [50, 0]
click at [527, 166] on textarea "I worked as part of a team on a client's project and we had a tight deadline to…" at bounding box center [551, 225] width 298 height 326
click at [397, 151] on div "I worked as part of a team on a client's project and we had a tight deadline to…" at bounding box center [551, 224] width 314 height 345
click at [399, 150] on div "I worked as part of a team on a client's project and we had a tight deadline to…" at bounding box center [551, 224] width 314 height 345
click at [615, 161] on textarea "I worked as part of a team on a client's project and we had a tight deadline to…" at bounding box center [551, 225] width 298 height 326
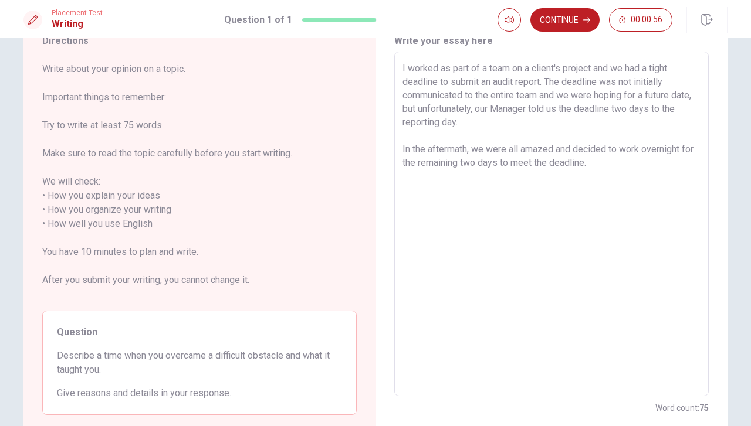
drag, startPoint x: 465, startPoint y: 150, endPoint x: 427, endPoint y: 150, distance: 37.5
click at [427, 150] on textarea "I worked as part of a team on a client's project and we had a tight deadline to…" at bounding box center [551, 225] width 298 height 326
click at [617, 181] on textarea "I worked as part of a team on a client's project and we had a tight deadline to…" at bounding box center [551, 225] width 298 height 326
click at [621, 167] on textarea "I worked as part of a team on a client's project and we had a tight deadline to…" at bounding box center [551, 225] width 298 height 326
click at [540, 175] on textarea "I worked as part of a team on a client's project and we had a tight deadline to…" at bounding box center [551, 225] width 298 height 326
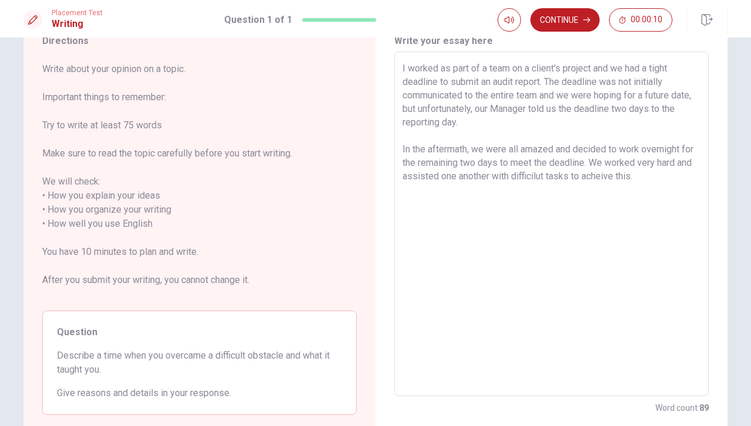
click at [551, 180] on textarea "I worked as part of a team on a client's project and we had a tight deadline to…" at bounding box center [551, 225] width 298 height 326
click at [622, 192] on textarea "I worked as part of a team on a client's project and we had a tight deadline to…" at bounding box center [551, 225] width 298 height 326
click at [665, 182] on textarea "I worked as part of a team on a client's project and we had a tight deadline to…" at bounding box center [551, 225] width 298 height 326
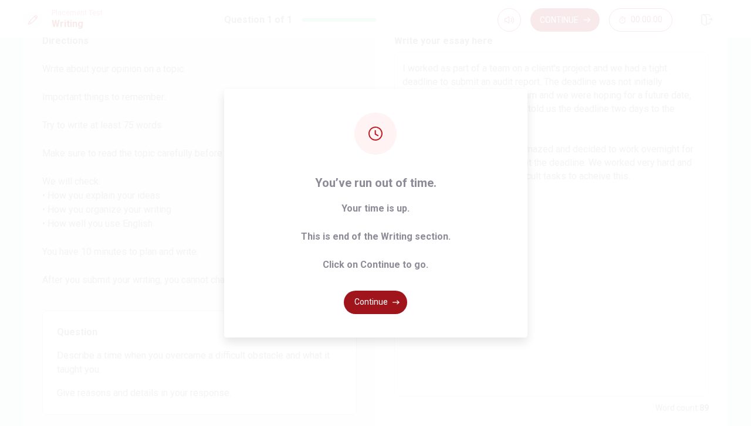
click at [358, 303] on button "Continue" at bounding box center [375, 302] width 63 height 23
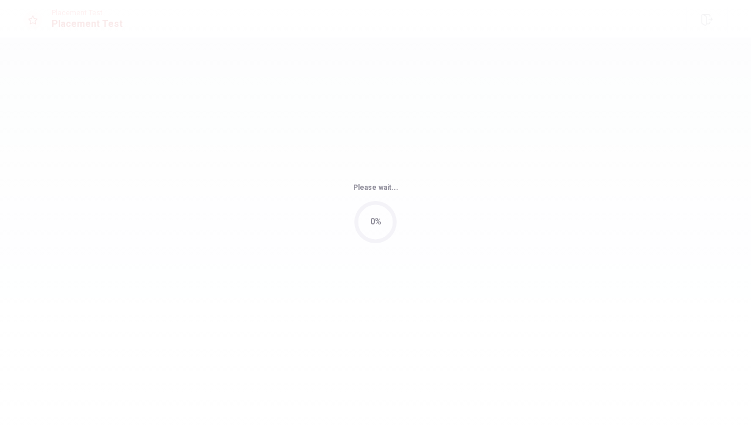
scroll to position [0, 0]
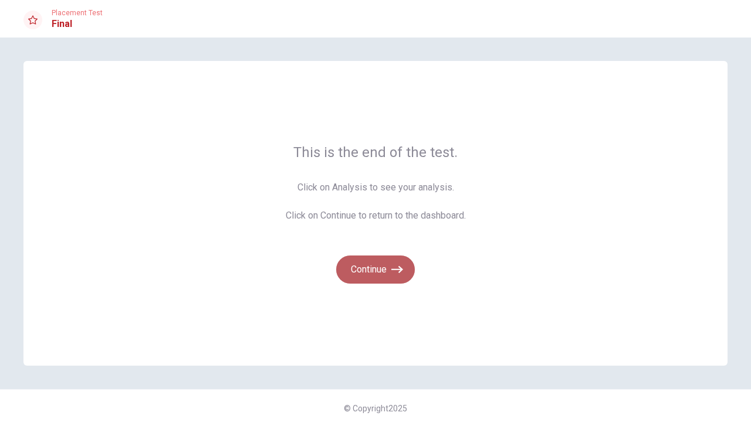
click at [366, 267] on button "Continue" at bounding box center [375, 270] width 79 height 28
